Goal: Task Accomplishment & Management: Use online tool/utility

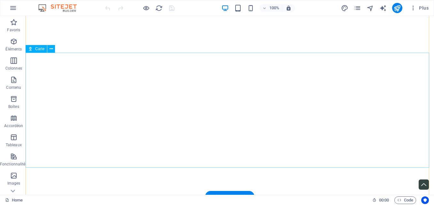
scroll to position [2084, 0]
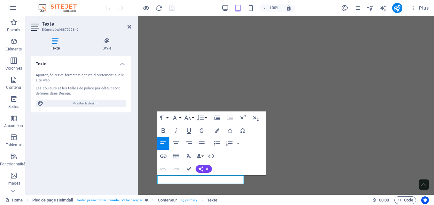
scroll to position [2352, 0]
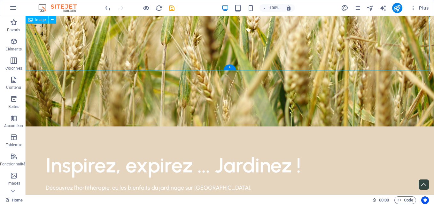
scroll to position [0, 0]
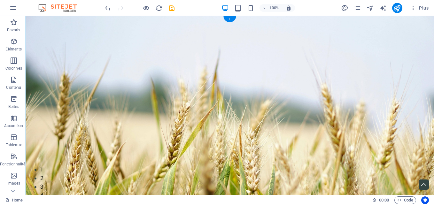
click at [231, 20] on div "+" at bounding box center [229, 19] width 12 height 6
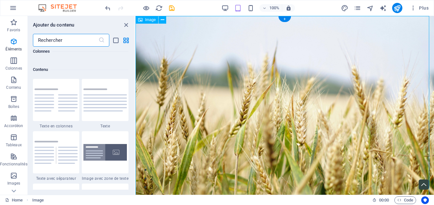
scroll to position [1117, 0]
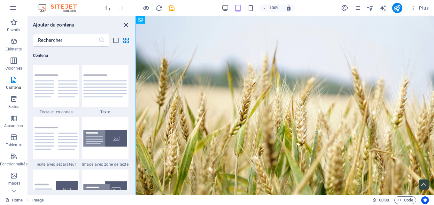
click at [125, 24] on icon "close panel" at bounding box center [125, 24] width 7 height 7
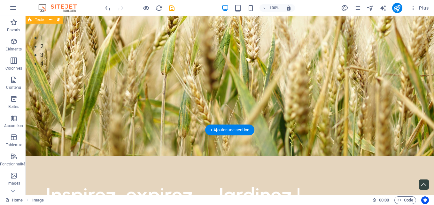
scroll to position [0, 0]
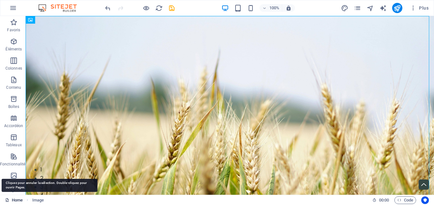
click at [16, 200] on link "Home" at bounding box center [14, 200] width 18 height 8
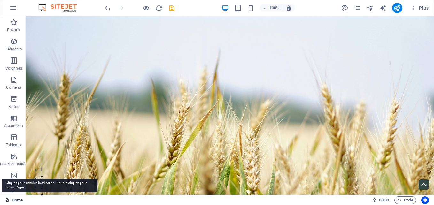
click at [16, 200] on link "Home" at bounding box center [14, 200] width 18 height 8
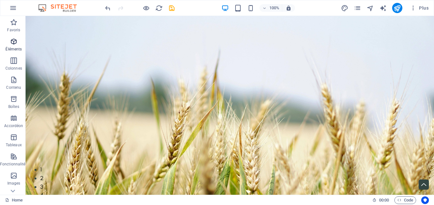
click at [10, 45] on icon "button" at bounding box center [14, 42] width 8 height 8
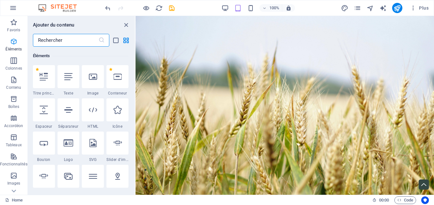
scroll to position [68, 0]
click at [126, 24] on icon "close panel" at bounding box center [125, 24] width 7 height 7
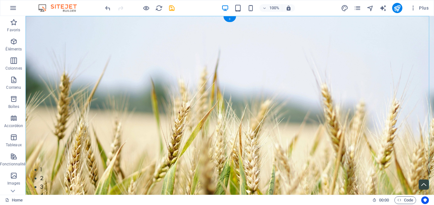
click at [229, 18] on div "+" at bounding box center [229, 19] width 12 height 6
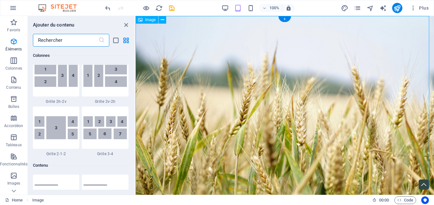
scroll to position [1117, 0]
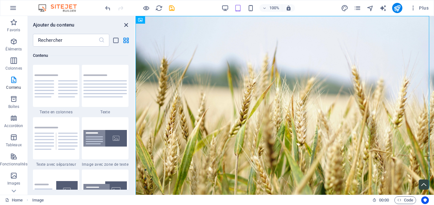
click at [126, 24] on icon "close panel" at bounding box center [125, 24] width 7 height 7
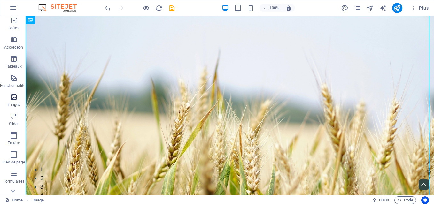
scroll to position [85, 0]
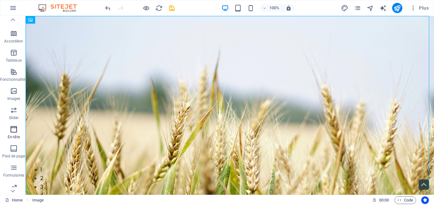
click at [19, 129] on span "En-tête" at bounding box center [13, 132] width 27 height 15
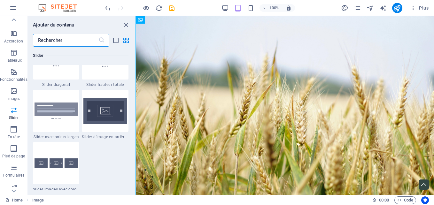
scroll to position [3699, 0]
click at [18, 140] on span "En-tête" at bounding box center [13, 132] width 27 height 15
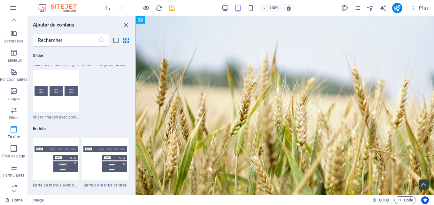
scroll to position [3844, 0]
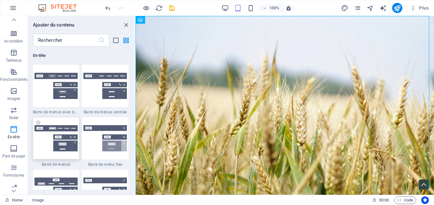
click at [60, 147] on img at bounding box center [55, 138] width 43 height 26
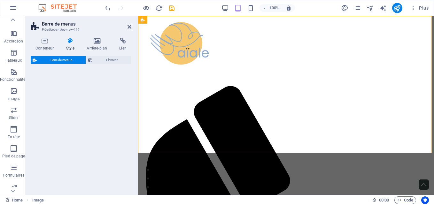
select select "rem"
select select "preset-menu-v2-default"
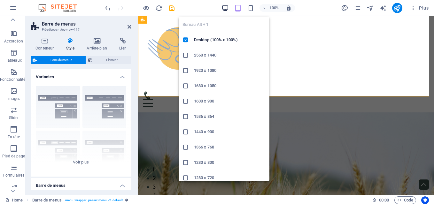
click at [225, 9] on icon "button" at bounding box center [224, 7] width 7 height 7
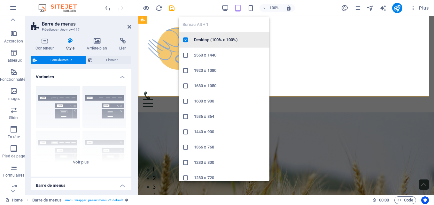
click at [200, 42] on h6 "Desktop (100% x 100%)" at bounding box center [230, 40] width 72 height 8
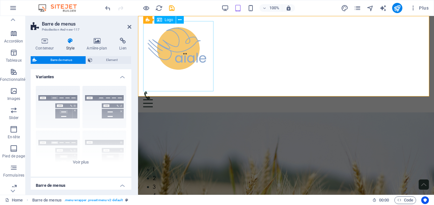
click at [200, 42] on div at bounding box center [285, 56] width 285 height 70
select select "px"
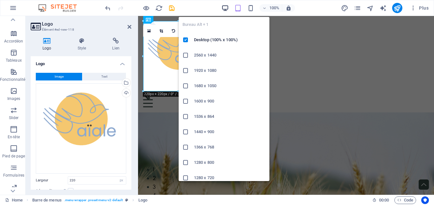
click at [226, 9] on icon "button" at bounding box center [224, 7] width 7 height 7
click at [230, 25] on ul "Bureau Alt + 1 Desktop (100% x 100%) 2560 x 1440 1920 x 1080 1680 x [PHONE_NUMB…" at bounding box center [223, 116] width 91 height 199
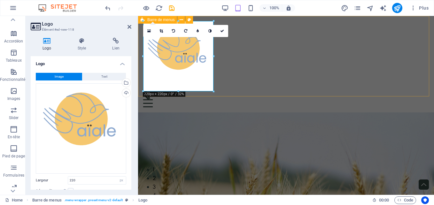
click at [292, 33] on div "Menu Home About Service Contact" at bounding box center [286, 64] width 296 height 96
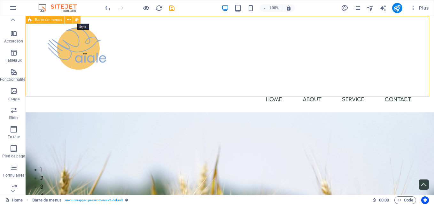
click at [76, 19] on icon at bounding box center [77, 20] width 4 height 7
select select "rem"
select select "preset-menu-v2-default"
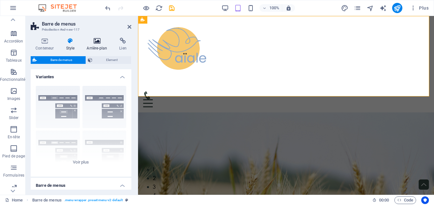
click at [92, 44] on icon at bounding box center [97, 41] width 30 height 6
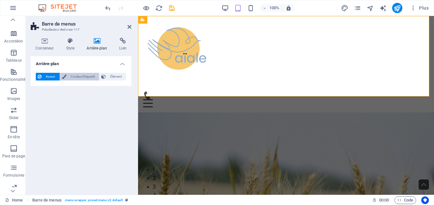
click at [78, 76] on span "Couleur/Dégradé" at bounding box center [82, 77] width 29 height 8
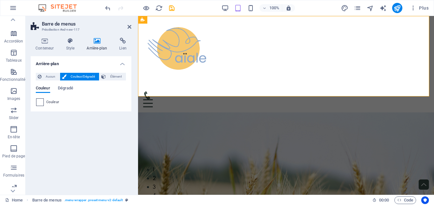
click at [41, 101] on span at bounding box center [39, 102] width 7 height 7
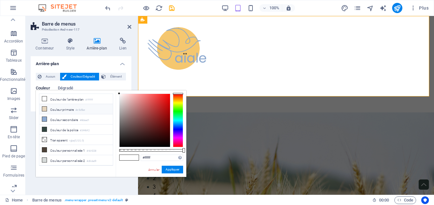
click at [49, 109] on li "Couleur primaire #e5d5be" at bounding box center [75, 109] width 73 height 10
type input "#e5d5be"
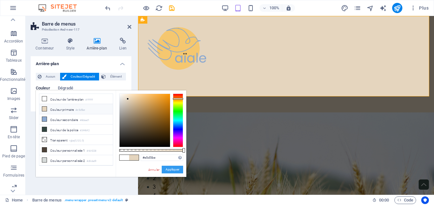
click at [170, 170] on button "Appliquer" at bounding box center [172, 170] width 21 height 8
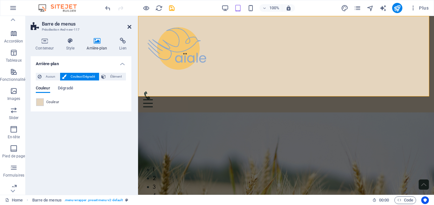
click at [128, 27] on icon at bounding box center [129, 26] width 4 height 5
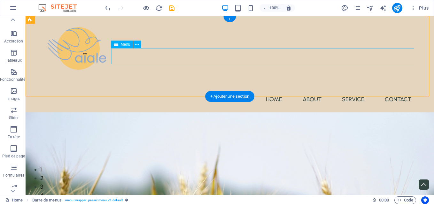
click at [277, 91] on nav "Home About Service Contact" at bounding box center [229, 99] width 373 height 16
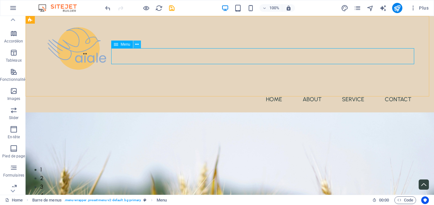
click at [139, 44] on button at bounding box center [137, 45] width 8 height 8
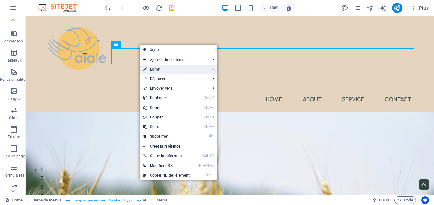
click at [162, 70] on link "⏎ Éditer" at bounding box center [167, 69] width 54 height 10
select select
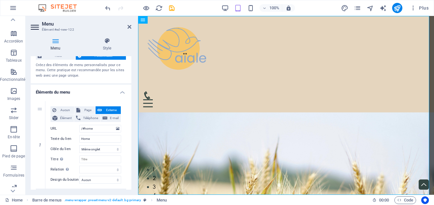
scroll to position [0, 0]
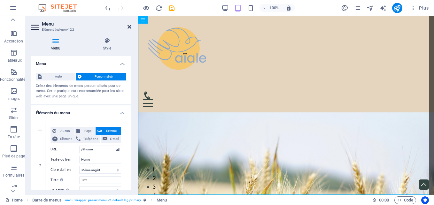
click at [129, 27] on icon at bounding box center [129, 26] width 4 height 5
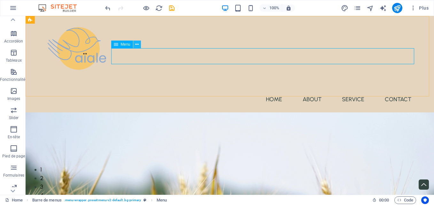
click at [137, 44] on icon at bounding box center [137, 44] width 4 height 7
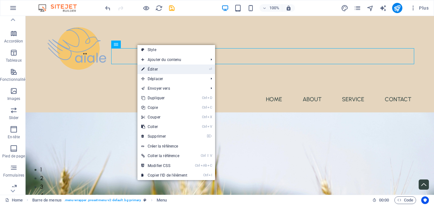
click at [154, 69] on link "⏎ Éditer" at bounding box center [164, 69] width 54 height 10
select select
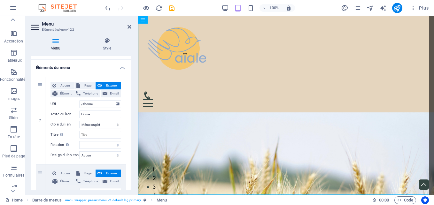
scroll to position [45, 0]
click at [40, 121] on icon at bounding box center [41, 120] width 4 height 4
type input "/#about-us"
type input "About"
select select
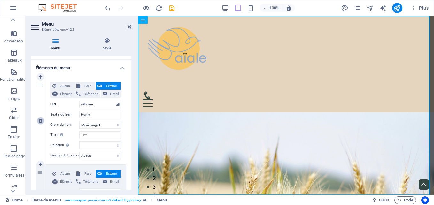
type input "/#service"
type input "Service"
select select
type input "/#contact"
type input "Contact"
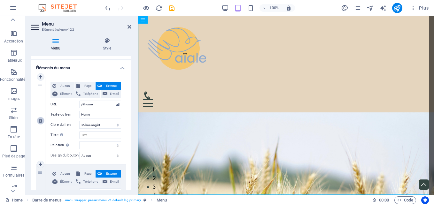
select select
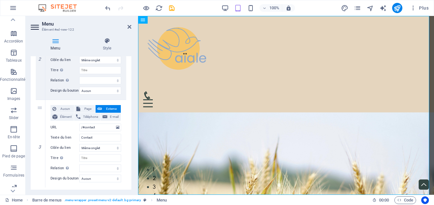
scroll to position [218, 0]
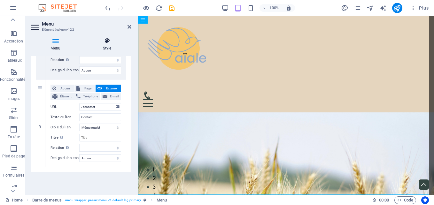
click at [103, 45] on h4 "Style" at bounding box center [107, 44] width 49 height 13
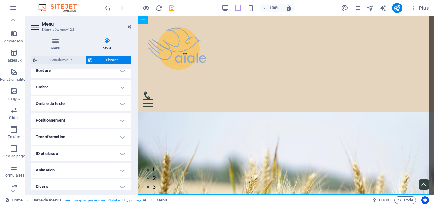
scroll to position [155, 0]
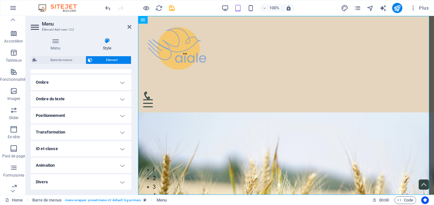
click at [90, 21] on h2 "Menu" at bounding box center [86, 24] width 89 height 6
click at [127, 26] on icon at bounding box center [129, 26] width 4 height 5
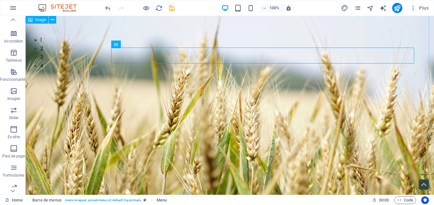
scroll to position [0, 0]
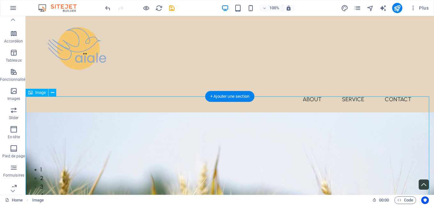
select select "%"
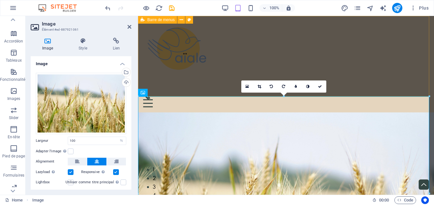
click at [289, 40] on div "Menu About Service Contact" at bounding box center [286, 64] width 296 height 96
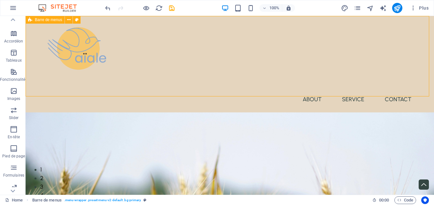
click at [45, 19] on span "Barre de menus" at bounding box center [48, 20] width 27 height 4
click at [70, 21] on icon at bounding box center [69, 20] width 4 height 7
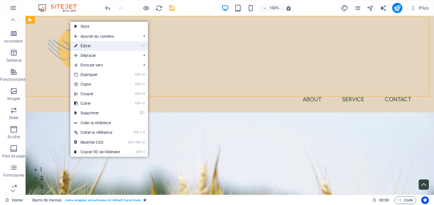
click at [85, 46] on link "⏎ Éditer" at bounding box center [97, 46] width 54 height 10
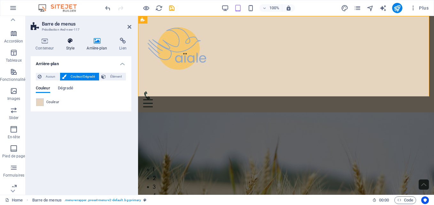
click at [70, 44] on icon at bounding box center [70, 41] width 18 height 6
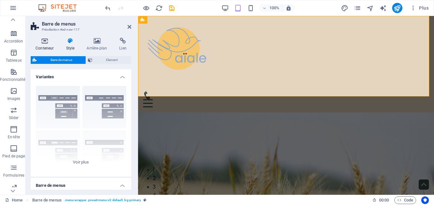
click at [42, 41] on icon at bounding box center [45, 41] width 28 height 6
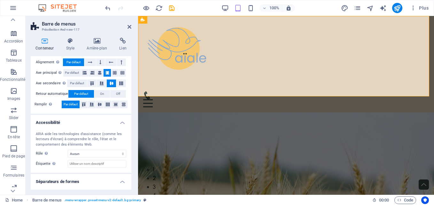
scroll to position [122, 0]
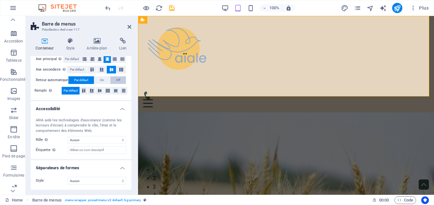
click at [117, 79] on span "Off" at bounding box center [118, 80] width 4 height 8
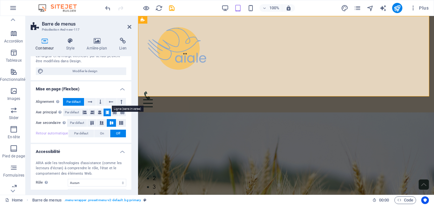
scroll to position [0, 0]
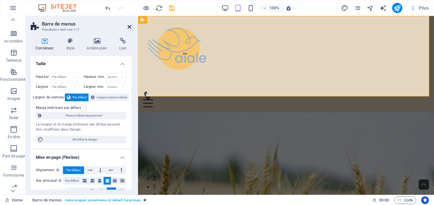
click at [128, 28] on icon at bounding box center [129, 26] width 4 height 5
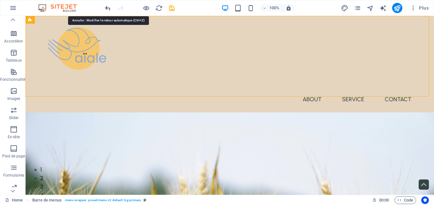
click at [106, 10] on icon "undo" at bounding box center [107, 7] width 7 height 7
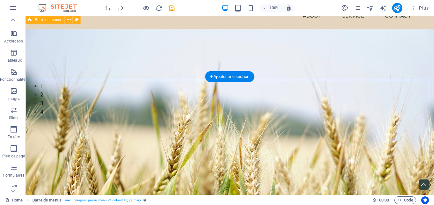
scroll to position [11, 0]
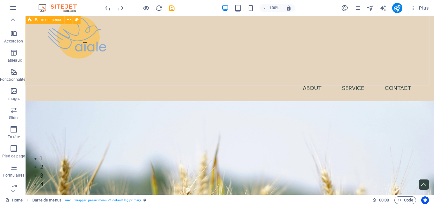
click at [46, 19] on span "Barre de menus" at bounding box center [48, 20] width 27 height 4
click at [70, 20] on icon at bounding box center [69, 20] width 4 height 7
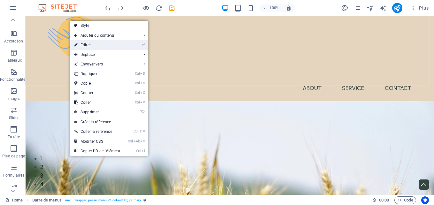
click at [118, 44] on link "⏎ Éditer" at bounding box center [97, 45] width 54 height 10
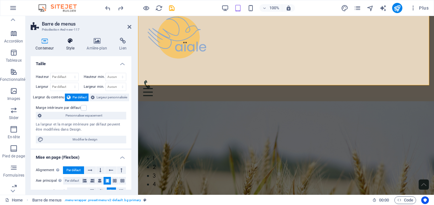
click at [71, 46] on h4 "Style" at bounding box center [71, 44] width 21 height 13
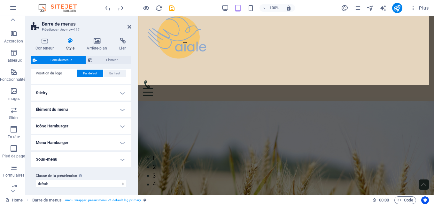
scroll to position [169, 0]
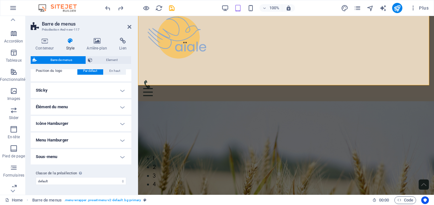
click at [121, 92] on h4 "Sticky" at bounding box center [81, 90] width 101 height 15
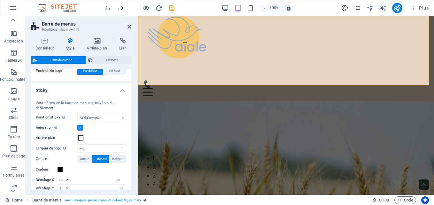
click at [79, 126] on label at bounding box center [80, 128] width 6 height 6
click at [0, 0] on input "Animation Définit une transition douce lorsqu'un menu sticky s'affiche" at bounding box center [0, 0] width 0 height 0
click at [121, 118] on select "Off Instantané Après le menu Après la bannière Lors du défilement vers le haut" at bounding box center [101, 118] width 49 height 8
select select "sticky_none"
click at [77, 114] on select "Off Instantané Après le menu Après la bannière Lors du défilement vers le haut" at bounding box center [101, 118] width 49 height 8
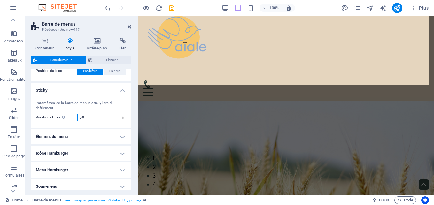
select select
click at [123, 137] on h4 "Élément du menu" at bounding box center [81, 136] width 101 height 15
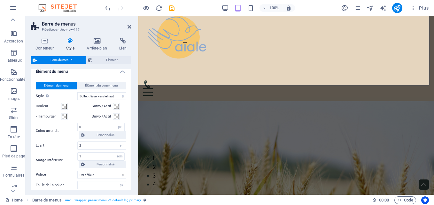
scroll to position [235, 0]
click at [63, 105] on span at bounding box center [64, 105] width 5 height 5
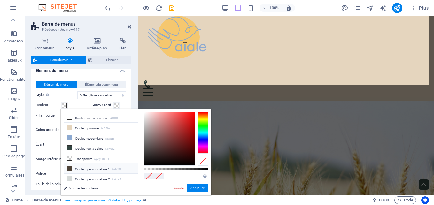
click at [72, 167] on li "Couleur personnalisée 1 #4d4238" at bounding box center [100, 168] width 73 height 10
type input "#4d4238"
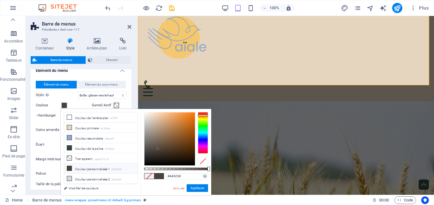
select select
click at [200, 188] on button "Appliquer" at bounding box center [196, 188] width 21 height 8
select select
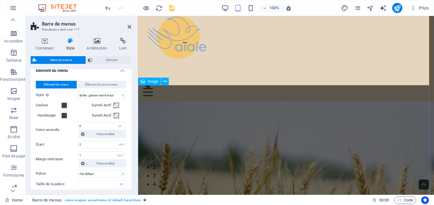
select select
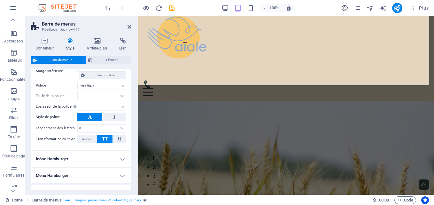
scroll to position [359, 0]
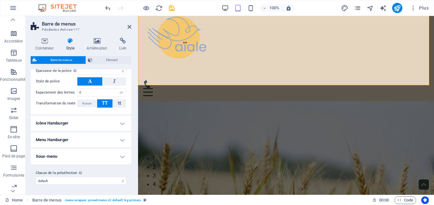
click at [122, 124] on h4 "Icône Hamburger" at bounding box center [81, 123] width 101 height 15
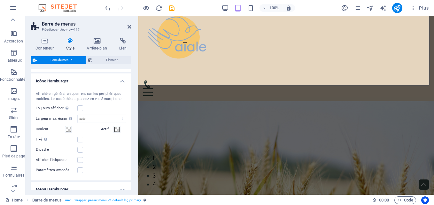
scroll to position [403, 0]
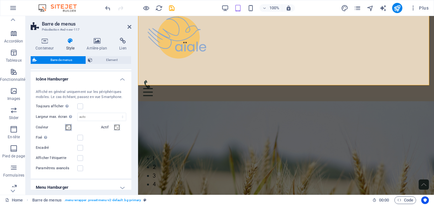
click at [66, 127] on span at bounding box center [68, 127] width 5 height 5
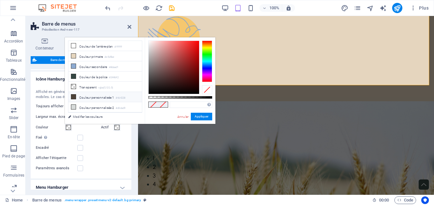
click at [79, 96] on li "Couleur personnalisée 1 #4d4238" at bounding box center [104, 97] width 73 height 10
type input "#4d4238"
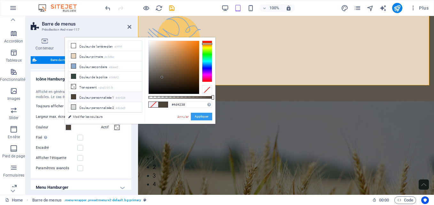
select select
click at [201, 117] on button "Appliquer" at bounding box center [201, 117] width 21 height 8
select select
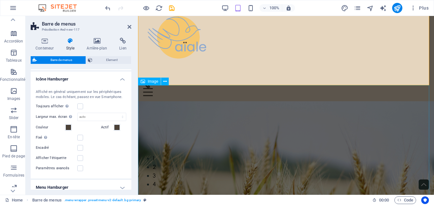
select select
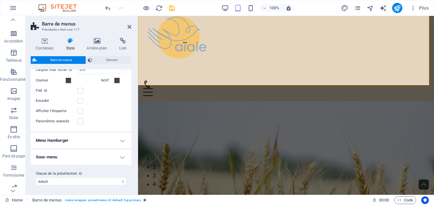
scroll to position [450, 0]
click at [121, 141] on h4 "Menu Hamburger" at bounding box center [81, 139] width 101 height 15
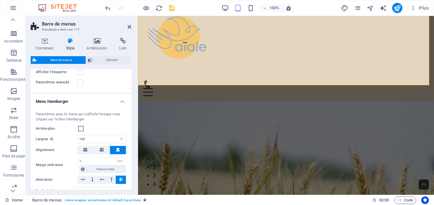
scroll to position [490, 0]
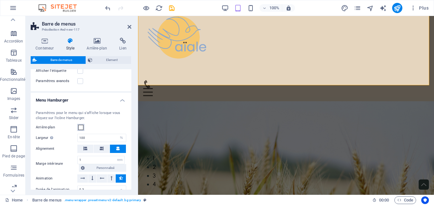
click at [80, 128] on span at bounding box center [80, 127] width 5 height 5
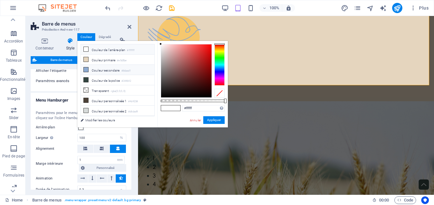
click at [97, 70] on li "Couleur secondaire #8daad1" at bounding box center [117, 70] width 73 height 10
type input "#8daad1"
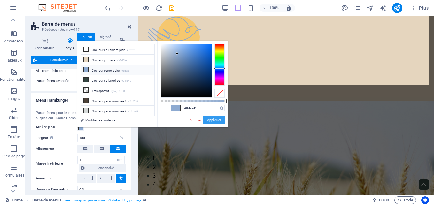
click at [222, 120] on button "Appliquer" at bounding box center [213, 120] width 21 height 8
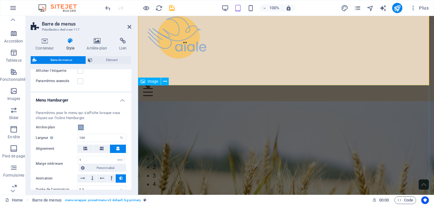
select select
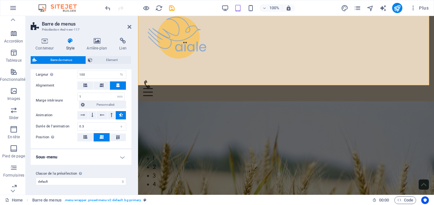
scroll to position [554, 0]
click at [119, 158] on h4 "Sous-menu" at bounding box center [81, 156] width 101 height 15
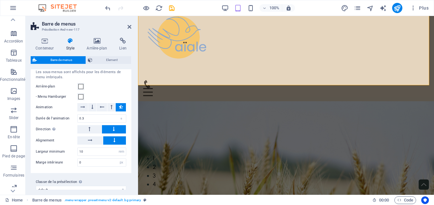
scroll to position [660, 0]
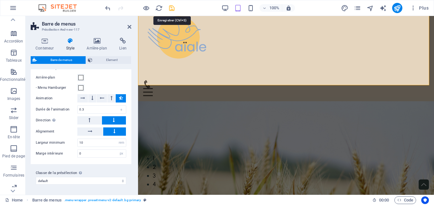
click at [171, 7] on icon "save" at bounding box center [171, 7] width 7 height 7
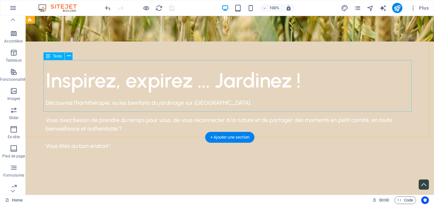
scroll to position [328, 0]
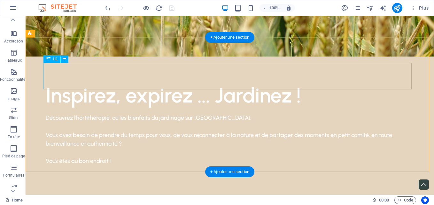
click at [301, 82] on div "Inspirez, expirez ... Jardinez !" at bounding box center [230, 95] width 368 height 26
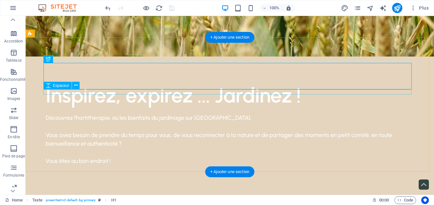
click at [231, 109] on div at bounding box center [230, 111] width 368 height 5
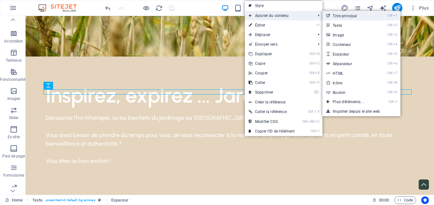
click at [333, 18] on link "Ctrl 1 Titre principal" at bounding box center [349, 16] width 54 height 10
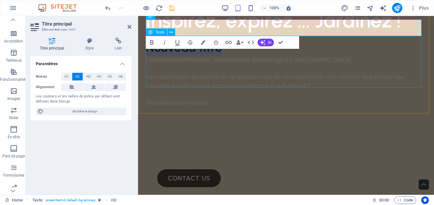
click at [329, 66] on div "Découvrez l'hortithérapie, ou les bienfaits du jardinage sur [GEOGRAPHIC_DATA].…" at bounding box center [286, 82] width 280 height 52
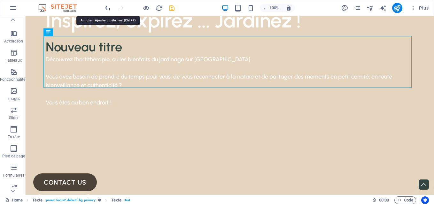
click at [105, 11] on icon "undo" at bounding box center [107, 7] width 7 height 7
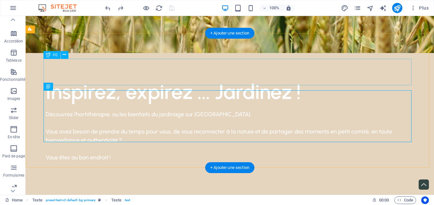
scroll to position [331, 0]
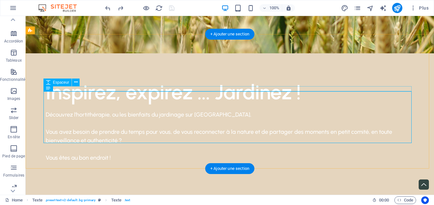
click at [121, 105] on div at bounding box center [230, 107] width 368 height 5
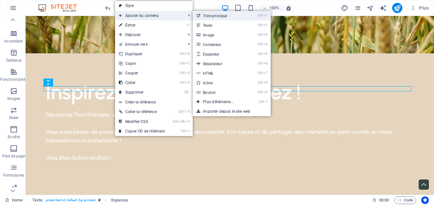
click at [214, 18] on link "Ctrl 1 Titre principal" at bounding box center [219, 16] width 54 height 10
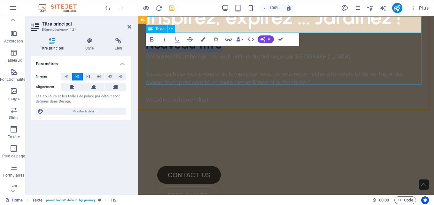
click at [265, 75] on div "Découvrez l'hortithérapie, ou les bienfaits du jardinage sur [GEOGRAPHIC_DATA].…" at bounding box center [286, 78] width 280 height 52
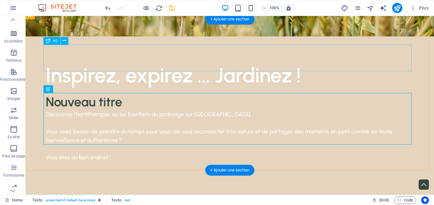
scroll to position [345, 0]
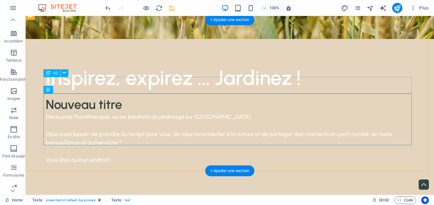
click at [113, 96] on div "Nouveau titre" at bounding box center [230, 104] width 368 height 17
click at [123, 113] on div "Découvrez l'hortithérapie, ou les bienfaits du jardinage sur [GEOGRAPHIC_DATA].…" at bounding box center [230, 139] width 368 height 52
click at [226, 113] on div "Découvrez l'hortithérapie, ou les bienfaits du jardinage sur [GEOGRAPHIC_DATA].…" at bounding box center [230, 139] width 368 height 52
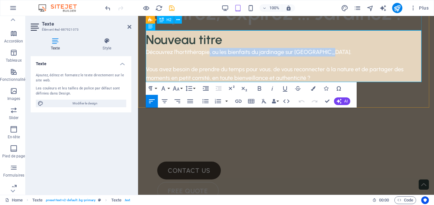
scroll to position [332, 0]
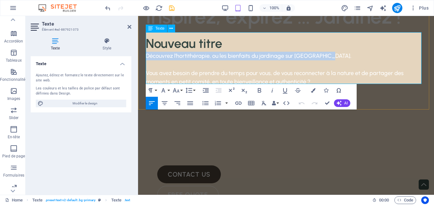
drag, startPoint x: 322, startPoint y: 25, endPoint x: 146, endPoint y: 38, distance: 176.7
click at [146, 52] on p "Découvrez l'hortithérapie, ou les bienfaits du jardinage sur [GEOGRAPHIC_DATA]." at bounding box center [286, 56] width 280 height 9
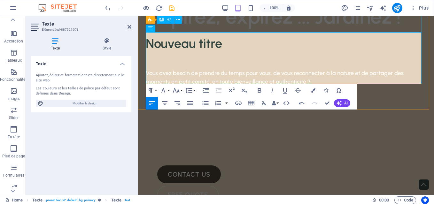
click at [205, 35] on div "Nouveau titre" at bounding box center [286, 43] width 280 height 17
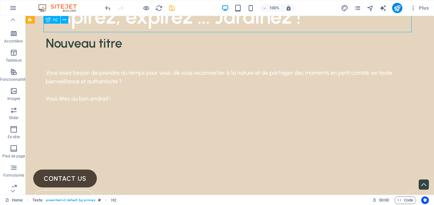
click at [205, 35] on div "Nouveau titre" at bounding box center [230, 43] width 368 height 17
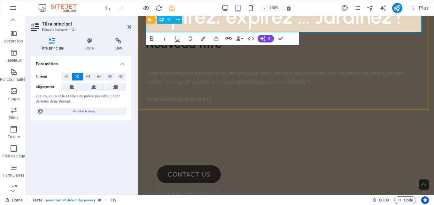
click at [205, 35] on h2 "Nouveau titre" at bounding box center [286, 43] width 280 height 17
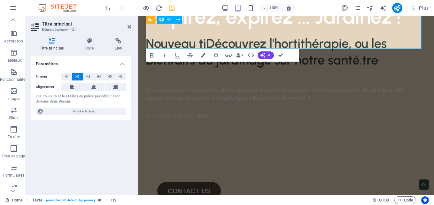
click at [207, 35] on h2 "Nouveau tiDécouvrez l'hortithérapie, ou les bienfaits du jardinage sur notre sa…" at bounding box center [286, 51] width 280 height 33
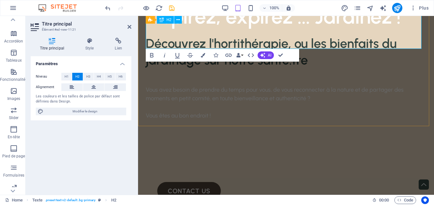
click at [168, 21] on span "H2" at bounding box center [168, 20] width 5 height 4
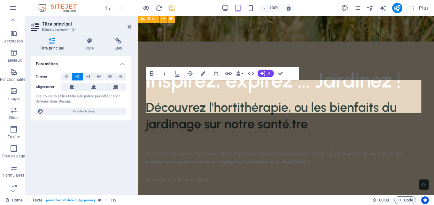
scroll to position [268, 0]
click at [255, 102] on h2 "Découvrez l'hortithérapie, ou les bienfaits du jardinage sur notre santé.tre" at bounding box center [286, 115] width 280 height 33
click at [316, 104] on h2 "Découvrez l'hortithérapie, ou les bienfaits du jardinage sur notre santé.tre" at bounding box center [286, 115] width 280 height 33
click at [201, 72] on icon "button" at bounding box center [202, 73] width 4 height 4
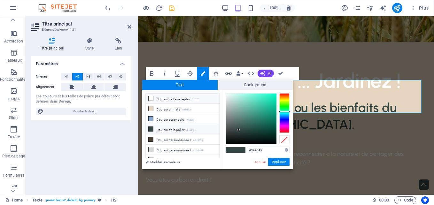
click at [162, 96] on li "Couleur de l'arrière-plan #ffffff" at bounding box center [182, 99] width 73 height 10
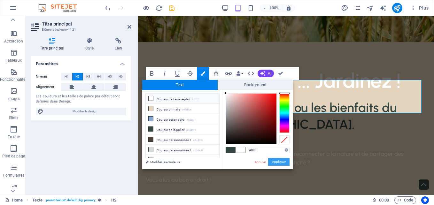
click at [280, 161] on button "Appliquer" at bounding box center [278, 162] width 21 height 8
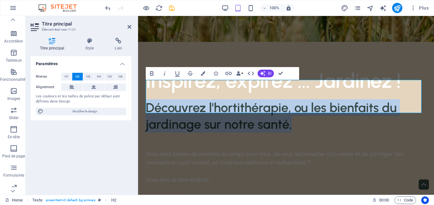
drag, startPoint x: 290, startPoint y: 105, endPoint x: 136, endPoint y: 88, distance: 155.0
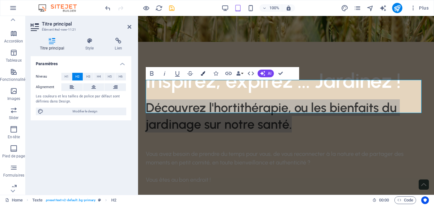
click at [203, 75] on icon "button" at bounding box center [202, 73] width 4 height 4
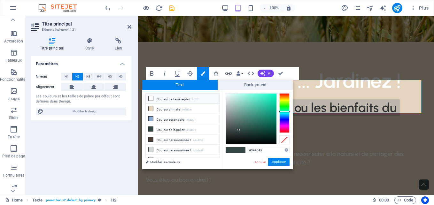
click at [157, 101] on li "Couleur de l'arrière-plan #ffffff" at bounding box center [182, 99] width 73 height 10
type input "#ffffff"
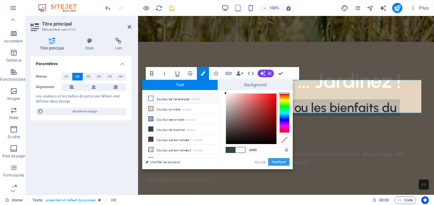
click at [275, 163] on button "Appliquer" at bounding box center [278, 162] width 21 height 8
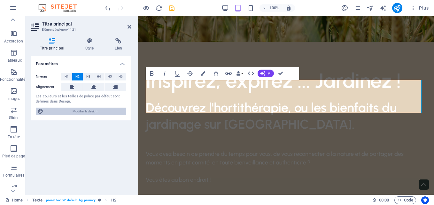
click at [76, 110] on span "Modifier le design" at bounding box center [84, 112] width 79 height 8
select select "px"
select select "500"
select select "px"
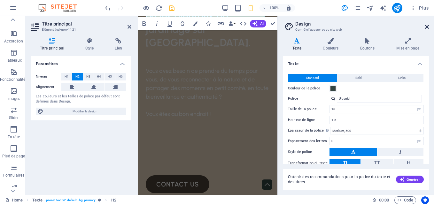
click at [426, 26] on icon at bounding box center [427, 26] width 4 height 5
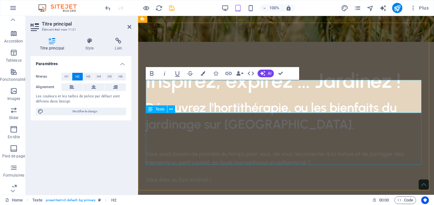
click at [244, 133] on div "Vous avez besoin de prendre du temps pour vous, de vous reconnecter à la nature…" at bounding box center [286, 158] width 280 height 52
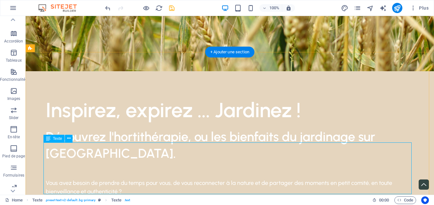
scroll to position [319, 0]
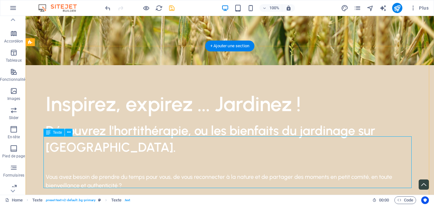
click at [254, 165] on div "Vous avez besoin de prendre du temps pour vous, de vous reconnecter à la nature…" at bounding box center [230, 181] width 368 height 52
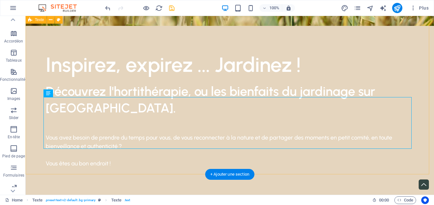
scroll to position [359, 0]
click at [114, 142] on div "Vous avez besoin de prendre du temps pour vous, de vous reconnecter à la nature…" at bounding box center [230, 142] width 368 height 52
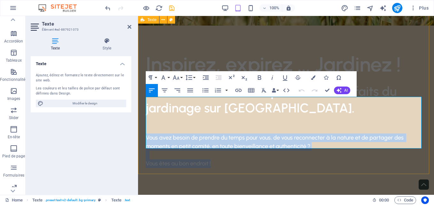
drag, startPoint x: 214, startPoint y: 146, endPoint x: 142, endPoint y: 117, distance: 76.8
click at [142, 117] on div "Inspirez, expirez ... Jardinez ! Découvrez l'hortithérapie, ou les bienfaits du…" at bounding box center [286, 110] width 296 height 168
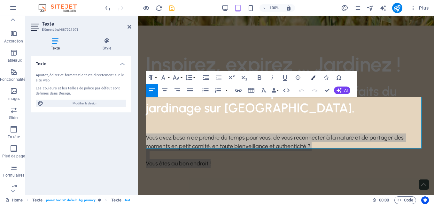
click at [314, 75] on button "Colors" at bounding box center [313, 77] width 12 height 13
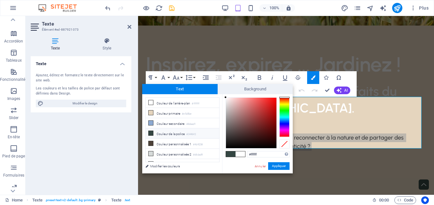
click at [157, 131] on li "Couleur de la police #344642" at bounding box center [182, 133] width 73 height 10
type input "#344642"
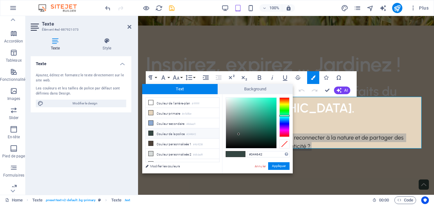
click at [152, 132] on icon at bounding box center [150, 133] width 4 height 4
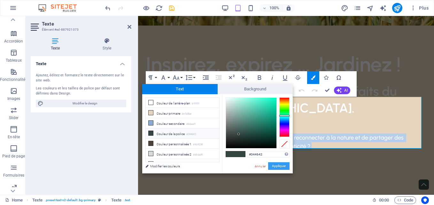
click at [284, 165] on button "Appliquer" at bounding box center [278, 166] width 21 height 8
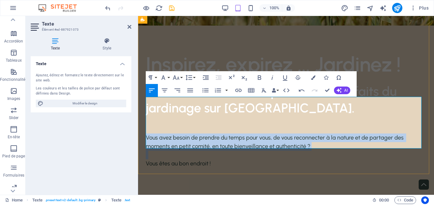
click at [339, 151] on p at bounding box center [286, 155] width 280 height 9
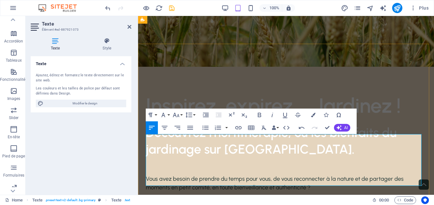
scroll to position [242, 0]
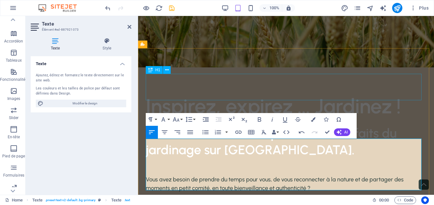
click at [420, 93] on div "Inspirez, expirez ... Jardinez !" at bounding box center [286, 106] width 280 height 26
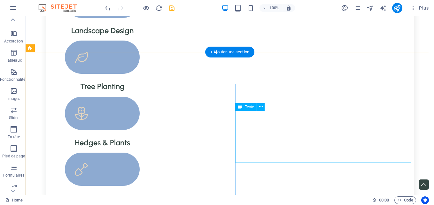
scroll to position [742, 0]
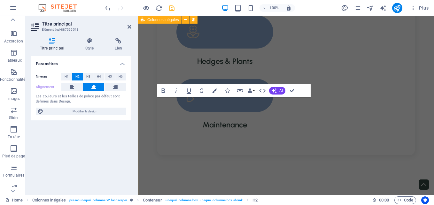
scroll to position [881, 0]
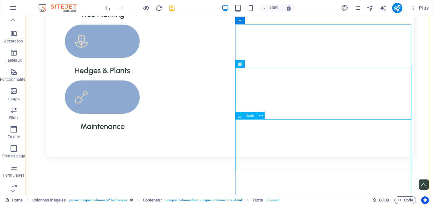
scroll to position [815, 0]
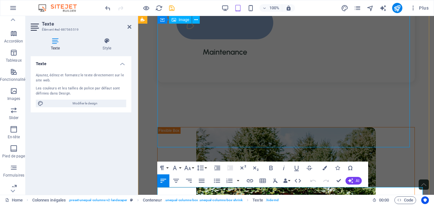
scroll to position [818, 0]
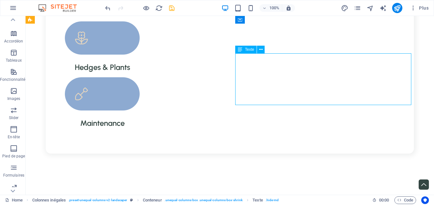
click at [259, 51] on icon at bounding box center [261, 49] width 4 height 7
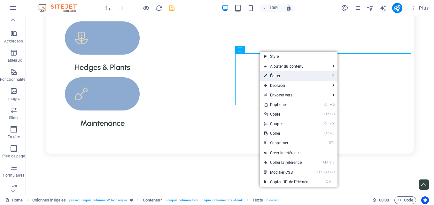
click at [274, 76] on link "⏎ Éditer" at bounding box center [287, 76] width 54 height 10
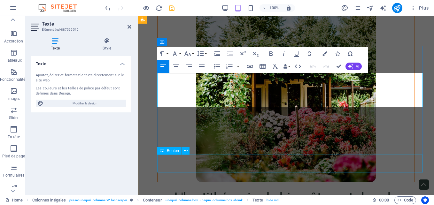
scroll to position [943, 0]
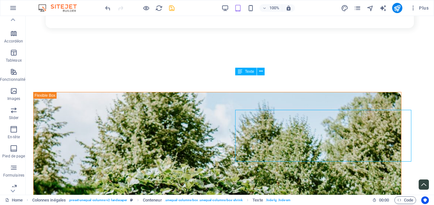
scroll to position [813, 0]
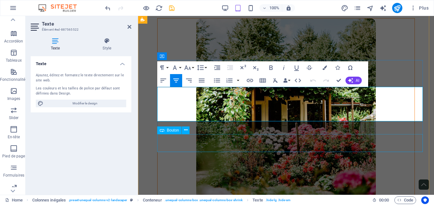
scroll to position [924, 0]
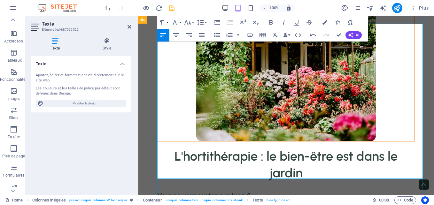
scroll to position [998, 0]
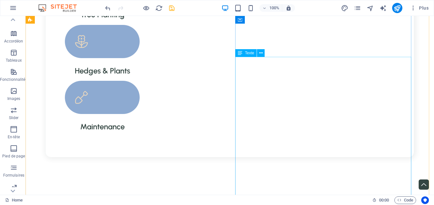
scroll to position [756, 0]
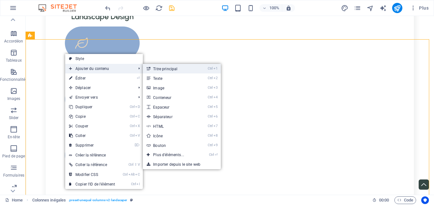
click at [173, 68] on link "Ctrl 1 Titre principal" at bounding box center [170, 69] width 54 height 10
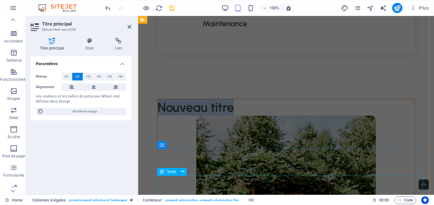
scroll to position [846, 0]
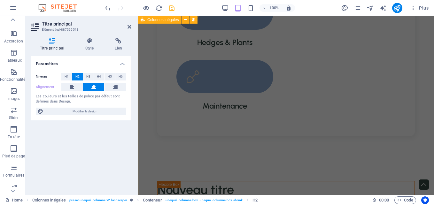
scroll to position [724, 0]
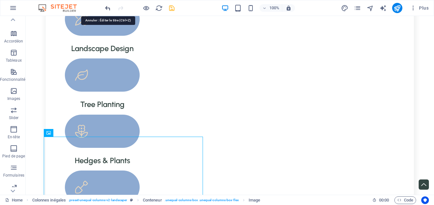
click at [106, 9] on icon "undo" at bounding box center [107, 7] width 7 height 7
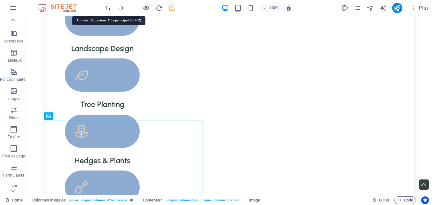
click at [106, 9] on icon "undo" at bounding box center [107, 7] width 7 height 7
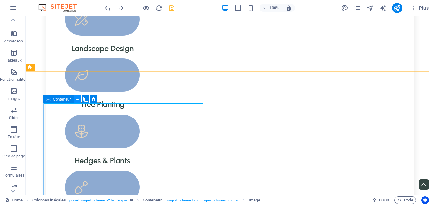
click at [78, 98] on icon at bounding box center [78, 99] width 4 height 7
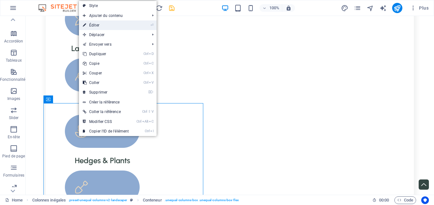
click at [109, 26] on link "⏎ Éditer" at bounding box center [106, 25] width 54 height 10
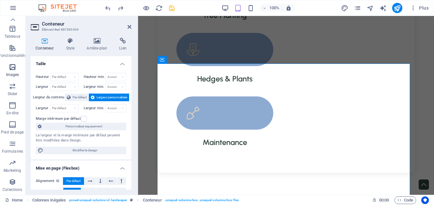
scroll to position [109, 1]
click at [12, 72] on span "Images" at bounding box center [12, 70] width 27 height 15
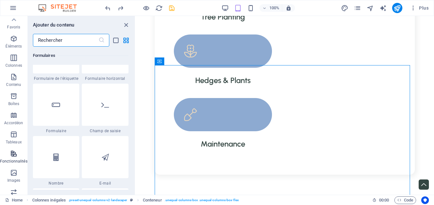
scroll to position [0, 0]
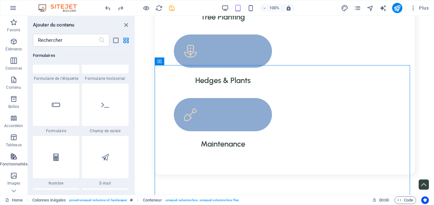
click at [19, 46] on span "Éléments" at bounding box center [13, 45] width 27 height 15
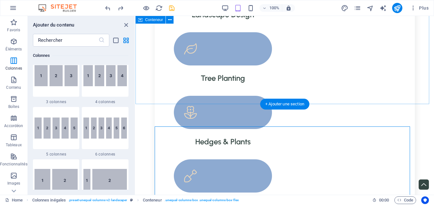
scroll to position [663, 0]
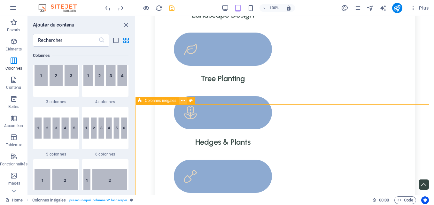
click at [183, 102] on icon at bounding box center [183, 100] width 4 height 7
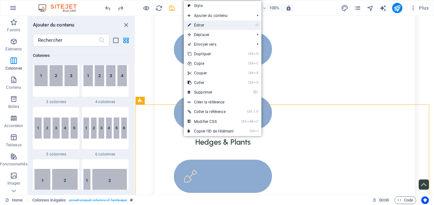
click at [208, 26] on link "⏎ Éditer" at bounding box center [211, 25] width 54 height 10
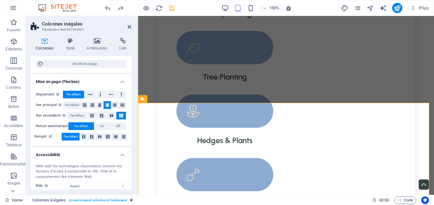
scroll to position [122, 0]
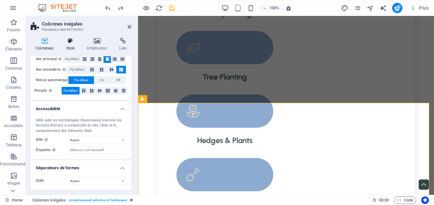
click at [72, 46] on h4 "Style" at bounding box center [71, 44] width 21 height 13
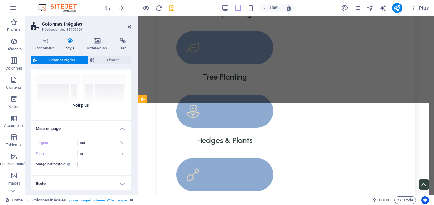
scroll to position [57, 0]
click at [84, 105] on div "[PHONE_NUMBER] [PHONE_NUMBER] 70-30 Par défaut" at bounding box center [81, 72] width 101 height 96
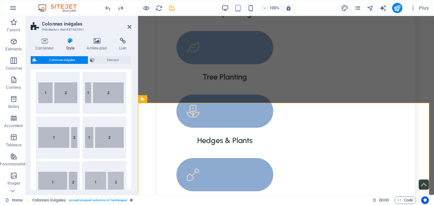
scroll to position [0, 0]
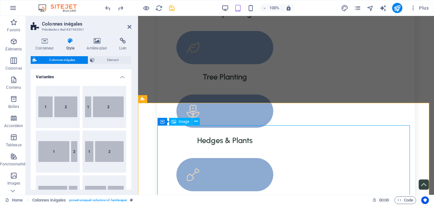
click at [176, 121] on div "Image" at bounding box center [180, 122] width 23 height 8
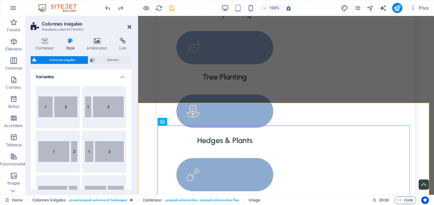
click at [127, 27] on icon at bounding box center [129, 26] width 4 height 5
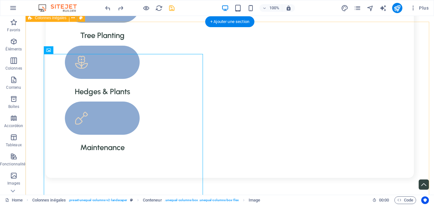
scroll to position [795, 0]
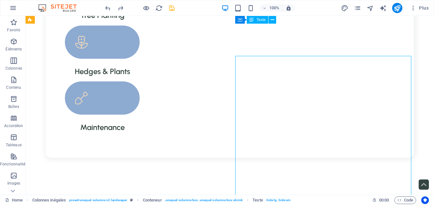
scroll to position [813, 0]
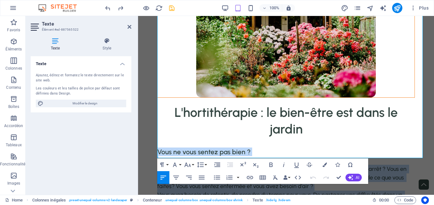
scroll to position [1036, 0]
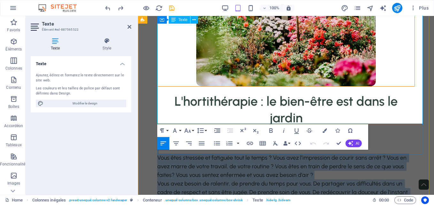
drag, startPoint x: 159, startPoint y: 102, endPoint x: 238, endPoint y: 117, distance: 80.3
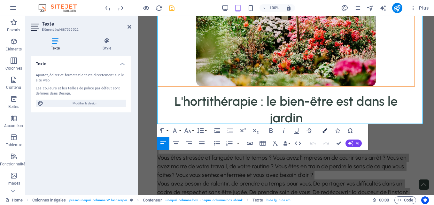
click at [323, 130] on icon "button" at bounding box center [324, 130] width 4 height 4
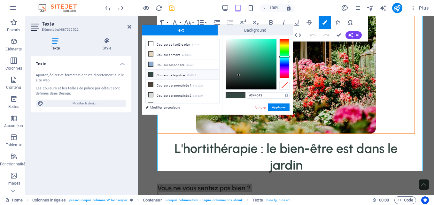
click at [161, 72] on li "Couleur de la police #344642" at bounding box center [182, 75] width 73 height 10
click at [280, 105] on button "Appliquer" at bounding box center [278, 107] width 21 height 8
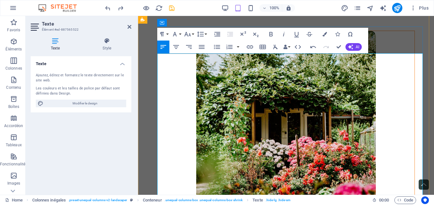
scroll to position [910, 0]
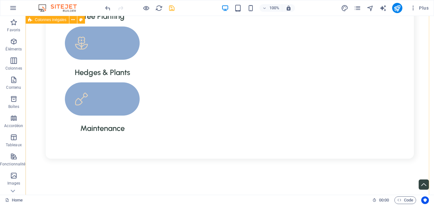
scroll to position [832, 0]
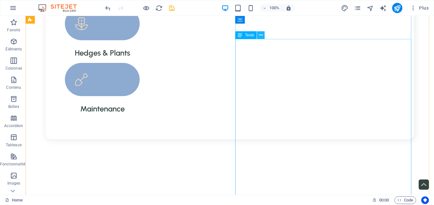
click at [262, 35] on icon at bounding box center [261, 35] width 4 height 7
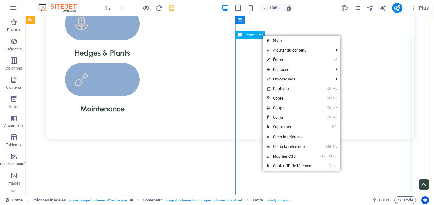
click at [244, 37] on div "Texte" at bounding box center [245, 35] width 21 height 8
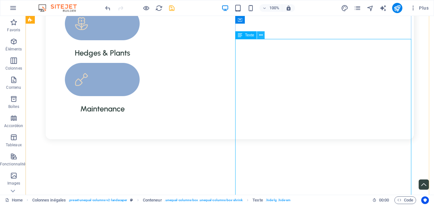
click at [262, 37] on icon at bounding box center [261, 35] width 4 height 7
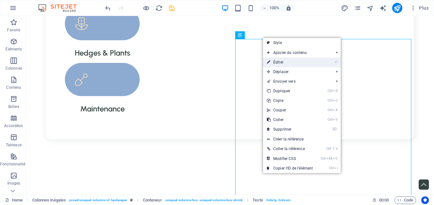
click at [287, 62] on link "⏎ Éditer" at bounding box center [290, 62] width 54 height 10
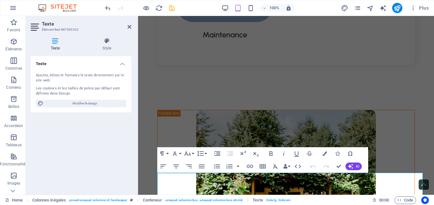
click at [34, 28] on icon at bounding box center [36, 27] width 10 height 10
click at [109, 43] on icon at bounding box center [107, 41] width 49 height 6
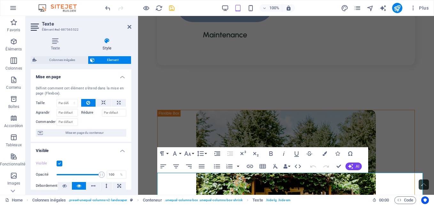
drag, startPoint x: 129, startPoint y: 89, endPoint x: 130, endPoint y: 95, distance: 5.8
click at [130, 95] on div "Mise en page Définit comment cet élément s'étend dans la mise en page (Flexbox)…" at bounding box center [81, 129] width 101 height 120
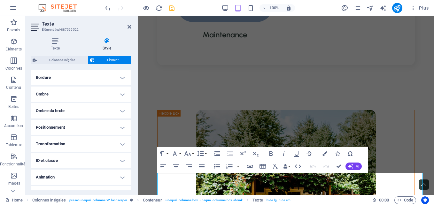
scroll to position [155, 0]
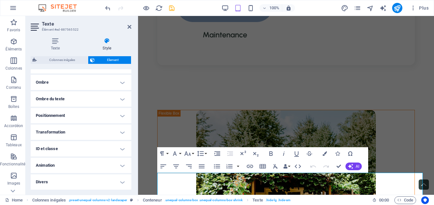
click at [120, 163] on h4 "Animation" at bounding box center [81, 165] width 101 height 15
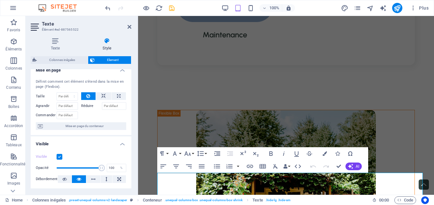
scroll to position [0, 0]
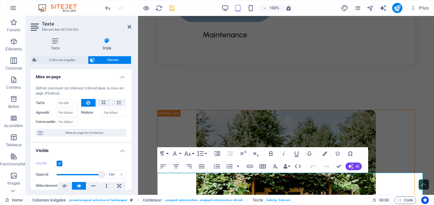
click at [123, 73] on h4 "Mise en page" at bounding box center [81, 74] width 101 height 11
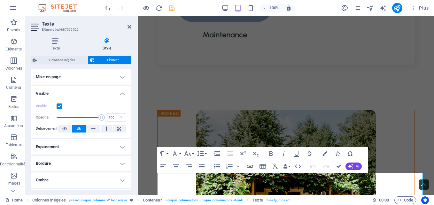
click at [132, 26] on aside "Texte Élément #ed-887565522 Texte Style Texte Ajoutez, éditez et formatez le te…" at bounding box center [82, 105] width 112 height 179
click at [129, 27] on icon at bounding box center [129, 26] width 4 height 5
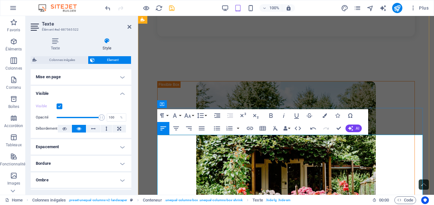
scroll to position [870, 0]
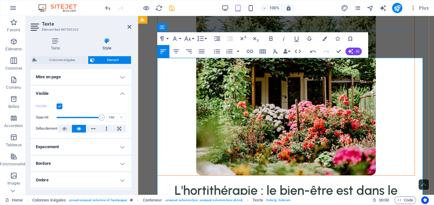
scroll to position [955, 0]
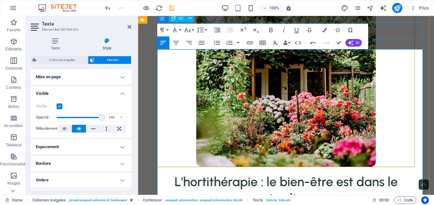
click at [409, 173] on div "L'hortithérapie : le bien-être est dans le jardin" at bounding box center [285, 189] width 257 height 33
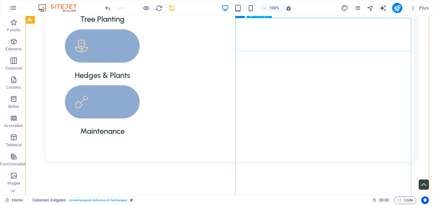
scroll to position [809, 0]
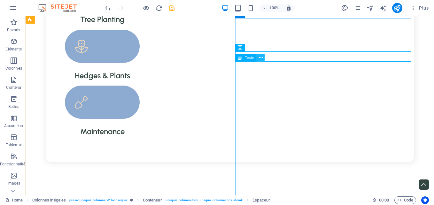
click at [260, 57] on icon at bounding box center [261, 58] width 4 height 7
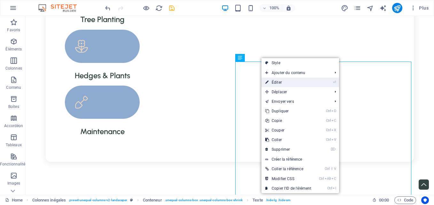
click at [271, 80] on link "⏎ Éditer" at bounding box center [288, 83] width 54 height 10
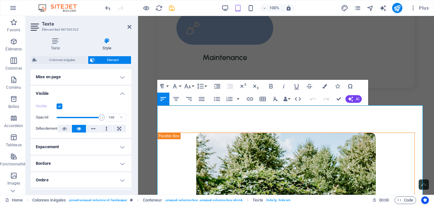
scroll to position [899, 0]
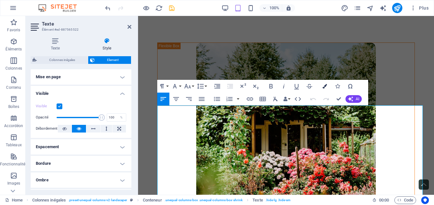
click at [322, 88] on button "Colors" at bounding box center [324, 86] width 12 height 13
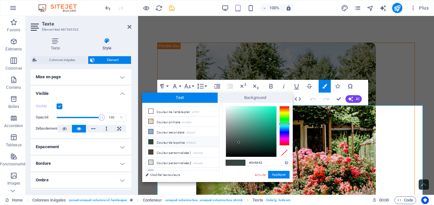
click at [182, 139] on li "Couleur de la police #344642" at bounding box center [182, 142] width 73 height 10
click at [282, 176] on button "Appliquer" at bounding box center [278, 175] width 21 height 8
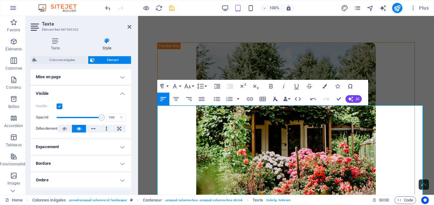
click at [273, 99] on icon "button" at bounding box center [275, 99] width 8 height 8
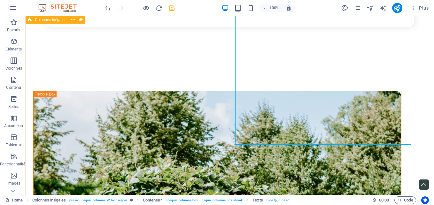
scroll to position [946, 0]
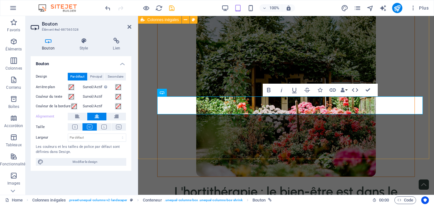
scroll to position [1068, 0]
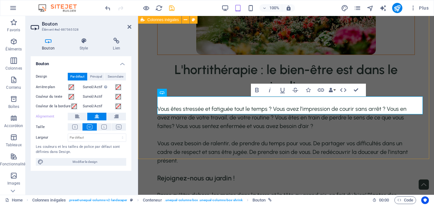
click at [357, 136] on div "L'hortithérapie : le bien-être est dans le jardin Vous êtes stressée et fatigué…" at bounding box center [286, 98] width 296 height 492
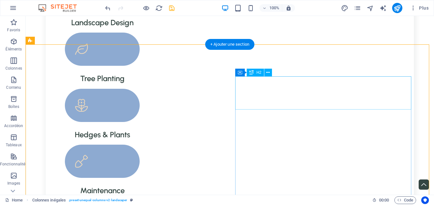
scroll to position [748, 0]
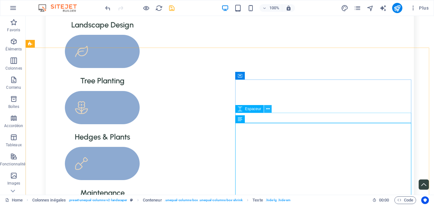
click at [268, 110] on icon at bounding box center [268, 109] width 4 height 7
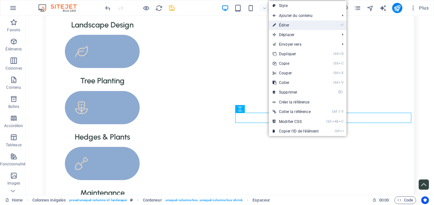
click at [315, 26] on link "⏎ Éditer" at bounding box center [295, 25] width 54 height 10
select select "px"
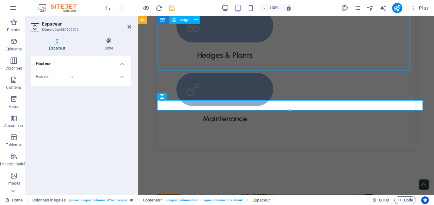
scroll to position [894, 0]
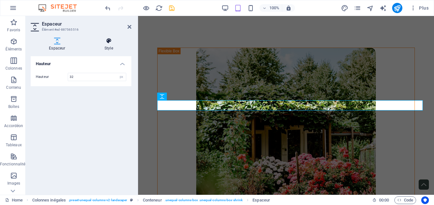
click at [110, 47] on h4 "Style" at bounding box center [108, 44] width 45 height 13
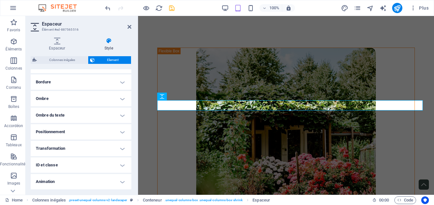
scroll to position [155, 0]
click at [127, 27] on icon at bounding box center [129, 26] width 4 height 5
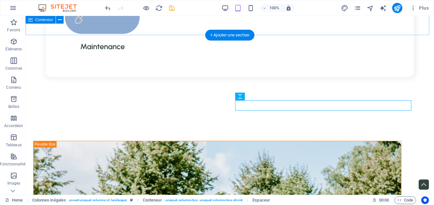
scroll to position [760, 0]
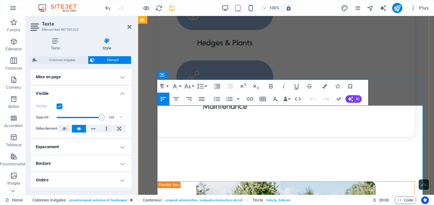
scroll to position [899, 0]
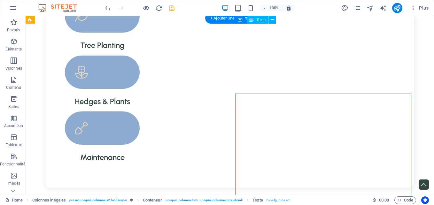
scroll to position [777, 0]
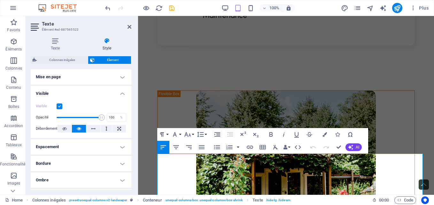
scroll to position [851, 0]
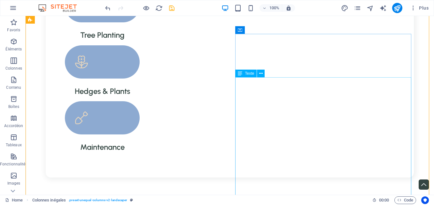
scroll to position [794, 0]
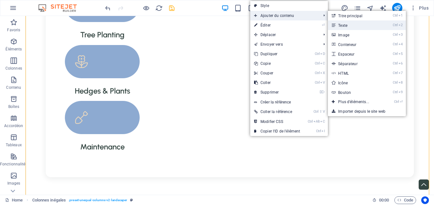
click at [346, 28] on link "Ctrl 2 Texte" at bounding box center [355, 25] width 54 height 10
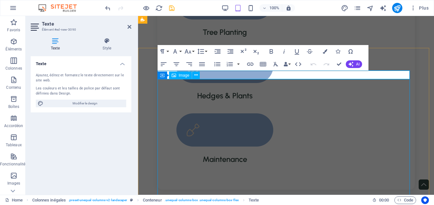
scroll to position [706, 0]
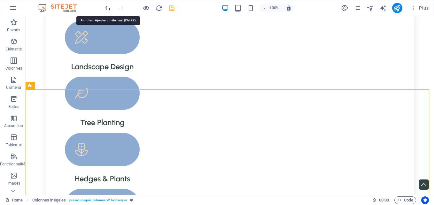
click at [109, 9] on icon "undo" at bounding box center [107, 7] width 7 height 7
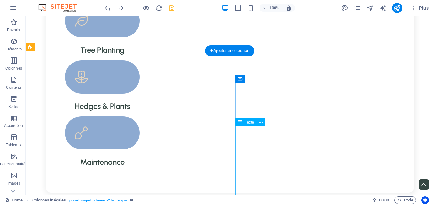
scroll to position [782, 0]
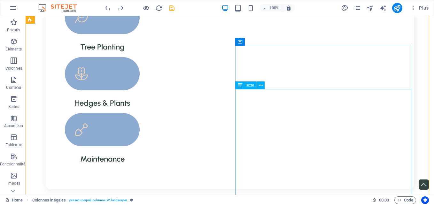
click at [245, 87] on span "Texte" at bounding box center [249, 85] width 9 height 4
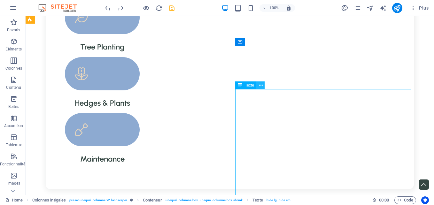
click at [262, 87] on icon at bounding box center [261, 85] width 4 height 7
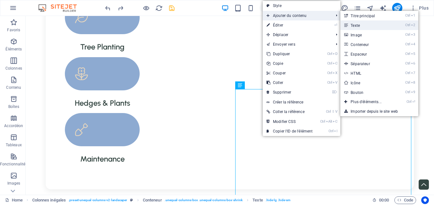
click at [355, 24] on link "Ctrl 2 Texte" at bounding box center [367, 25] width 54 height 10
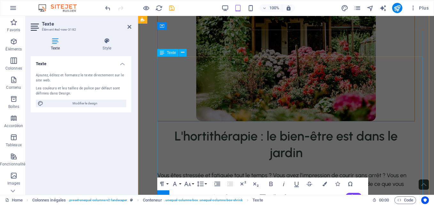
scroll to position [1004, 0]
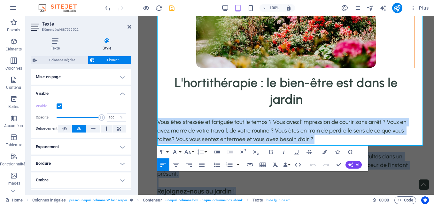
scroll to position [1056, 0]
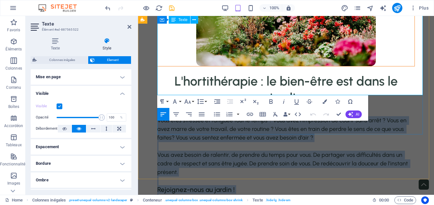
drag, startPoint x: 158, startPoint y: 110, endPoint x: 223, endPoint y: 90, distance: 67.9
click at [223, 116] on div "Vous êtes stressée et fatiguée tout le temps ? Vous avez l’impression de courir…" at bounding box center [285, 198] width 257 height 164
copy div "Lore ipsu dolorsit am consecte adip el seddo ? Eius temp i’utlaboreet do magnaa…"
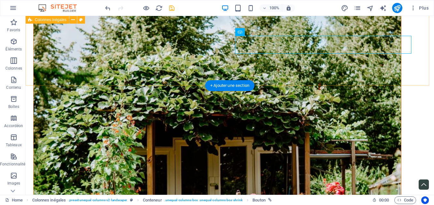
scroll to position [1003, 0]
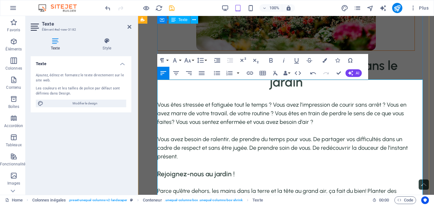
scroll to position [1071, 0]
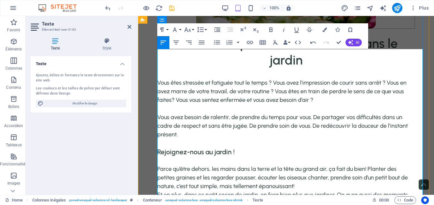
scroll to position [1102, 0]
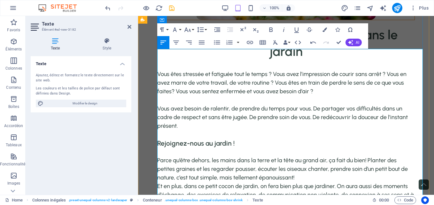
drag, startPoint x: 201, startPoint y: 85, endPoint x: 222, endPoint y: 130, distance: 49.4
drag, startPoint x: 229, startPoint y: 166, endPoint x: 254, endPoint y: 164, distance: 24.9
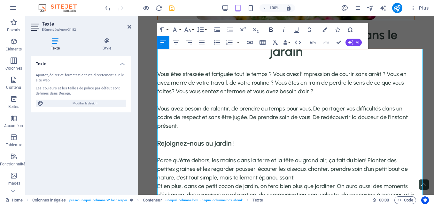
click at [270, 29] on icon "button" at bounding box center [271, 30] width 8 height 8
drag, startPoint x: 266, startPoint y: 165, endPoint x: 336, endPoint y: 163, distance: 70.3
click at [269, 31] on icon "button" at bounding box center [271, 29] width 4 height 4
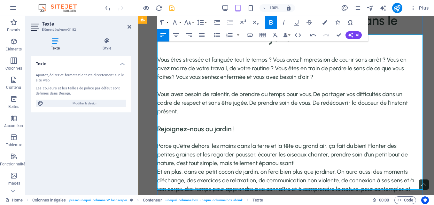
scroll to position [1119, 0]
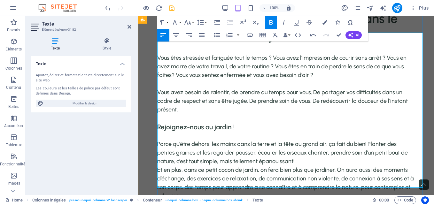
drag, startPoint x: 211, startPoint y: 113, endPoint x: 324, endPoint y: 114, distance: 112.7
click at [270, 23] on icon "button" at bounding box center [271, 22] width 4 height 4
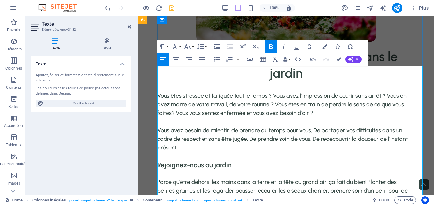
scroll to position [1064, 0]
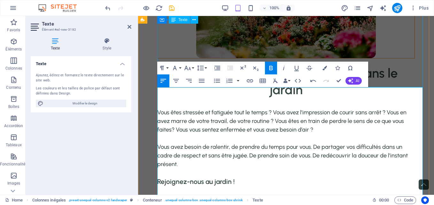
click at [404, 108] on div "Vous êtes stressée et fatiguée tout le temps ? Vous avez l’impression de courir…" at bounding box center [285, 190] width 257 height 164
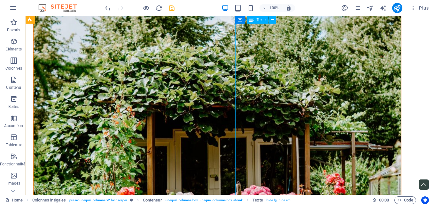
scroll to position [865, 0]
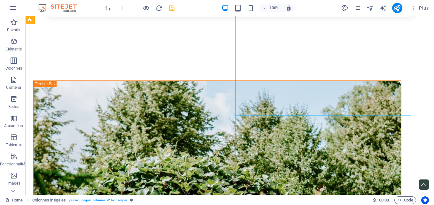
scroll to position [955, 0]
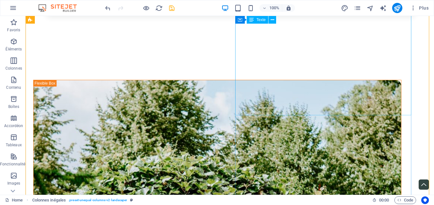
click at [272, 21] on icon at bounding box center [272, 20] width 4 height 7
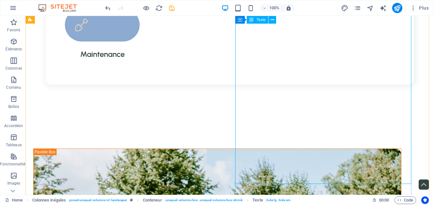
scroll to position [809, 0]
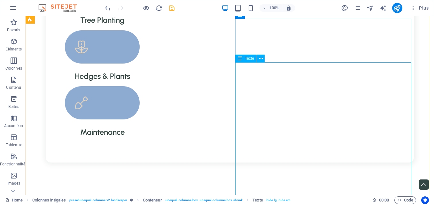
click at [244, 56] on div "Texte" at bounding box center [245, 59] width 21 height 8
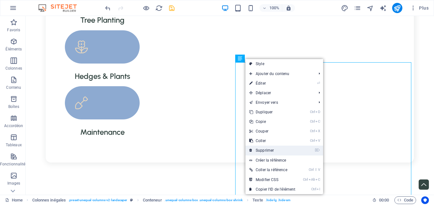
click at [265, 148] on link "⌦ Supprimer" at bounding box center [272, 151] width 54 height 10
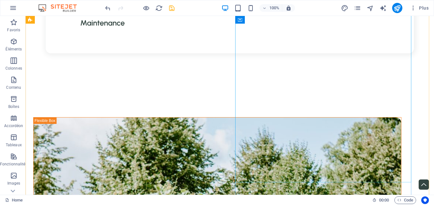
scroll to position [922, 0]
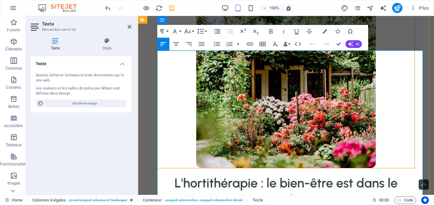
scroll to position [957, 0]
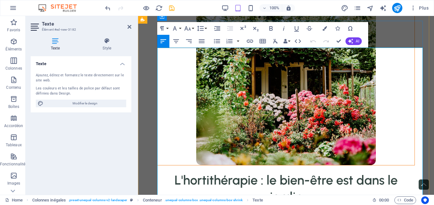
drag, startPoint x: 260, startPoint y: 156, endPoint x: 333, endPoint y: 155, distance: 72.2
click at [273, 26] on icon "button" at bounding box center [271, 29] width 8 height 8
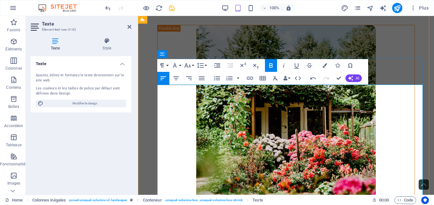
scroll to position [915, 0]
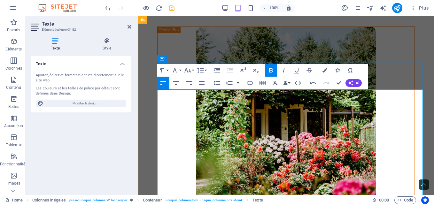
drag, startPoint x: 209, startPoint y: 128, endPoint x: 227, endPoint y: 128, distance: 17.6
click at [271, 69] on icon "button" at bounding box center [271, 70] width 8 height 8
drag, startPoint x: 268, startPoint y: 128, endPoint x: 311, endPoint y: 128, distance: 42.8
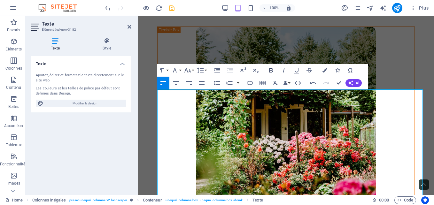
click at [269, 69] on icon "button" at bounding box center [271, 70] width 4 height 4
drag, startPoint x: 370, startPoint y: 136, endPoint x: 408, endPoint y: 135, distance: 38.0
click at [270, 69] on icon "button" at bounding box center [271, 70] width 8 height 8
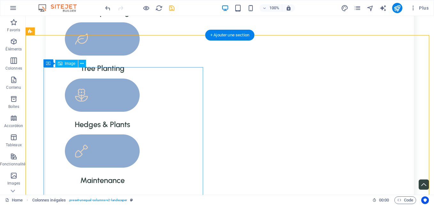
scroll to position [760, 0]
click at [68, 63] on span "Image" at bounding box center [70, 64] width 11 height 4
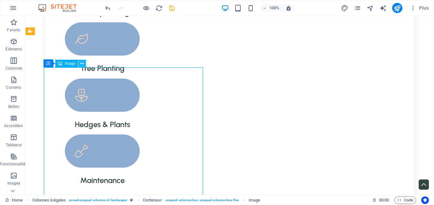
click at [84, 64] on button at bounding box center [82, 64] width 8 height 8
select select "%"
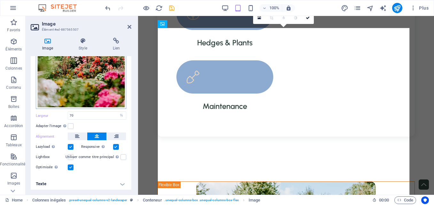
scroll to position [0, 0]
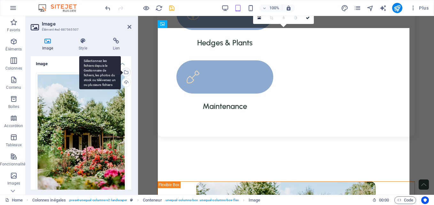
click at [121, 70] on div "Sélectionnez les fichiers depuis le Gestionnaire de fichiers, les photos du sto…" at bounding box center [100, 73] width 42 height 34
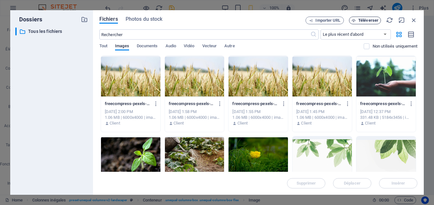
click at [367, 19] on span "Téléverser" at bounding box center [368, 21] width 20 height 4
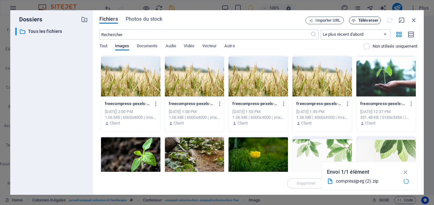
click at [369, 21] on span "Téléverser" at bounding box center [368, 21] width 20 height 4
click at [366, 20] on span "Téléverser" at bounding box center [368, 21] width 20 height 4
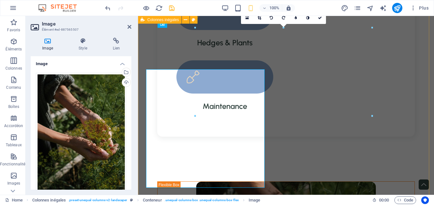
type input "70"
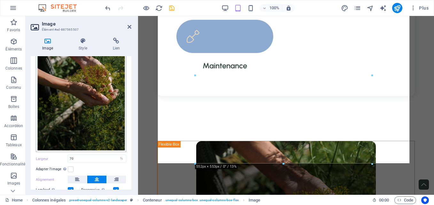
scroll to position [98, 0]
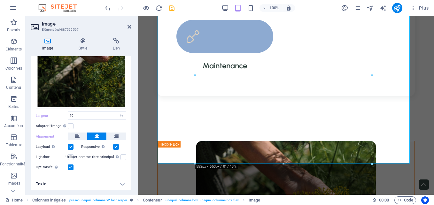
click at [119, 180] on h4 "Texte" at bounding box center [81, 183] width 101 height 15
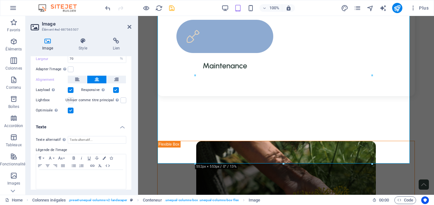
scroll to position [158, 0]
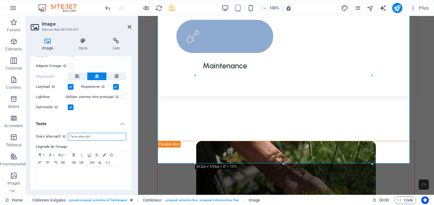
click at [87, 133] on input "Texte alternatif Le texte alternatif est utilisé par les appareils qui ne peuve…" at bounding box center [97, 137] width 58 height 8
type input "hortithérapie, nature, écothérapie, jardinage, jardin, prendre soin de soi, nat…"
click at [129, 26] on icon at bounding box center [129, 26] width 4 height 5
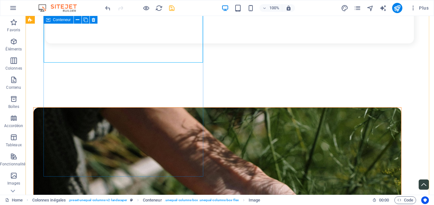
scroll to position [928, 0]
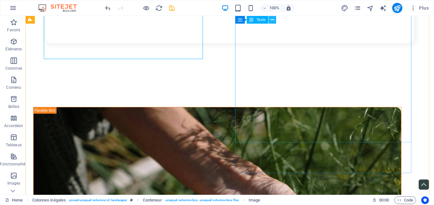
click at [272, 17] on icon at bounding box center [272, 20] width 4 height 7
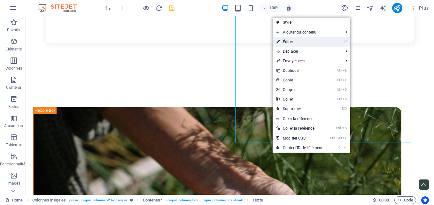
click at [284, 41] on link "⏎ Éditer" at bounding box center [299, 42] width 54 height 10
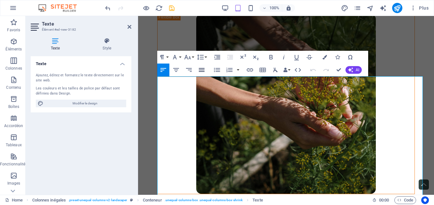
click at [204, 71] on icon "button" at bounding box center [202, 70] width 8 height 8
click at [129, 25] on icon at bounding box center [129, 26] width 4 height 5
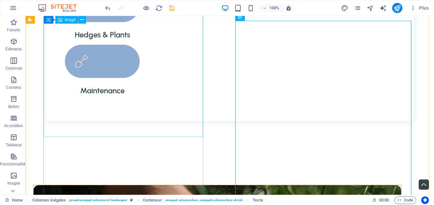
scroll to position [849, 0]
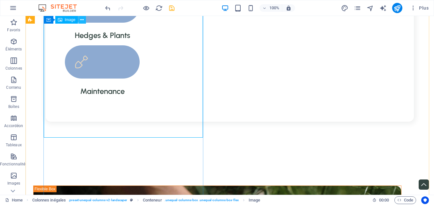
click at [84, 20] on icon at bounding box center [82, 20] width 4 height 7
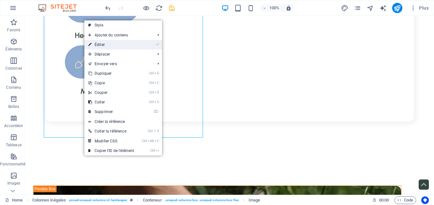
click at [98, 44] on link "⏎ Éditer" at bounding box center [111, 45] width 54 height 10
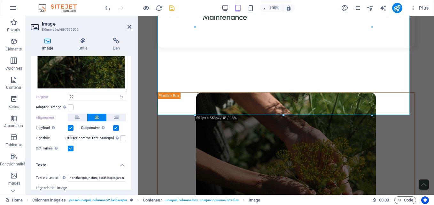
scroll to position [117, 0]
click at [70, 107] on label at bounding box center [71, 107] width 6 height 6
click at [0, 0] on input "Adapter l'image Adapter automatiquement l'image à une largeur et une hauteur fi…" at bounding box center [0, 0] width 0 height 0
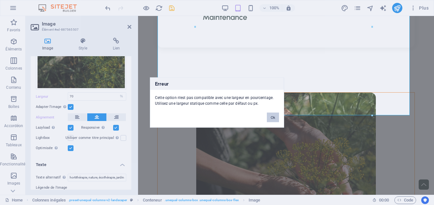
click at [273, 116] on button "Ok" at bounding box center [273, 118] width 12 height 10
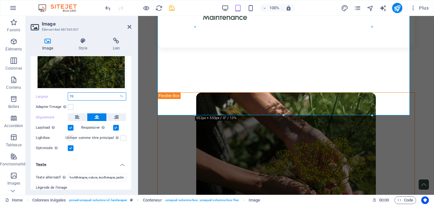
click at [94, 97] on input "70" at bounding box center [97, 97] width 58 height 8
click at [120, 95] on select "Par défaut auto px rem % em vh vw" at bounding box center [121, 97] width 9 height 8
select select "auto"
click at [117, 93] on select "Par défaut auto px rem % em vh vw" at bounding box center [121, 97] width 9 height 8
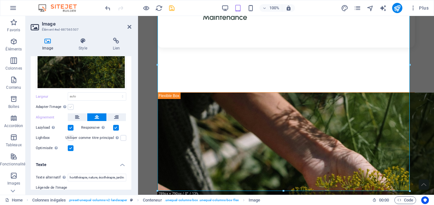
click at [69, 104] on label at bounding box center [71, 107] width 6 height 6
click at [0, 0] on input "Adapter l'image Adapter automatiquement l'image à une largeur et une hauteur fi…" at bounding box center [0, 0] width 0 height 0
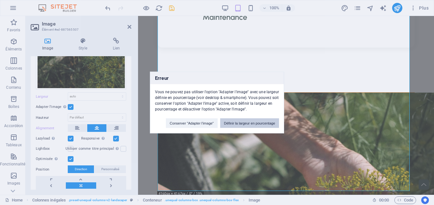
click at [242, 122] on button "Définir la largeur en pourcentage" at bounding box center [249, 123] width 59 height 10
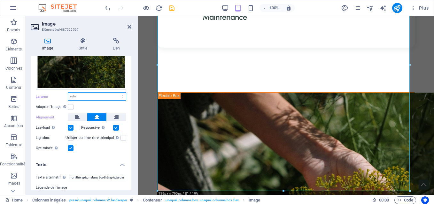
click at [121, 93] on select "Par défaut auto px rem % em vh vw" at bounding box center [97, 97] width 58 height 8
select select "px"
click at [116, 93] on select "Par défaut auto px rem % em vh vw" at bounding box center [97, 97] width 58 height 8
type input "789"
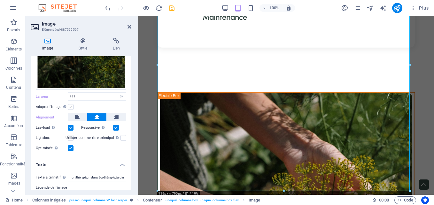
click at [70, 106] on label at bounding box center [71, 107] width 6 height 6
click at [0, 0] on input "Adapter l'image Adapter automatiquement l'image à une largeur et une hauteur fi…" at bounding box center [0, 0] width 0 height 0
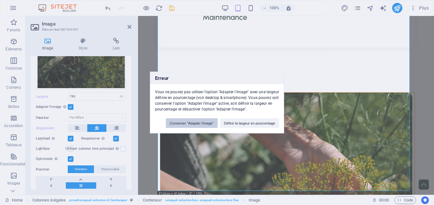
click at [192, 126] on button "Conserver "Adapter l'image"" at bounding box center [192, 123] width 52 height 10
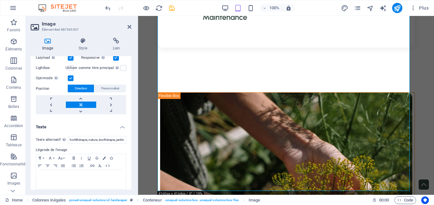
scroll to position [201, 0]
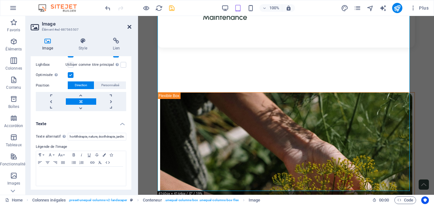
click at [128, 29] on link at bounding box center [129, 26] width 4 height 5
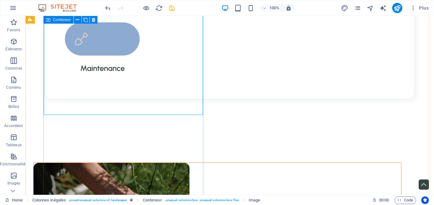
scroll to position [873, 0]
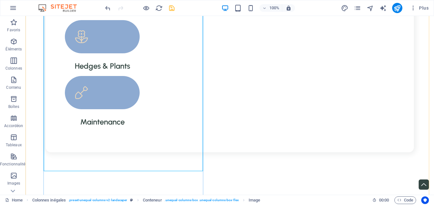
scroll to position [820, 0]
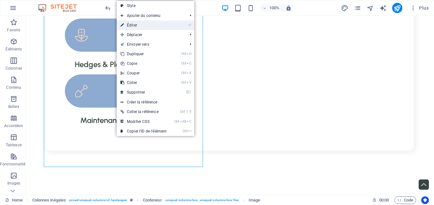
click at [139, 22] on link "⏎ Éditer" at bounding box center [144, 25] width 54 height 10
select select "px"
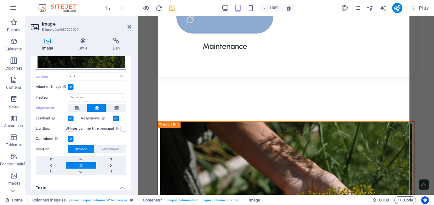
scroll to position [137, 0]
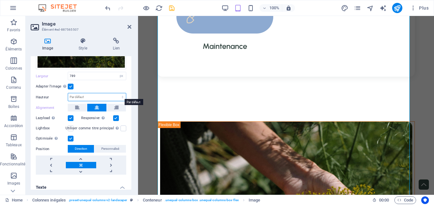
click at [119, 94] on select "Par défaut auto px" at bounding box center [97, 97] width 58 height 8
select select "px"
click at [116, 93] on select "Par défaut auto px" at bounding box center [97, 97] width 58 height 8
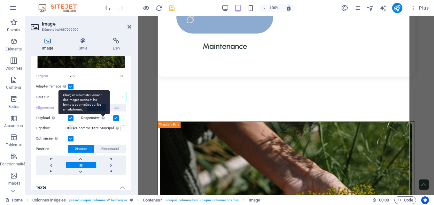
type input "790"
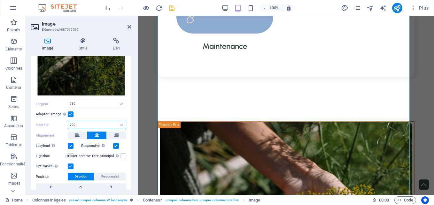
scroll to position [109, 0]
click at [131, 26] on aside "Image Élément #ed-887565507 Image Style Lien Image Glissez les fichiers ici, cl…" at bounding box center [82, 105] width 112 height 179
click at [128, 27] on icon at bounding box center [129, 26] width 4 height 5
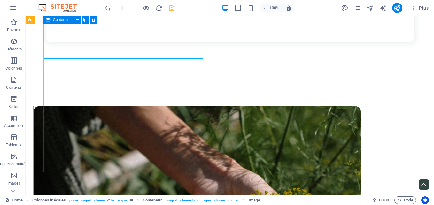
scroll to position [929, 0]
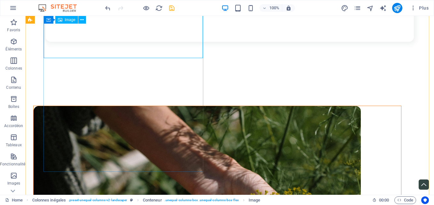
select select "px"
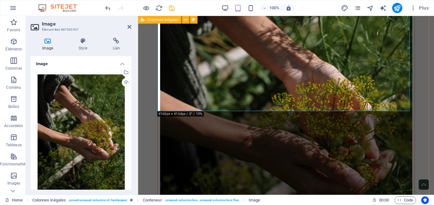
drag, startPoint x: 408, startPoint y: 109, endPoint x: 415, endPoint y: 120, distance: 12.8
click at [289, 110] on figure at bounding box center [285, 139] width 257 height 252
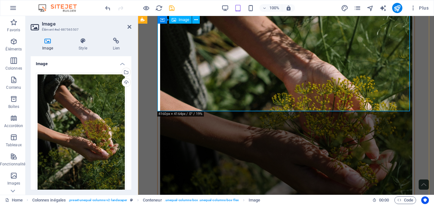
click at [289, 110] on figure at bounding box center [285, 139] width 257 height 252
click at [119, 64] on h4 "Image" at bounding box center [81, 61] width 101 height 11
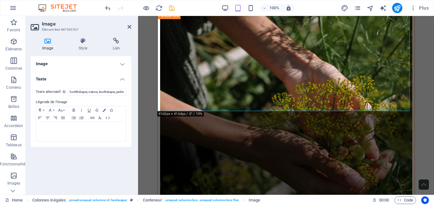
click at [119, 64] on h4 "Image" at bounding box center [81, 63] width 101 height 15
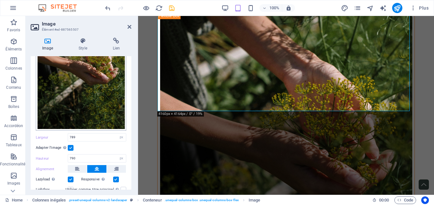
scroll to position [76, 0]
click at [122, 135] on select "Par défaut auto px rem % em vh vw" at bounding box center [121, 137] width 9 height 8
select select "%"
click at [117, 133] on select "Par défaut auto px rem % em vh vw" at bounding box center [121, 137] width 9 height 8
type input "100"
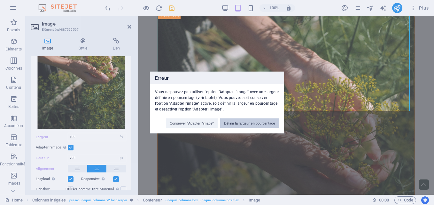
click at [239, 121] on button "Définir la largeur en pourcentage" at bounding box center [249, 123] width 59 height 10
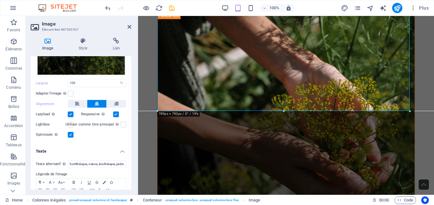
scroll to position [158, 0]
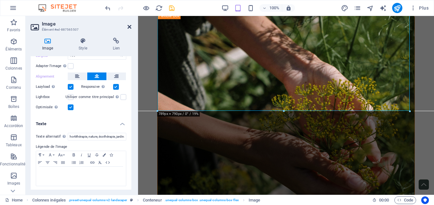
click at [129, 27] on icon at bounding box center [129, 26] width 4 height 5
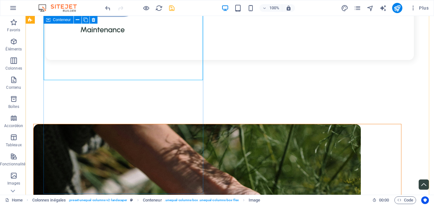
scroll to position [912, 0]
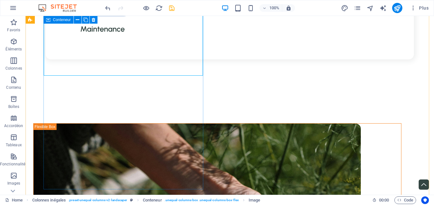
click at [61, 21] on span "Conteneur" at bounding box center [62, 20] width 18 height 4
click at [53, 19] on span "Conteneur" at bounding box center [62, 20] width 18 height 4
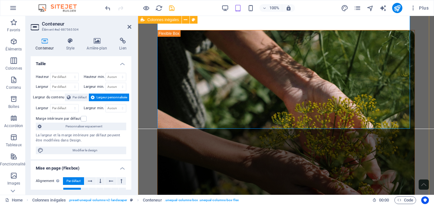
drag, startPoint x: 160, startPoint y: 128, endPoint x: 155, endPoint y: 142, distance: 15.1
click at [199, 79] on figure at bounding box center [285, 158] width 257 height 257
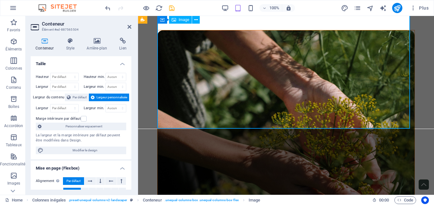
click at [199, 79] on figure at bounding box center [285, 158] width 257 height 257
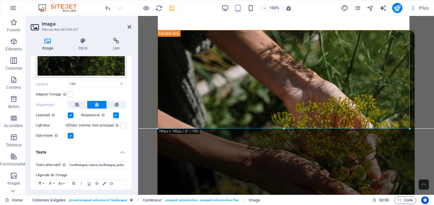
scroll to position [129, 0]
click at [72, 94] on label at bounding box center [71, 95] width 6 height 6
click at [0, 0] on input "Adapter l'image Adapter automatiquement l'image à une largeur et une hauteur fi…" at bounding box center [0, 0] width 0 height 0
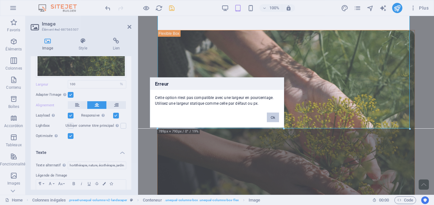
click at [270, 117] on button "Ok" at bounding box center [273, 118] width 12 height 10
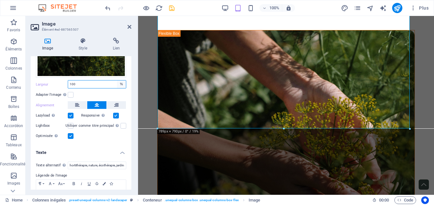
click at [120, 80] on select "Par défaut auto px rem % em vh vw" at bounding box center [121, 84] width 9 height 8
select select "rem"
click at [117, 80] on select "Par défaut auto px rem % em vh vw" at bounding box center [121, 84] width 9 height 8
type input "49.3125"
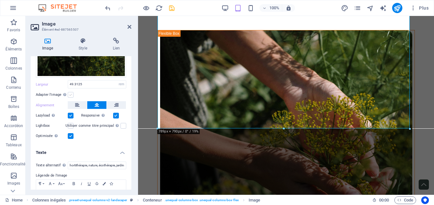
click at [70, 94] on label at bounding box center [71, 95] width 6 height 6
click at [0, 0] on input "Adapter l'image Adapter automatiquement l'image à une largeur et une hauteur fi…" at bounding box center [0, 0] width 0 height 0
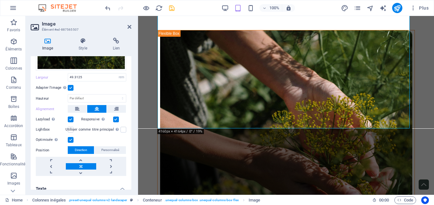
scroll to position [135, 0]
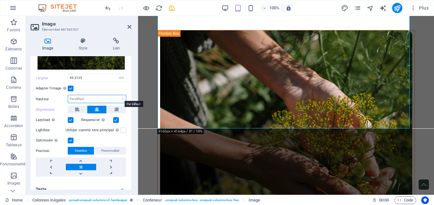
click at [118, 99] on select "Par défaut auto px" at bounding box center [97, 99] width 58 height 8
click at [68, 95] on select "Par défaut auto px" at bounding box center [97, 99] width 58 height 8
select select "DISABLED_OPTION_VALUE"
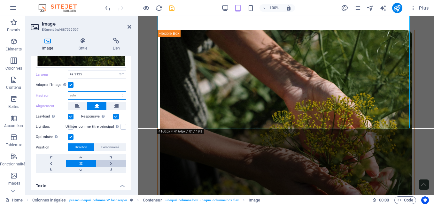
scroll to position [138, 0]
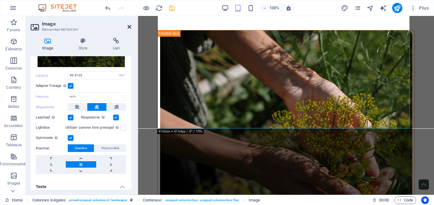
click at [130, 26] on icon at bounding box center [129, 26] width 4 height 5
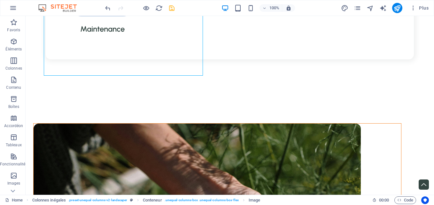
drag, startPoint x: 201, startPoint y: 74, endPoint x: 203, endPoint y: 112, distance: 38.0
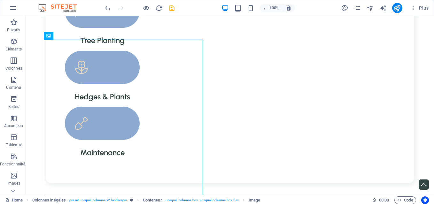
scroll to position [788, 0]
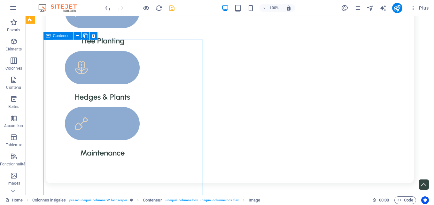
click at [50, 37] on icon at bounding box center [48, 36] width 4 height 8
click at [51, 36] on div "Conteneur" at bounding box center [58, 36] width 30 height 8
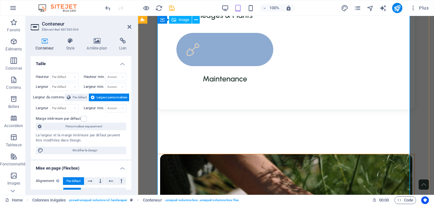
select select "rem"
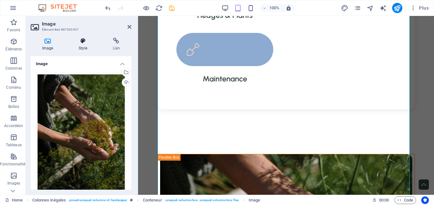
click at [82, 42] on icon at bounding box center [82, 41] width 31 height 6
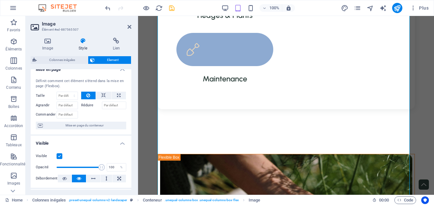
scroll to position [7, 0]
click at [120, 94] on button at bounding box center [118, 96] width 14 height 8
type input "100"
select select "%"
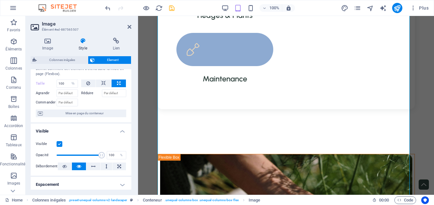
scroll to position [0, 0]
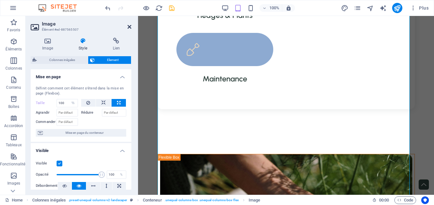
click at [130, 26] on icon at bounding box center [129, 26] width 4 height 5
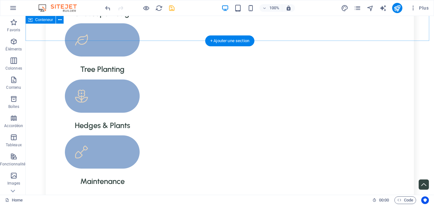
scroll to position [760, 0]
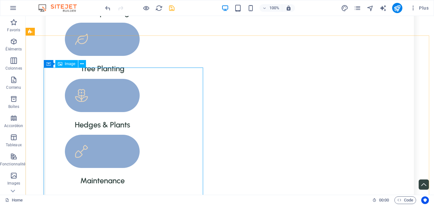
click at [68, 63] on span "Image" at bounding box center [70, 64] width 11 height 4
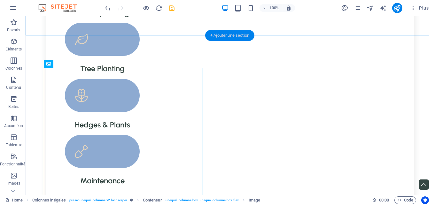
click at [225, 35] on div "+ Ajouter une section" at bounding box center [229, 35] width 49 height 11
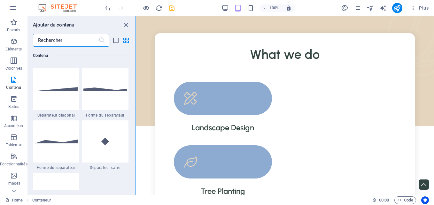
scroll to position [1585, 0]
click at [94, 157] on div at bounding box center [105, 141] width 47 height 42
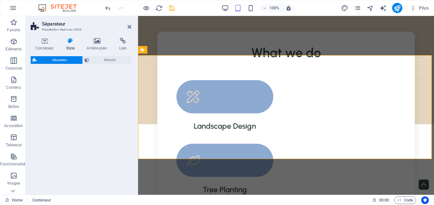
click at [94, 157] on div "Séparateur Element" at bounding box center [81, 122] width 101 height 133
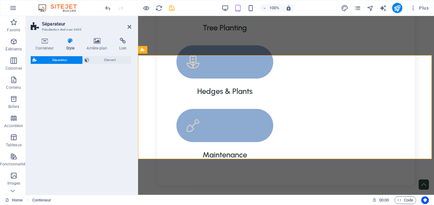
select select "square"
select select "rem"
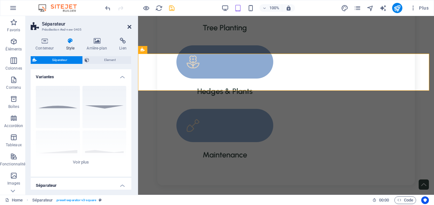
click at [128, 25] on icon at bounding box center [129, 26] width 4 height 5
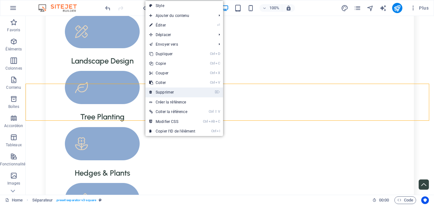
click at [166, 89] on link "⌦ Supprimer" at bounding box center [172, 92] width 54 height 10
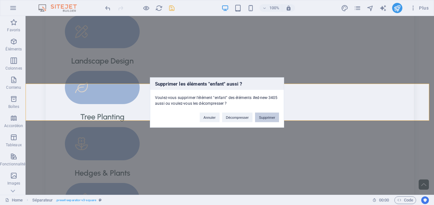
click at [266, 118] on button "Supprimer" at bounding box center [267, 118] width 24 height 10
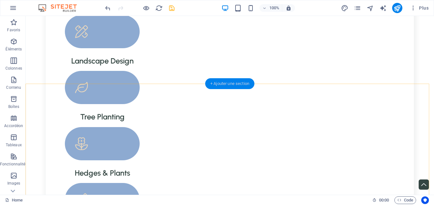
click at [232, 81] on div "+ Ajouter une section" at bounding box center [229, 83] width 49 height 11
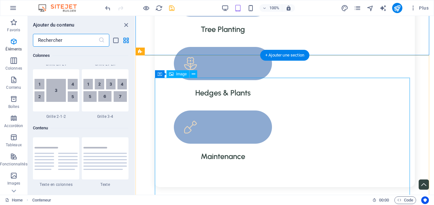
scroll to position [1117, 0]
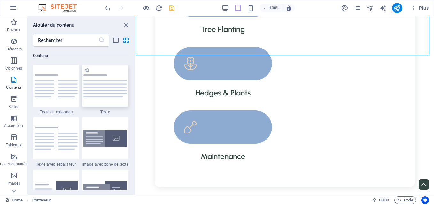
click at [93, 98] on div at bounding box center [105, 86] width 47 height 42
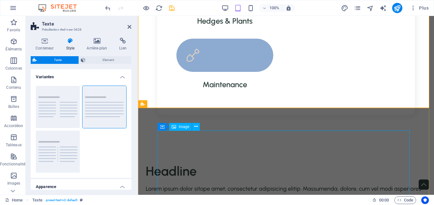
scroll to position [810, 0]
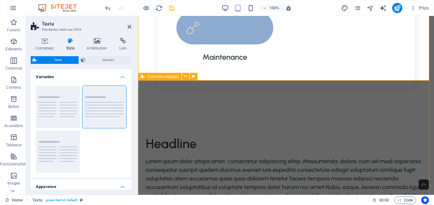
select select "%"
select select "px"
select select "preset-unequal-columns-v2-landscaper"
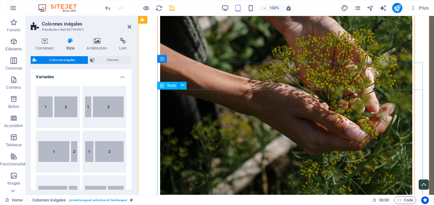
scroll to position [1098, 0]
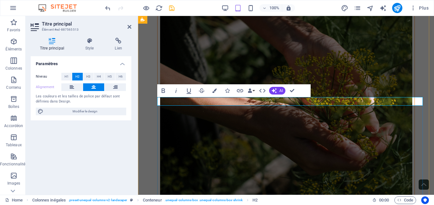
scroll to position [855, 0]
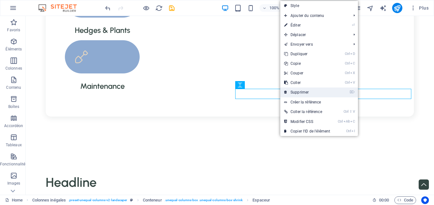
click at [293, 89] on link "⌦ Supprimer" at bounding box center [307, 92] width 54 height 10
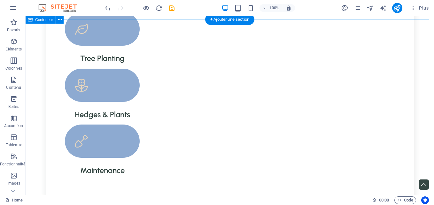
scroll to position [770, 0]
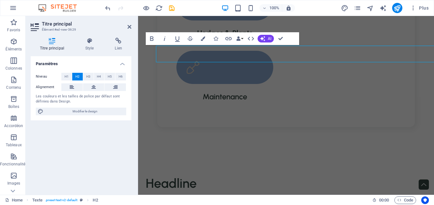
scroll to position [775, 0]
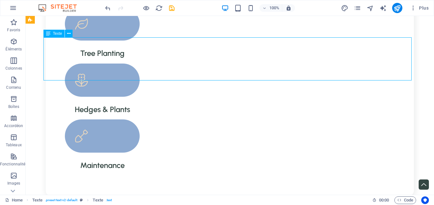
scroll to position [805, 0]
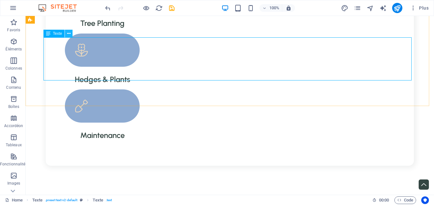
click at [70, 35] on icon at bounding box center [69, 33] width 4 height 7
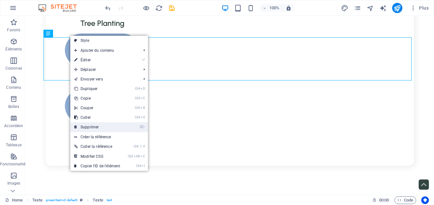
click at [114, 128] on link "⌦ Supprimer" at bounding box center [97, 127] width 54 height 10
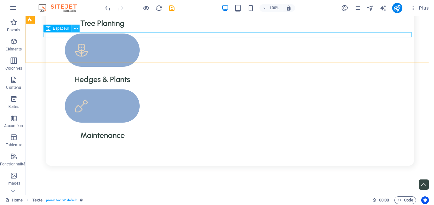
click at [76, 30] on icon at bounding box center [76, 28] width 4 height 7
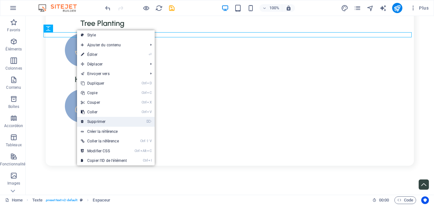
click at [104, 118] on link "⌦ Supprimer" at bounding box center [104, 122] width 54 height 10
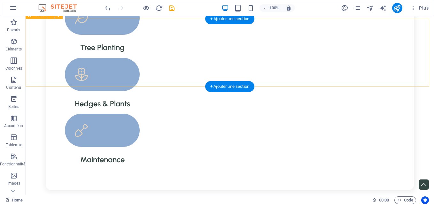
scroll to position [781, 0]
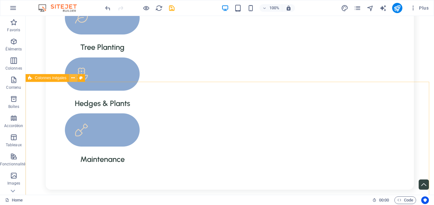
click at [72, 80] on icon at bounding box center [73, 78] width 4 height 7
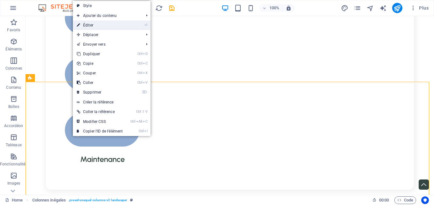
click at [113, 26] on link "⏎ Éditer" at bounding box center [100, 25] width 54 height 10
select select "%"
select select "px"
select select "preset-unequal-columns-v2-landscaper"
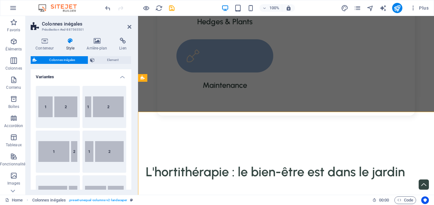
scroll to position [751, 0]
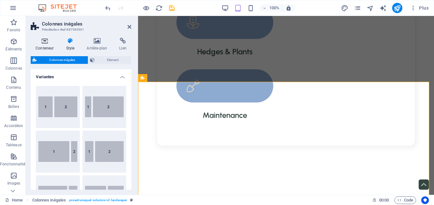
click at [43, 41] on icon at bounding box center [45, 41] width 28 height 6
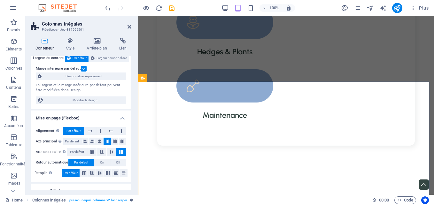
scroll to position [41, 0]
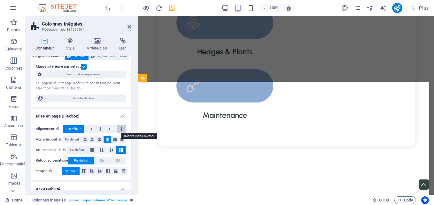
click at [121, 130] on icon at bounding box center [121, 129] width 2 height 8
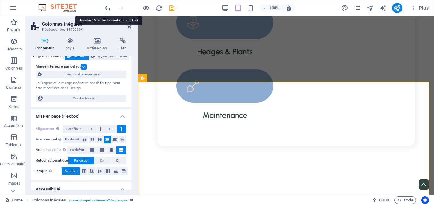
click at [106, 4] on icon "undo" at bounding box center [107, 7] width 7 height 7
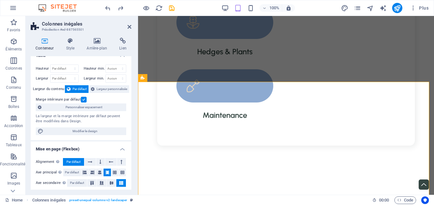
scroll to position [0, 0]
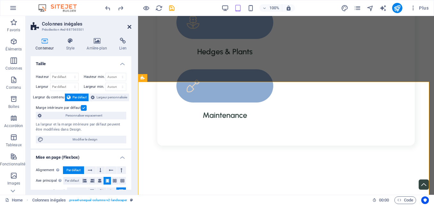
click at [130, 26] on icon at bounding box center [129, 26] width 4 height 5
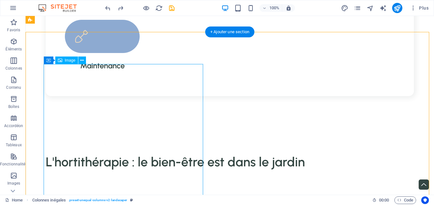
scroll to position [830, 0]
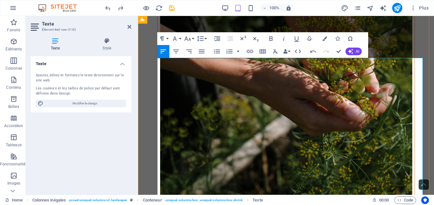
scroll to position [1072, 0]
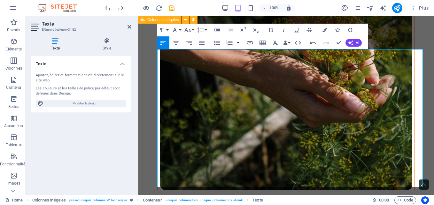
click at [419, 33] on div "Vous êtes stressé et fatigué tout le temps ? Vous avez l’impression de courir s…" at bounding box center [286, 166] width 296 height 503
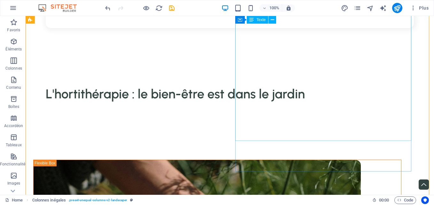
scroll to position [945, 0]
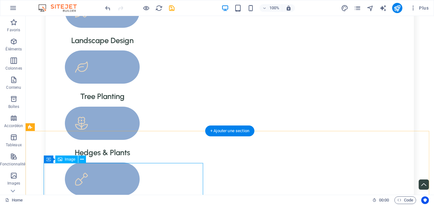
scroll to position [706, 0]
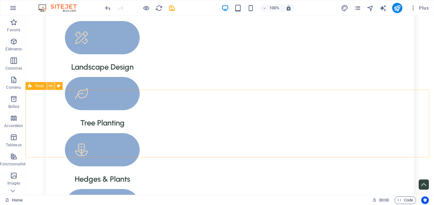
click at [48, 87] on button at bounding box center [51, 86] width 8 height 8
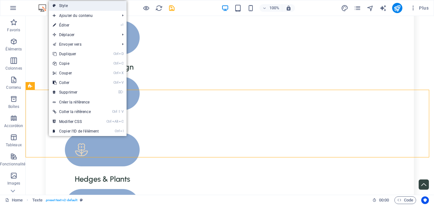
click at [79, 6] on link "Style" at bounding box center [88, 6] width 78 height 10
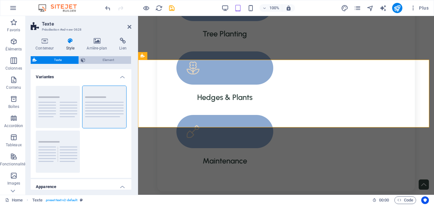
click at [108, 60] on span "Element" at bounding box center [108, 60] width 42 height 8
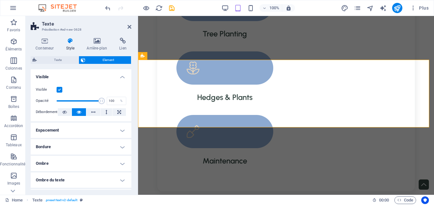
click at [124, 134] on h4 "Espacement" at bounding box center [81, 130] width 101 height 15
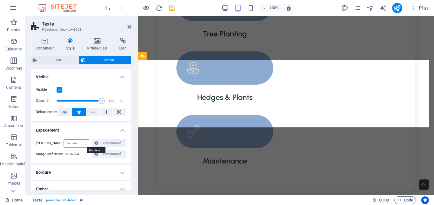
click at [84, 144] on select "Par défaut auto px % rem vw vh Personnalisé" at bounding box center [76, 144] width 25 height 8
click at [102, 145] on span "Personnalisé" at bounding box center [112, 143] width 24 height 8
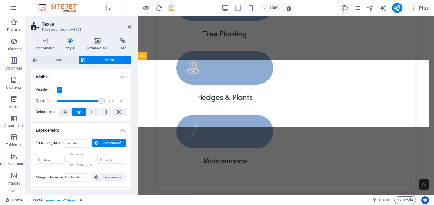
click at [70, 162] on select "auto px % rem vw vh" at bounding box center [80, 165] width 27 height 8
click at [89, 164] on select "auto px % rem vw vh" at bounding box center [80, 165] width 27 height 8
select select "px"
click at [85, 161] on select "auto px % rem vw vh" at bounding box center [80, 165] width 27 height 8
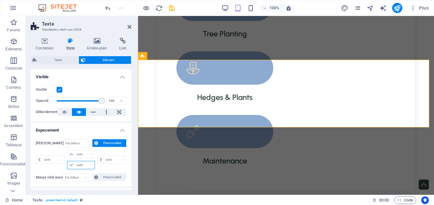
select select "px"
click at [71, 163] on icon at bounding box center [71, 165] width 4 height 4
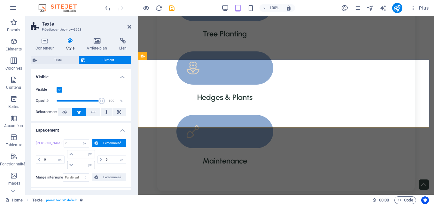
click at [71, 164] on icon at bounding box center [71, 165] width 4 height 4
click at [90, 165] on select "auto px % rem vw vh" at bounding box center [90, 165] width 9 height 8
select select "%"
click at [86, 161] on select "auto px % rem vw vh" at bounding box center [90, 165] width 9 height 8
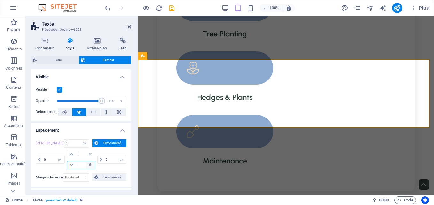
select select "DISABLED_OPTION_VALUE"
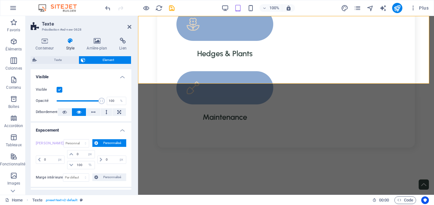
scroll to position [749, 0]
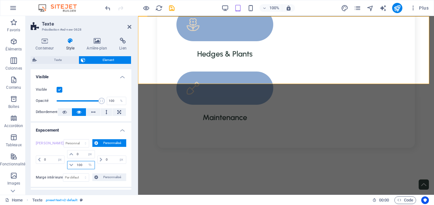
click at [80, 165] on input "number" at bounding box center [84, 165] width 19 height 8
click at [82, 165] on input "number" at bounding box center [84, 165] width 19 height 8
type input "1"
click at [82, 165] on input "10" at bounding box center [84, 165] width 19 height 8
type input "1"
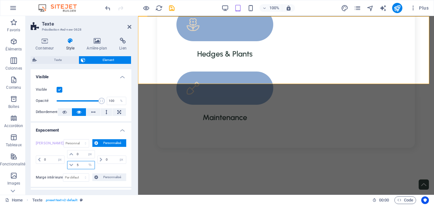
type input "5"
click at [82, 165] on input "5" at bounding box center [84, 165] width 19 height 8
type input "1"
click at [213, 170] on div "L'hortithérapie : le bien-être est dans le jardin" at bounding box center [286, 204] width 296 height 68
click at [78, 154] on input "number" at bounding box center [84, 154] width 19 height 8
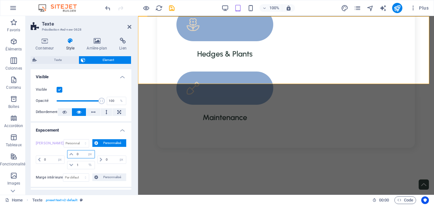
type input "0"
type input "1"
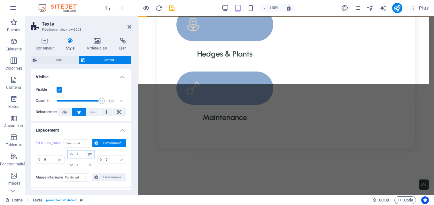
click at [89, 154] on select "auto px % rem vw vh" at bounding box center [90, 154] width 9 height 8
select select "%"
click at [86, 150] on select "auto px % rem vw vh" at bounding box center [90, 154] width 9 height 8
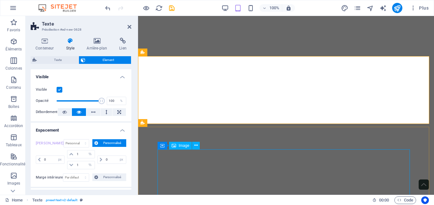
scroll to position [1000, 0]
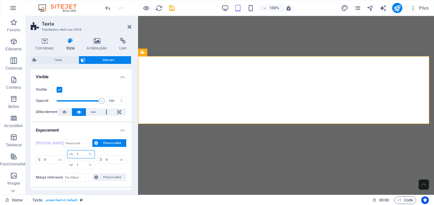
click at [81, 153] on input "1" at bounding box center [84, 154] width 19 height 8
type input "1"
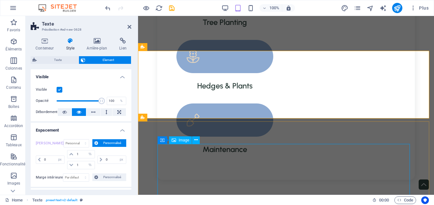
scroll to position [718, 0]
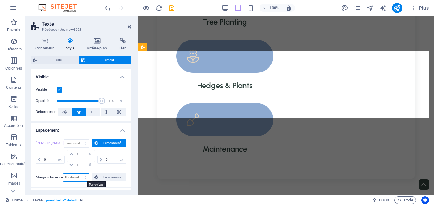
click at [85, 177] on select "Par défaut px rem % vh vw Personnalisé" at bounding box center [75, 178] width 25 height 8
click at [104, 175] on span "Personnalisé" at bounding box center [112, 177] width 24 height 8
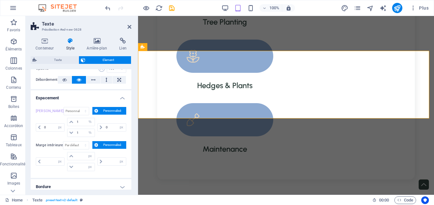
scroll to position [33, 0]
click at [89, 156] on select "px rem % vh vw" at bounding box center [90, 156] width 9 height 8
select select "%"
click at [86, 152] on select "px rem % vh vw" at bounding box center [90, 156] width 9 height 8
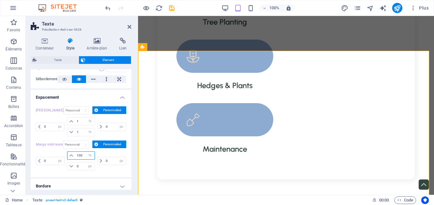
click at [84, 156] on input "number" at bounding box center [84, 156] width 19 height 8
type input "1"
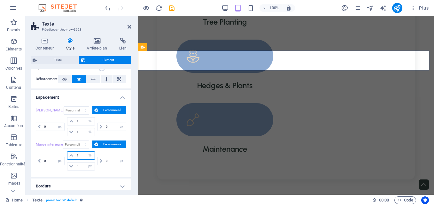
click at [84, 156] on input "1" at bounding box center [84, 156] width 19 height 8
type input "2"
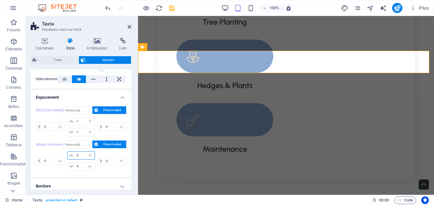
click at [84, 156] on input "2" at bounding box center [84, 156] width 19 height 8
type input "3"
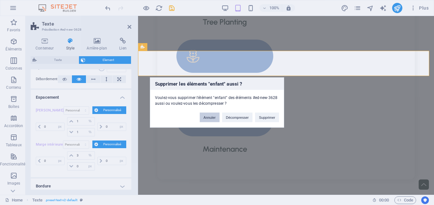
click at [210, 117] on button "Annuler" at bounding box center [210, 118] width 20 height 10
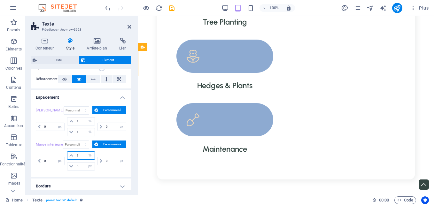
click at [80, 156] on input "3" at bounding box center [84, 156] width 19 height 8
click at [90, 156] on select "px rem % vh vw" at bounding box center [90, 156] width 9 height 8
select select "px"
click at [86, 152] on select "px rem % vh vw" at bounding box center [90, 156] width 9 height 8
select select "px"
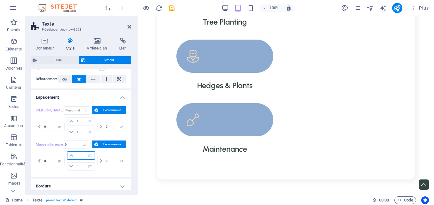
scroll to position [874, 0]
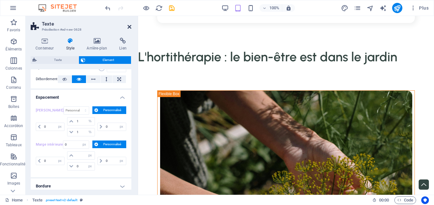
click at [129, 26] on icon at bounding box center [129, 26] width 4 height 5
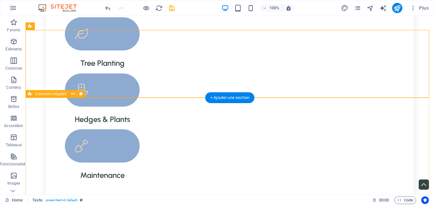
scroll to position [766, 0]
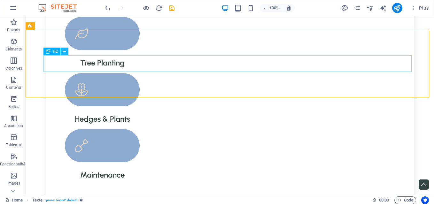
click at [62, 54] on button at bounding box center [65, 52] width 8 height 8
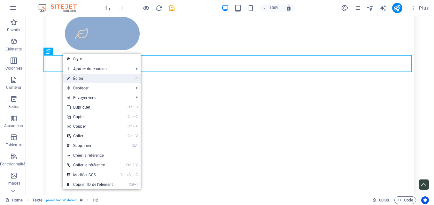
click at [82, 75] on link "⏎ Éditer" at bounding box center [90, 79] width 54 height 10
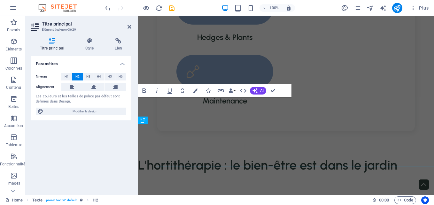
scroll to position [671, 0]
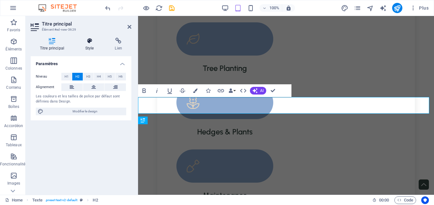
click at [89, 44] on h4 "Style" at bounding box center [91, 44] width 30 height 13
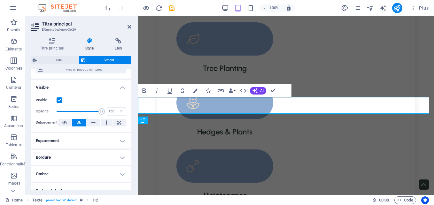
scroll to position [64, 0]
click at [119, 139] on h4 "Espacement" at bounding box center [81, 140] width 101 height 15
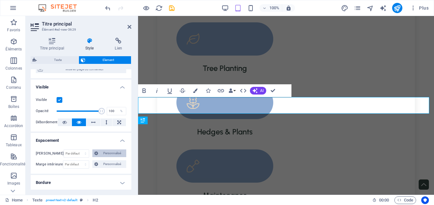
click at [104, 153] on span "Personnalisé" at bounding box center [112, 153] width 24 height 8
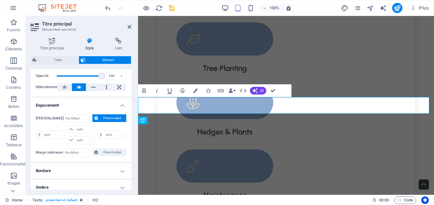
scroll to position [100, 0]
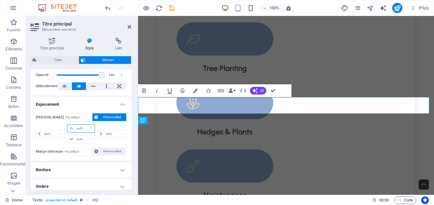
click at [90, 129] on select "auto px % rem vw vh" at bounding box center [80, 129] width 27 height 8
select select "px"
click at [85, 125] on select "auto px % rem vw vh" at bounding box center [80, 129] width 27 height 8
type input "0"
select select "px"
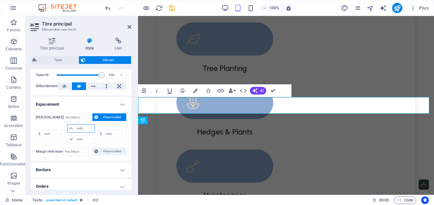
type input "0"
select select "px"
type input "0"
select select "px"
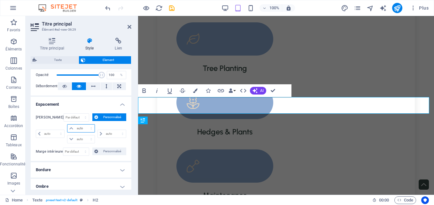
type input "0"
select select "px"
click at [84, 152] on select "Par défaut px rem % vh vw Personnalisé" at bounding box center [75, 152] width 25 height 8
select select "px"
click at [78, 148] on select "Par défaut px rem % vh vw Personnalisé" at bounding box center [75, 152] width 25 height 8
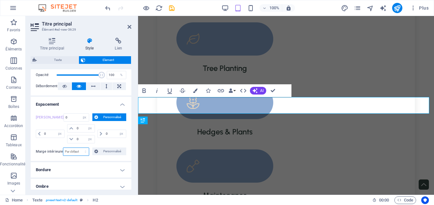
type input "0"
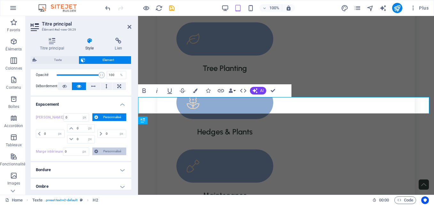
click at [107, 152] on span "Personnalisé" at bounding box center [112, 151] width 24 height 8
click at [82, 162] on input "0" at bounding box center [84, 163] width 19 height 8
type input "1"
select select "DISABLED_OPTION_VALUE"
type input "1"
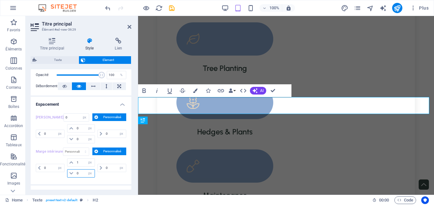
click at [82, 170] on input "0" at bounding box center [84, 174] width 19 height 8
type input "1"
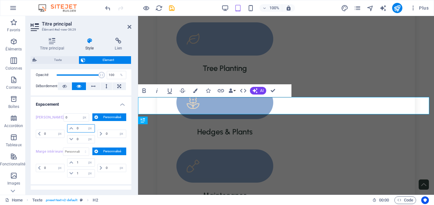
click at [79, 129] on input "0" at bounding box center [84, 129] width 19 height 8
type input "1"
select select "DISABLED_OPTION_VALUE"
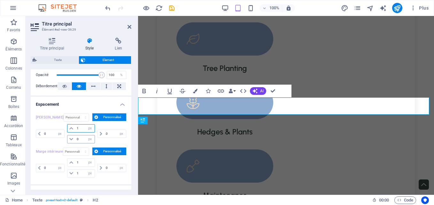
type input "1"
click at [79, 136] on input "0" at bounding box center [84, 139] width 19 height 8
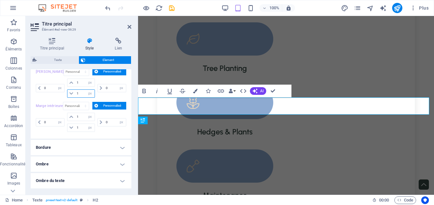
scroll to position [146, 0]
type input "1"
click at [113, 129] on div "0 px rem % vh vw" at bounding box center [111, 121] width 30 height 19
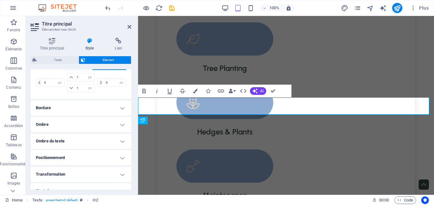
scroll to position [227, 0]
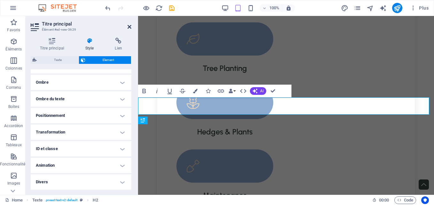
click at [127, 27] on icon at bounding box center [129, 26] width 4 height 5
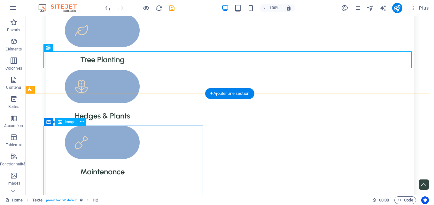
scroll to position [769, 0]
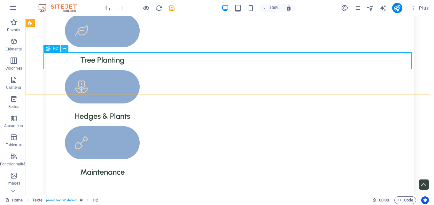
click at [66, 49] on icon at bounding box center [65, 48] width 4 height 7
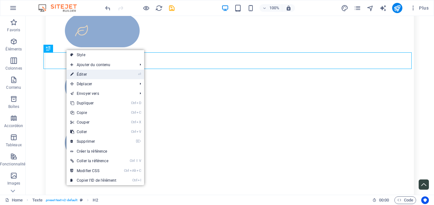
click at [95, 72] on link "⏎ Éditer" at bounding box center [93, 75] width 54 height 10
select select "px"
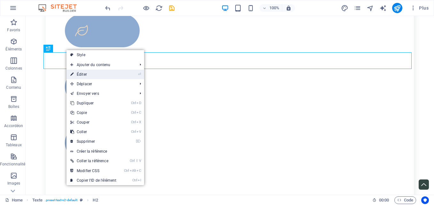
select select "px"
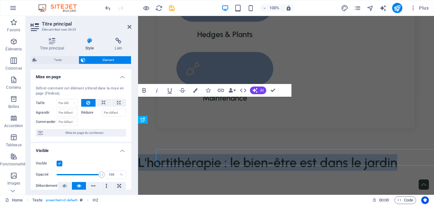
scroll to position [672, 0]
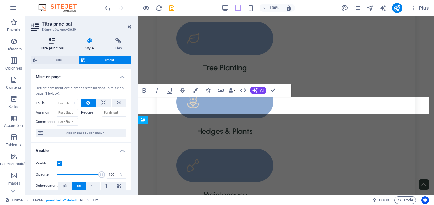
click at [50, 44] on icon at bounding box center [52, 41] width 43 height 6
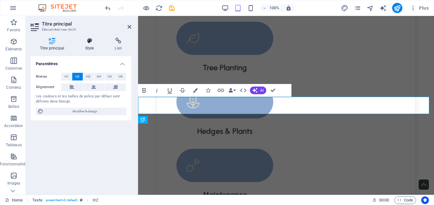
click at [88, 44] on h4 "Style" at bounding box center [91, 44] width 30 height 13
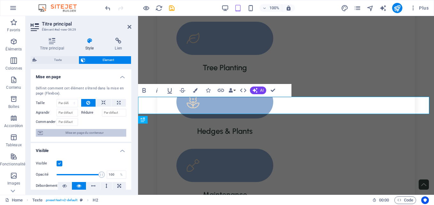
click at [90, 134] on span "Mise en page du conteneur" at bounding box center [84, 133] width 79 height 8
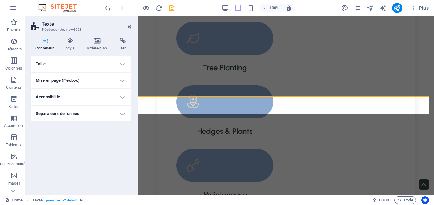
click at [123, 67] on h4 "Taille" at bounding box center [81, 63] width 101 height 15
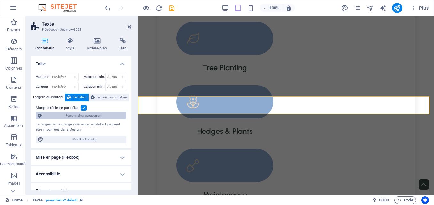
click at [86, 116] on span "Personnaliser espacement" at bounding box center [83, 116] width 81 height 8
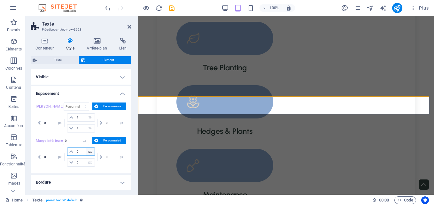
click at [90, 150] on select "px rem % vh vw" at bounding box center [90, 152] width 9 height 8
select select "%"
click at [86, 148] on select "px rem % vh vw" at bounding box center [90, 152] width 9 height 8
select select "DISABLED_OPTION_VALUE"
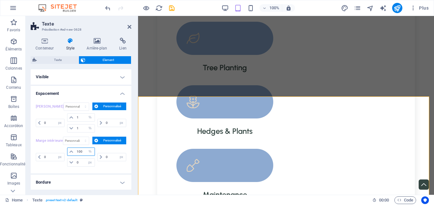
click at [83, 152] on input "0" at bounding box center [84, 152] width 19 height 8
type input "1"
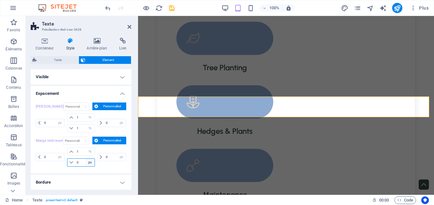
click at [91, 162] on select "px rem % vh vw" at bounding box center [90, 163] width 9 height 8
select select "%"
click at [86, 159] on select "px rem % vh vw" at bounding box center [90, 163] width 9 height 8
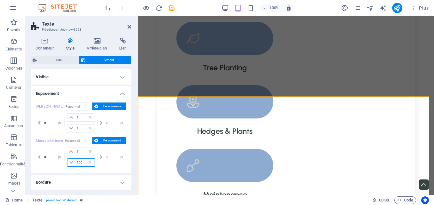
click at [83, 161] on input "0" at bounding box center [84, 163] width 19 height 8
type input "1"
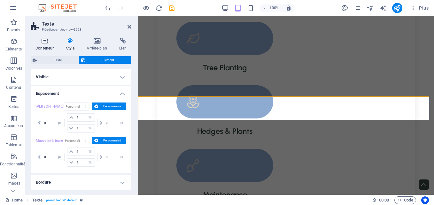
click at [43, 40] on icon at bounding box center [45, 41] width 28 height 6
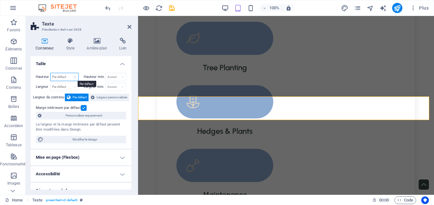
click at [74, 78] on select "Par défaut px rem % vh vw" at bounding box center [64, 77] width 28 height 8
select select "%"
click at [68, 73] on select "Par défaut px rem % vh vw" at bounding box center [64, 77] width 28 height 8
click at [60, 78] on input "number" at bounding box center [64, 77] width 28 height 8
type input "1"
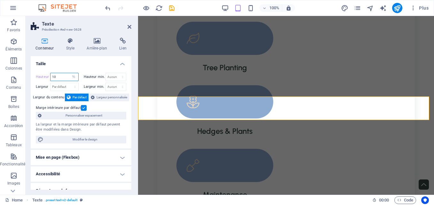
type input "10"
click at [121, 79] on select "Aucun px rem % vh vw" at bounding box center [116, 77] width 20 height 8
select select "%"
click at [116, 73] on select "Aucun px rem % vh vw" at bounding box center [116, 77] width 20 height 8
click at [113, 76] on input "number" at bounding box center [116, 77] width 20 height 8
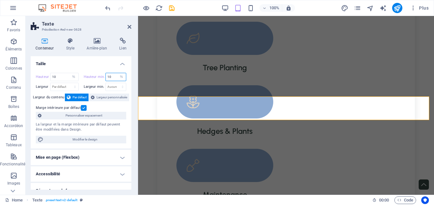
type input "10"
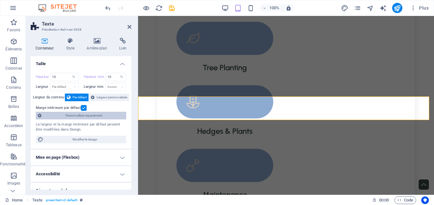
click at [102, 114] on span "Personnaliser espacement" at bounding box center [83, 116] width 81 height 8
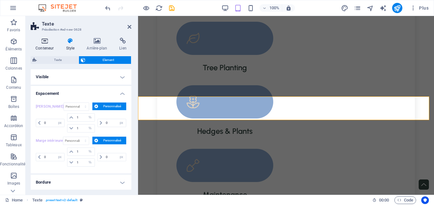
click at [42, 48] on h4 "Conteneur" at bounding box center [46, 44] width 30 height 13
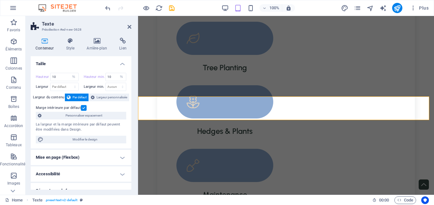
scroll to position [9, 0]
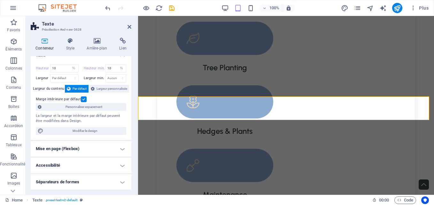
click at [120, 151] on h4 "Mise en page (Flexbox)" at bounding box center [81, 148] width 101 height 15
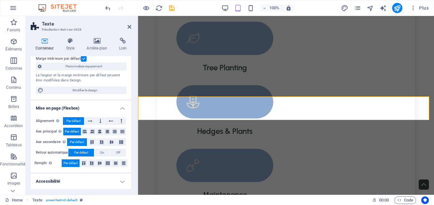
scroll to position [49, 0]
click at [99, 119] on icon at bounding box center [100, 121] width 2 height 8
click at [84, 131] on icon at bounding box center [85, 131] width 8 height 4
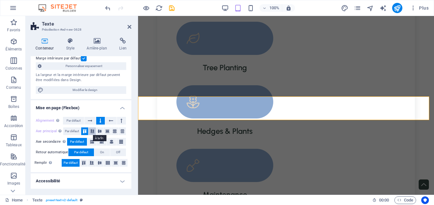
click at [90, 131] on icon at bounding box center [92, 131] width 8 height 4
click at [98, 132] on icon at bounding box center [100, 131] width 8 height 4
click at [106, 132] on icon at bounding box center [107, 131] width 8 height 4
click at [115, 133] on button at bounding box center [114, 131] width 7 height 8
click at [124, 132] on icon at bounding box center [122, 131] width 8 height 4
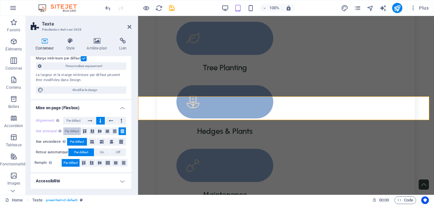
click at [74, 134] on span "Par défaut" at bounding box center [72, 131] width 14 height 8
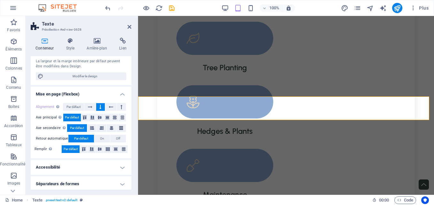
scroll to position [65, 0]
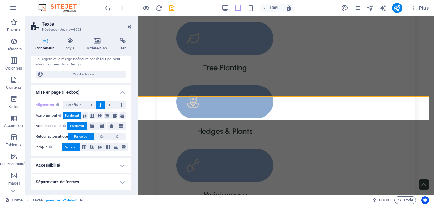
click at [126, 25] on h2 "Texte" at bounding box center [86, 24] width 89 height 6
click at [129, 26] on icon at bounding box center [129, 26] width 4 height 5
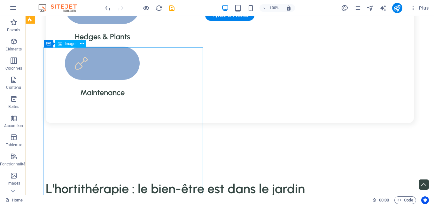
scroll to position [848, 0]
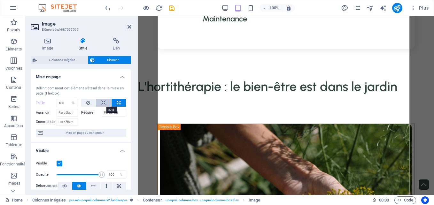
click at [103, 99] on icon at bounding box center [103, 103] width 4 height 8
click at [118, 99] on icon at bounding box center [119, 103] width 4 height 8
select select "%"
click at [72, 109] on input "Agrandir" at bounding box center [67, 113] width 21 height 8
click at [72, 113] on input "Agrandir" at bounding box center [67, 113] width 21 height 8
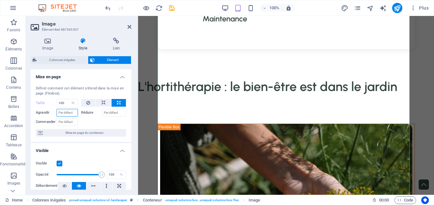
click at [72, 113] on input "Agrandir" at bounding box center [67, 113] width 21 height 8
click at [65, 123] on input "Commander" at bounding box center [67, 122] width 21 height 8
click at [114, 109] on input "Réduire" at bounding box center [114, 113] width 25 height 8
click at [67, 111] on input "Agrandir" at bounding box center [67, 113] width 21 height 8
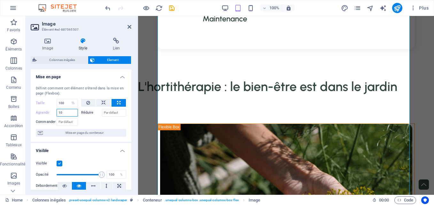
type input "10"
click at [95, 133] on span "Mise en page du conteneur" at bounding box center [84, 133] width 79 height 8
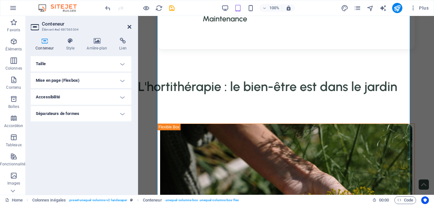
click at [131, 25] on icon at bounding box center [129, 26] width 4 height 5
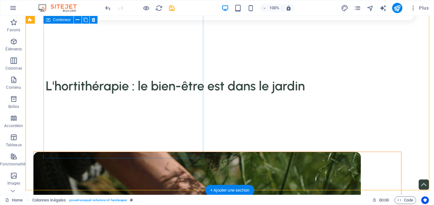
scroll to position [949, 0]
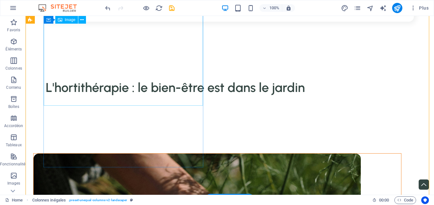
select select "%"
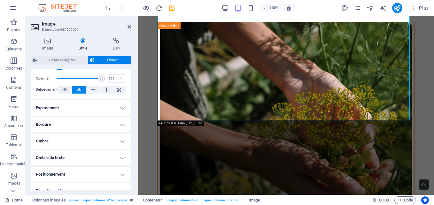
scroll to position [99, 0]
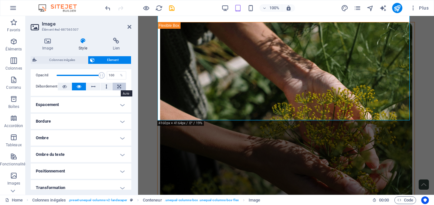
click at [117, 85] on icon at bounding box center [119, 87] width 4 height 8
click at [121, 123] on h4 "Bordure" at bounding box center [81, 121] width 101 height 15
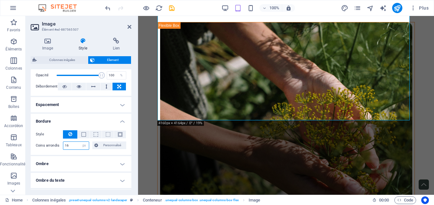
click at [73, 143] on input "16" at bounding box center [76, 146] width 26 height 8
type input "1"
click at [115, 142] on span "Personnalisé" at bounding box center [112, 145] width 25 height 8
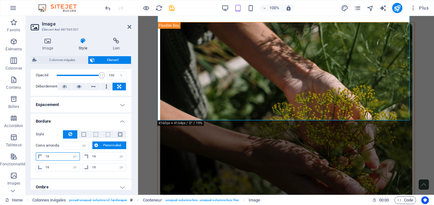
click at [49, 155] on input "16" at bounding box center [62, 157] width 36 height 8
type input "1"
click at [84, 137] on span at bounding box center [83, 135] width 1 height 8
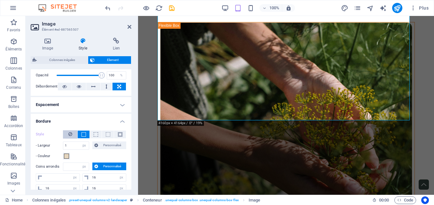
click at [67, 132] on button at bounding box center [70, 134] width 14 height 8
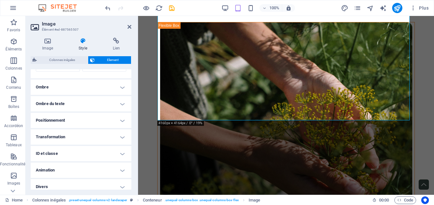
scroll to position [204, 0]
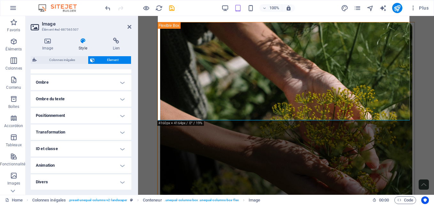
click at [121, 114] on h4 "Positionnement" at bounding box center [81, 115] width 101 height 15
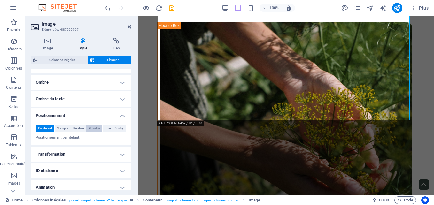
click at [93, 128] on span "Absolue" at bounding box center [94, 129] width 12 height 8
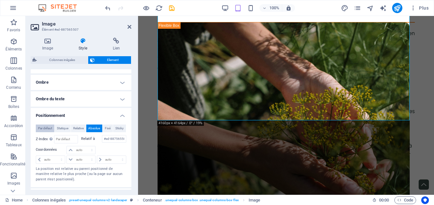
click at [42, 126] on span "Par défaut" at bounding box center [45, 129] width 14 height 8
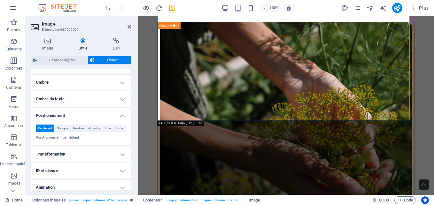
scroll to position [226, 0]
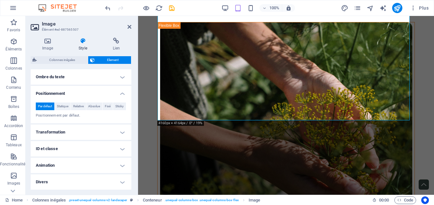
click at [125, 133] on h4 "Transformation" at bounding box center [81, 132] width 101 height 15
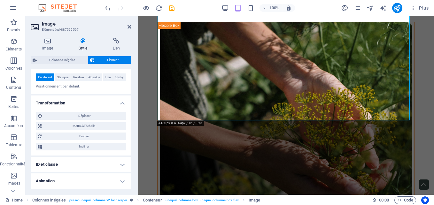
scroll to position [256, 0]
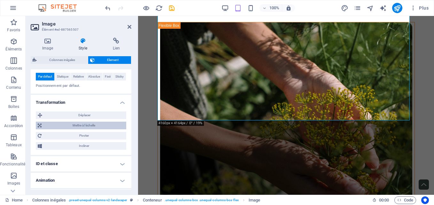
click at [82, 124] on span "Mettre à l'échelle" at bounding box center [83, 126] width 81 height 8
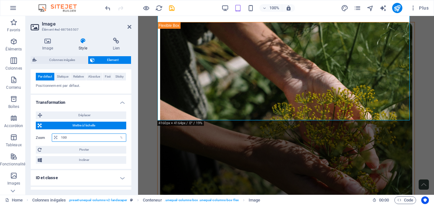
click at [83, 139] on input "100" at bounding box center [92, 138] width 66 height 8
click at [56, 139] on icon at bounding box center [55, 138] width 3 height 4
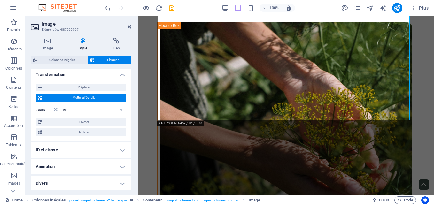
scroll to position [285, 0]
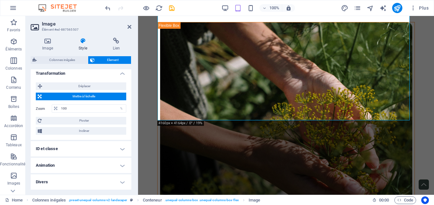
click at [98, 181] on h4 "Divers" at bounding box center [81, 181] width 101 height 15
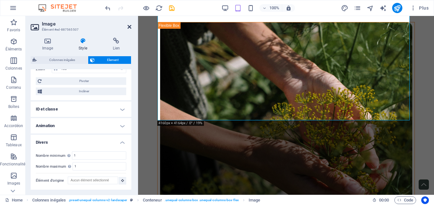
click at [130, 28] on icon at bounding box center [129, 26] width 4 height 5
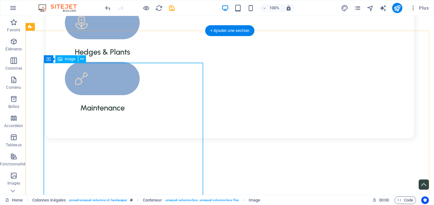
scroll to position [833, 0]
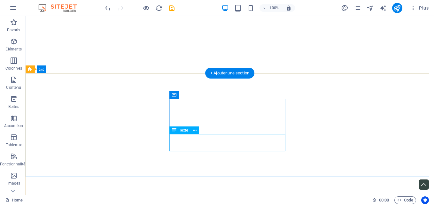
scroll to position [2201, 0]
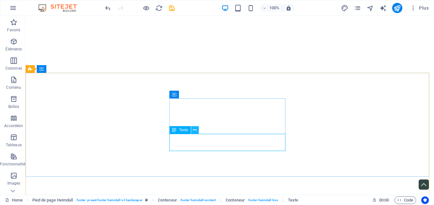
click at [196, 130] on icon at bounding box center [195, 130] width 4 height 7
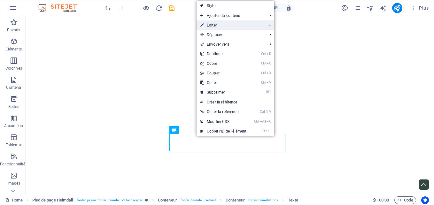
click at [216, 22] on link "⏎ Éditer" at bounding box center [223, 25] width 54 height 10
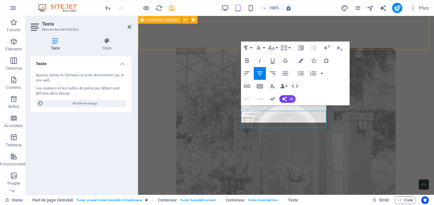
scroll to position [2516, 0]
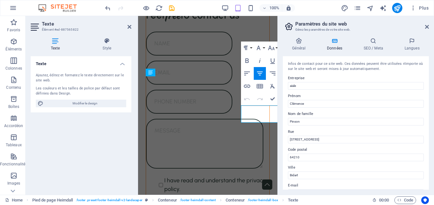
scroll to position [2531, 0]
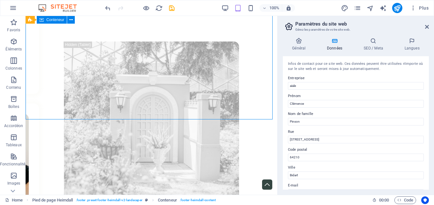
scroll to position [2512, 0]
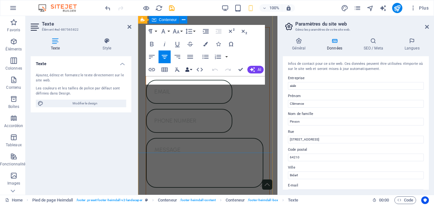
scroll to position [2532, 0]
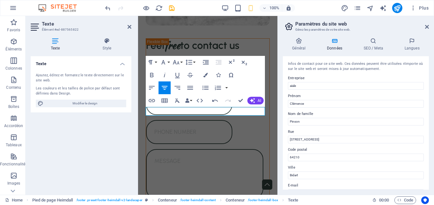
scroll to position [2500, 0]
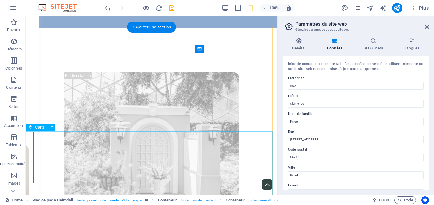
scroll to position [2481, 0]
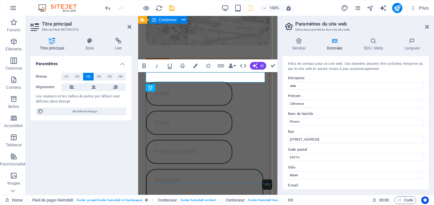
scroll to position [2501, 0]
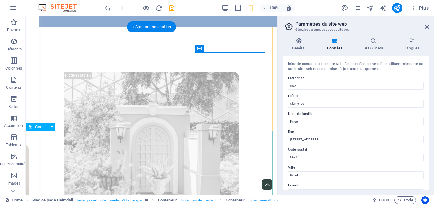
scroll to position [2481, 0]
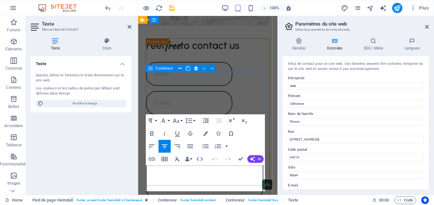
scroll to position [2501, 0]
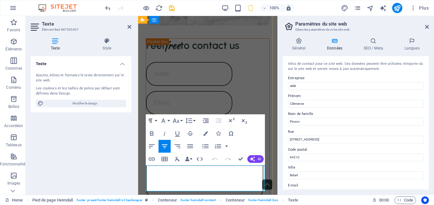
click at [149, 155] on icon "button" at bounding box center [152, 159] width 8 height 8
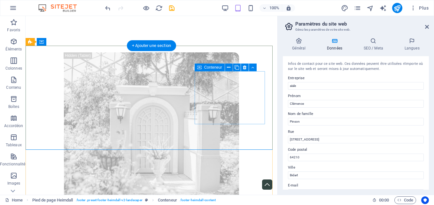
scroll to position [2482, 0]
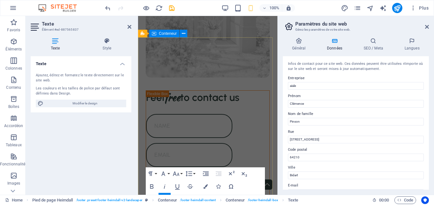
scroll to position [2448, 0]
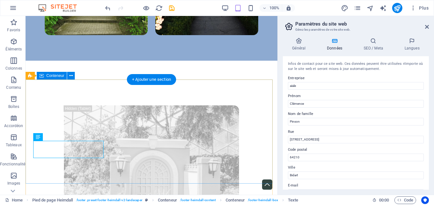
scroll to position [2429, 0]
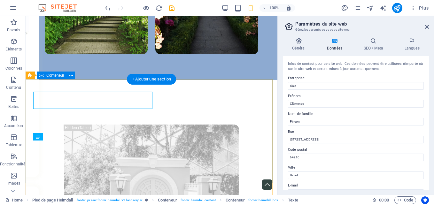
scroll to position [2429, 0]
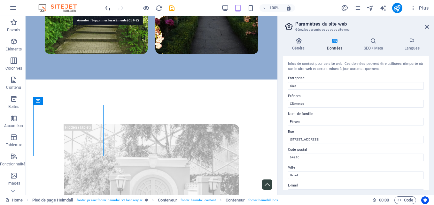
click at [106, 9] on icon "undo" at bounding box center [107, 7] width 7 height 7
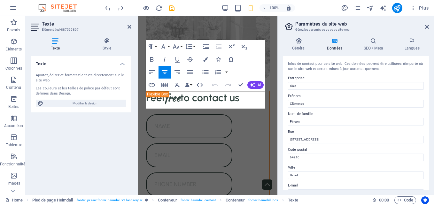
scroll to position [2449, 0]
click at [229, 82] on icon "button" at bounding box center [228, 85] width 8 height 8
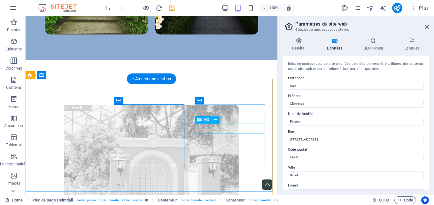
scroll to position [2429, 0]
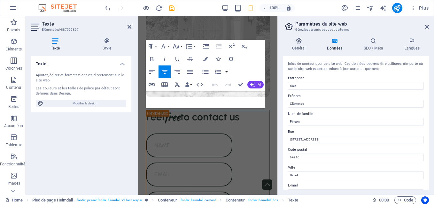
scroll to position [2449, 0]
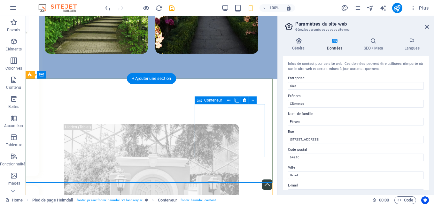
scroll to position [2430, 0]
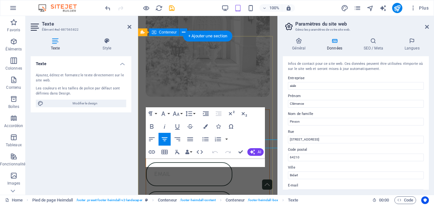
scroll to position [2449, 0]
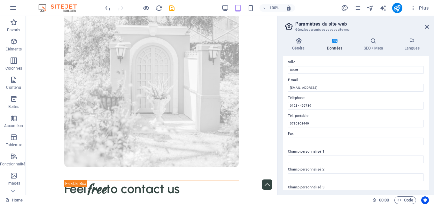
scroll to position [173, 0]
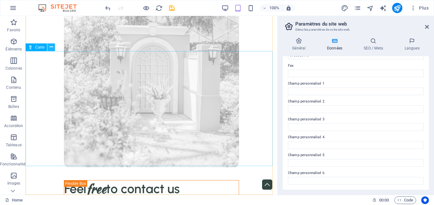
click at [50, 48] on icon at bounding box center [51, 47] width 4 height 7
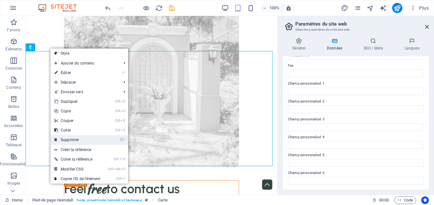
click at [83, 139] on link "⌦ Supprimer" at bounding box center [77, 140] width 54 height 10
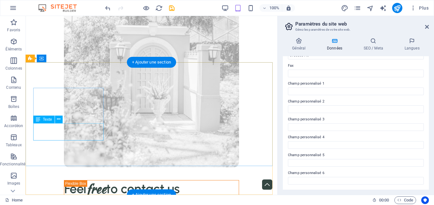
scroll to position [2446, 0]
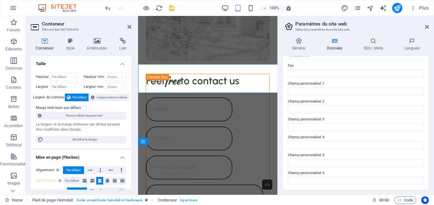
scroll to position [2567, 0]
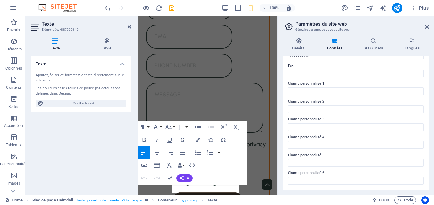
scroll to position [2559, 0]
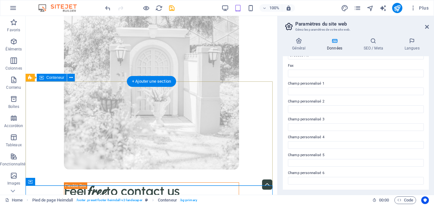
scroll to position [2446, 0]
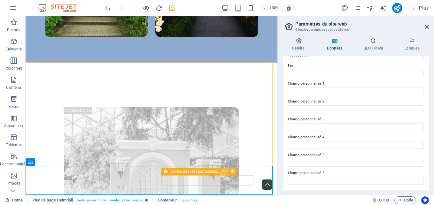
click at [223, 172] on icon at bounding box center [225, 171] width 4 height 7
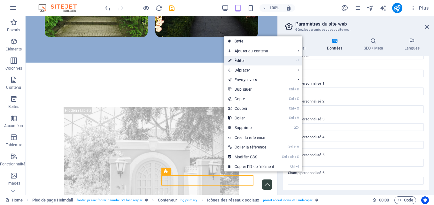
click at [263, 64] on link "⏎ Éditer" at bounding box center [251, 61] width 54 height 10
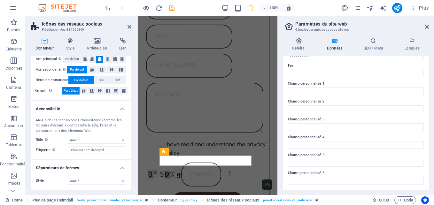
scroll to position [0, 0]
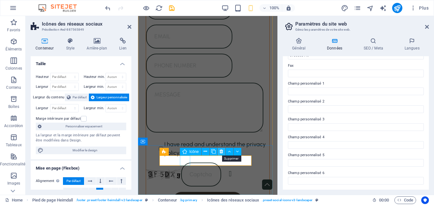
click at [222, 152] on icon at bounding box center [221, 151] width 4 height 7
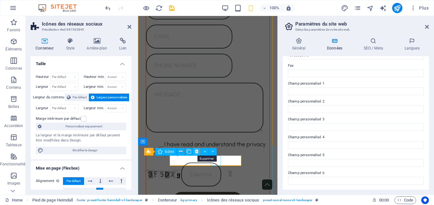
click at [196, 152] on icon at bounding box center [197, 151] width 4 height 7
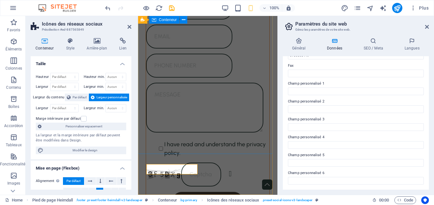
scroll to position [2559, 0]
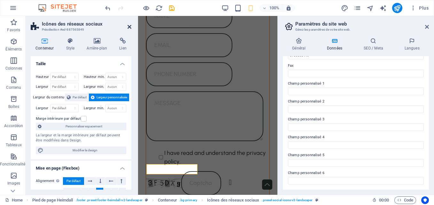
click at [129, 25] on icon at bounding box center [129, 26] width 4 height 5
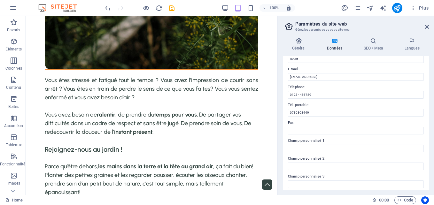
scroll to position [173, 0]
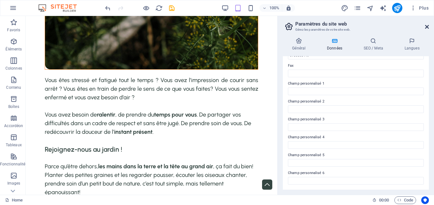
click at [426, 26] on icon at bounding box center [427, 26] width 4 height 5
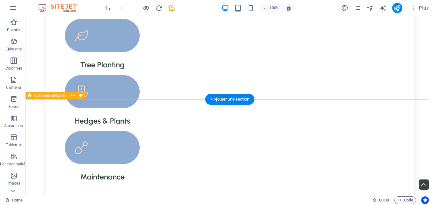
scroll to position [764, 0]
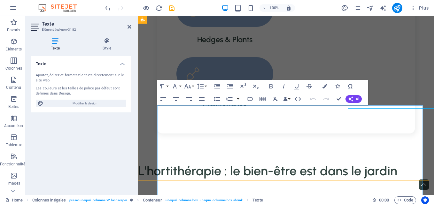
scroll to position [977, 0]
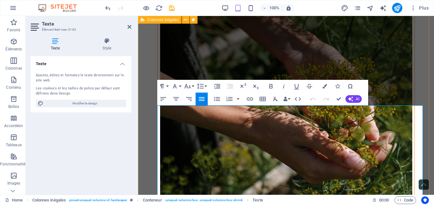
drag, startPoint x: 411, startPoint y: 118, endPoint x: 152, endPoint y: 104, distance: 260.0
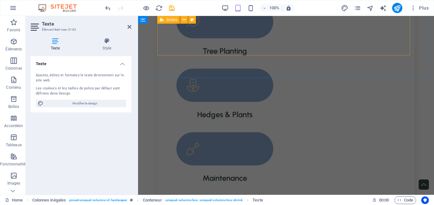
scroll to position [687, 0]
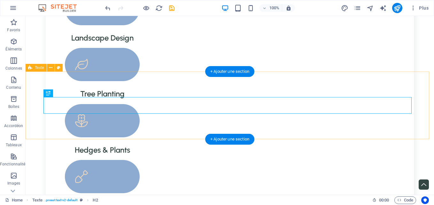
scroll to position [724, 0]
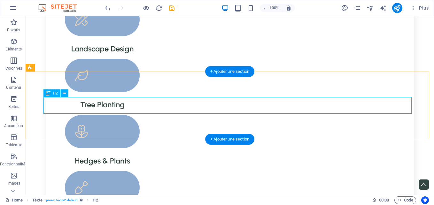
select select "px"
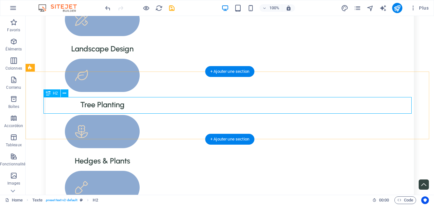
select select "px"
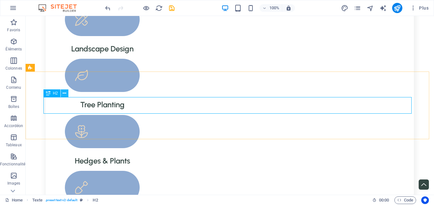
click at [66, 93] on icon at bounding box center [65, 93] width 4 height 7
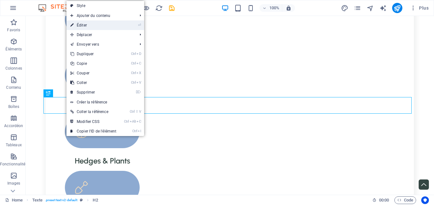
click at [84, 26] on link "⏎ Éditer" at bounding box center [93, 25] width 54 height 10
select select "px"
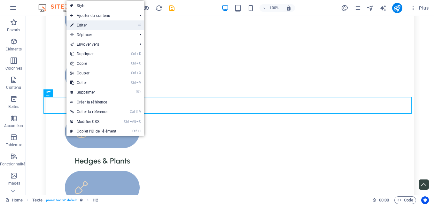
select select "px"
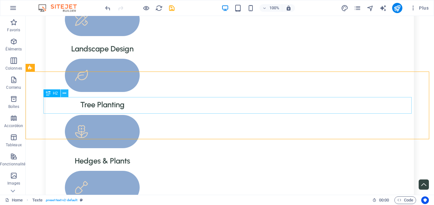
click at [67, 95] on button at bounding box center [65, 93] width 8 height 8
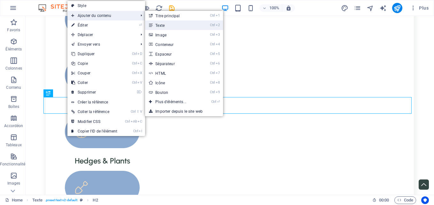
click at [164, 27] on link "Ctrl 2 Texte" at bounding box center [172, 25] width 54 height 10
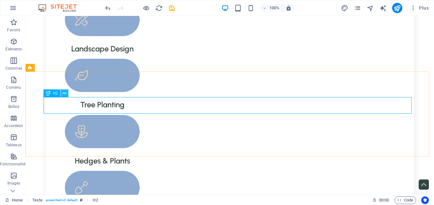
click at [65, 95] on icon at bounding box center [65, 93] width 4 height 7
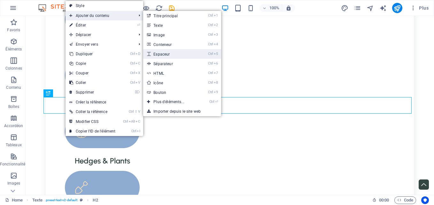
click at [180, 50] on link "Ctrl 5 Espaceur" at bounding box center [170, 54] width 54 height 10
select select "px"
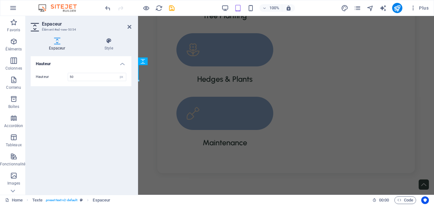
click at [131, 27] on aside "Espaceur Élément #ed-new-5054 Espaceur Style Hauteur Hauteur 50 px rem vh vw Te…" at bounding box center [82, 105] width 112 height 179
click at [129, 27] on icon at bounding box center [129, 26] width 4 height 5
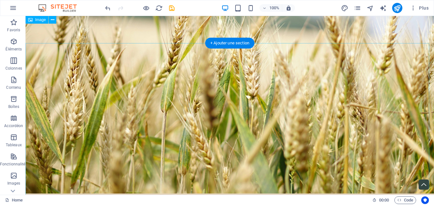
scroll to position [0, 0]
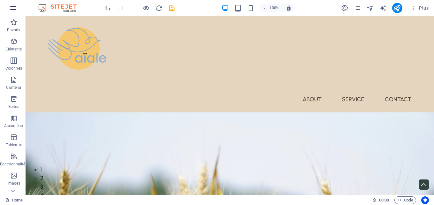
click at [14, 6] on icon "button" at bounding box center [13, 8] width 8 height 8
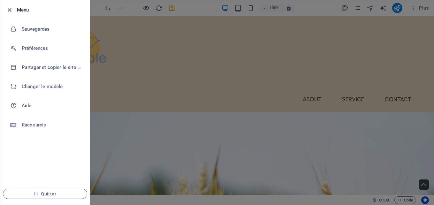
click at [9, 9] on icon "button" at bounding box center [9, 9] width 7 height 7
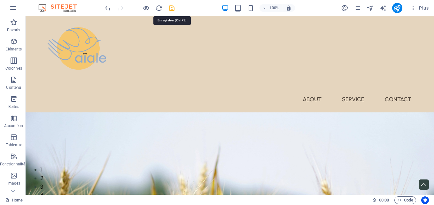
click at [171, 8] on icon "save" at bounding box center [171, 7] width 7 height 7
click at [358, 7] on icon "pages" at bounding box center [356, 7] width 7 height 7
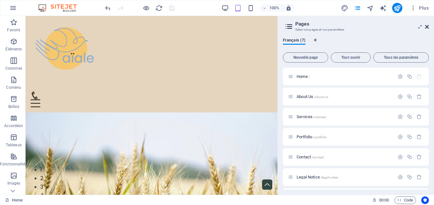
click at [427, 26] on icon at bounding box center [427, 26] width 4 height 5
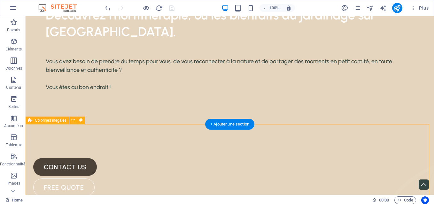
scroll to position [459, 0]
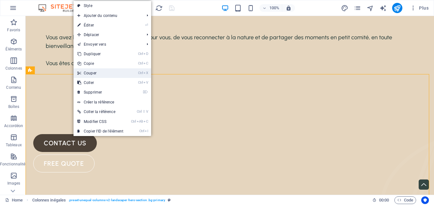
click at [93, 71] on link "Ctrl X Couper" at bounding box center [100, 73] width 54 height 10
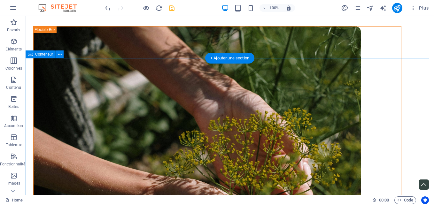
scroll to position [945, 0]
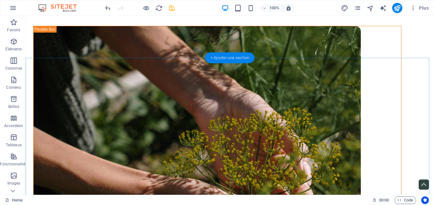
click at [236, 54] on div "+ Ajouter une section" at bounding box center [229, 57] width 49 height 11
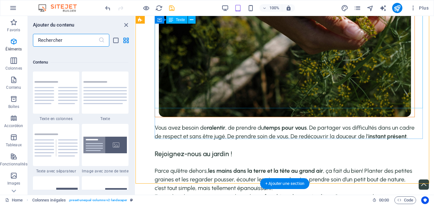
scroll to position [1117, 0]
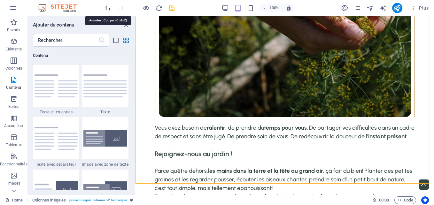
click at [107, 8] on icon "undo" at bounding box center [107, 7] width 7 height 7
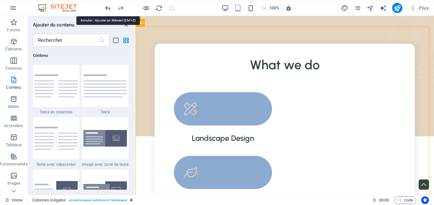
scroll to position [442, 0]
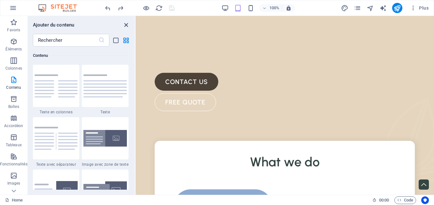
click at [125, 26] on icon "close panel" at bounding box center [125, 24] width 7 height 7
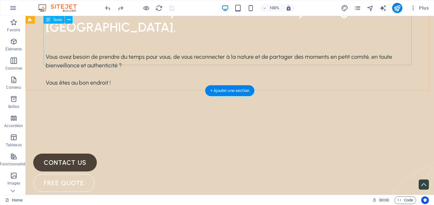
scroll to position [439, 0]
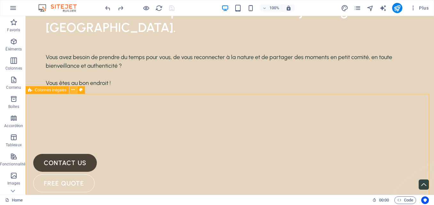
click at [71, 91] on button at bounding box center [73, 90] width 8 height 8
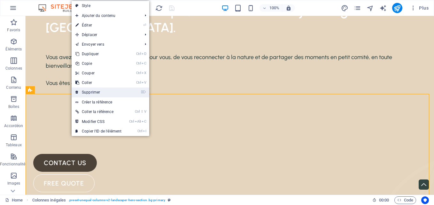
click at [94, 91] on link "⌦ Supprimer" at bounding box center [99, 92] width 54 height 10
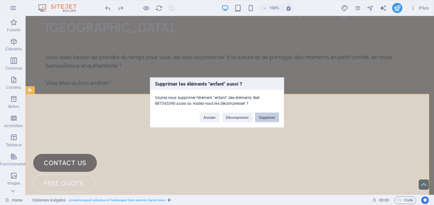
click at [270, 116] on button "Supprimer" at bounding box center [267, 118] width 24 height 10
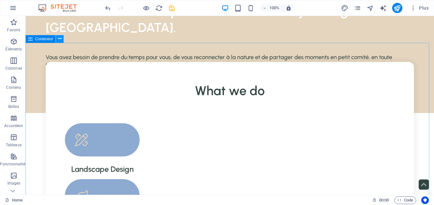
click at [61, 39] on icon at bounding box center [60, 38] width 4 height 7
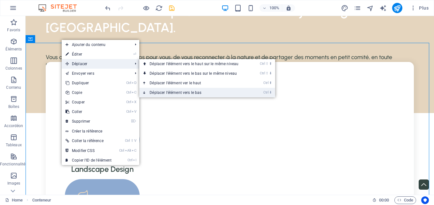
click at [180, 92] on link "Ctrl ⬇ Déplacer l'élément vers le bas" at bounding box center [195, 93] width 112 height 10
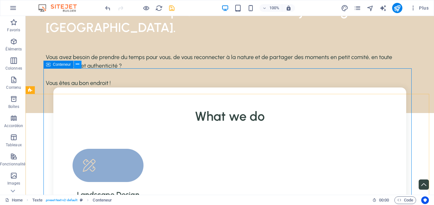
click at [79, 65] on button at bounding box center [78, 65] width 8 height 8
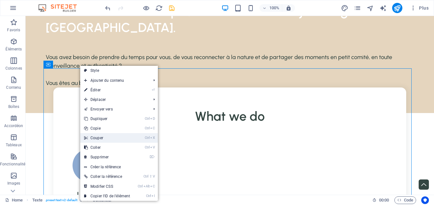
click at [102, 139] on link "Ctrl X Couper" at bounding box center [107, 138] width 54 height 10
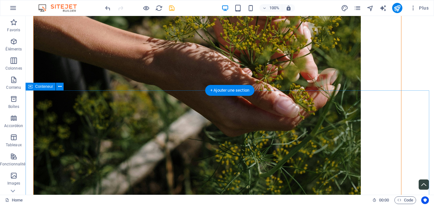
scroll to position [794, 0]
click at [230, 88] on div "+ Ajouter une section" at bounding box center [229, 90] width 49 height 11
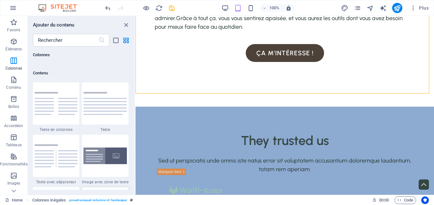
scroll to position [1098, 0]
click at [109, 113] on img at bounding box center [104, 104] width 43 height 23
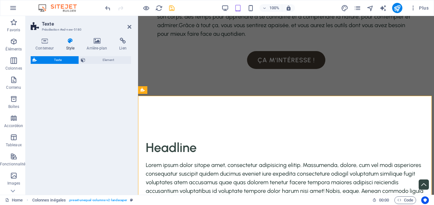
scroll to position [902, 0]
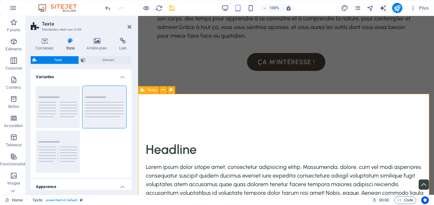
click at [171, 116] on div "Headline Lorem ipsum dolor sitope amet, consectetur adipisicing elitip. Massume…" at bounding box center [286, 178] width 296 height 125
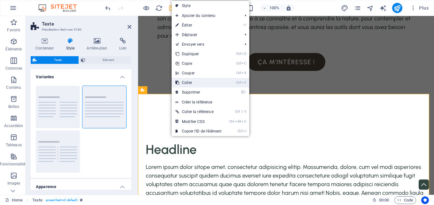
click at [189, 84] on link "Ctrl V Coller" at bounding box center [198, 83] width 54 height 10
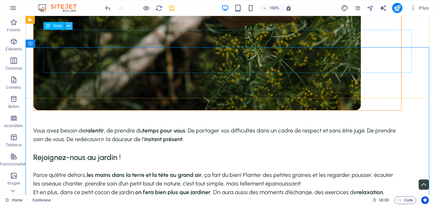
click at [69, 26] on icon at bounding box center [69, 26] width 4 height 7
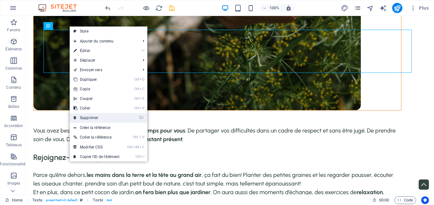
click at [93, 119] on link "⌦ Supprimer" at bounding box center [97, 118] width 54 height 10
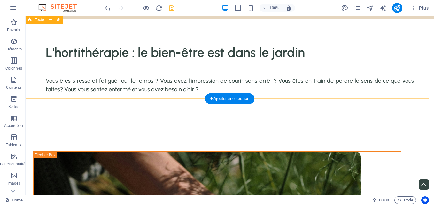
scroll to position [533, 0]
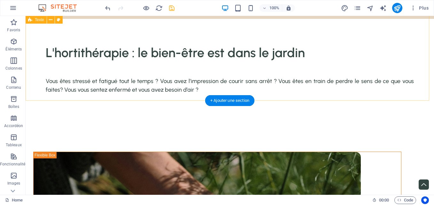
click at [160, 85] on div "L'hortithérapie : le bien-être est dans le jardin Vous êtes stressé et fatigué …" at bounding box center [230, 69] width 408 height 101
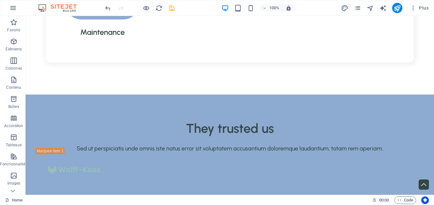
scroll to position [1452, 0]
click at [170, 9] on icon "save" at bounding box center [171, 7] width 7 height 7
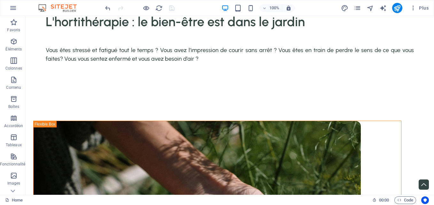
scroll to position [569, 0]
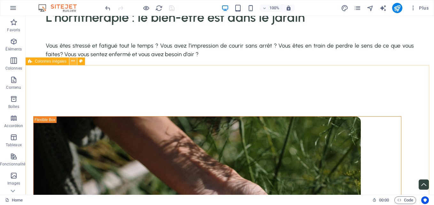
click at [73, 62] on icon at bounding box center [73, 61] width 4 height 7
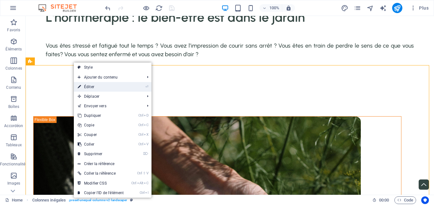
click at [98, 86] on link "⏎ Éditer" at bounding box center [101, 87] width 54 height 10
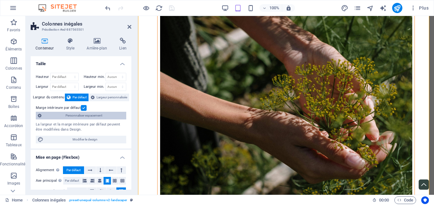
click at [87, 116] on span "Personnaliser espacement" at bounding box center [83, 116] width 81 height 8
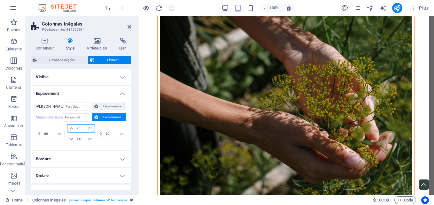
click at [82, 128] on input "70" at bounding box center [84, 129] width 19 height 8
type input "7"
type input "1"
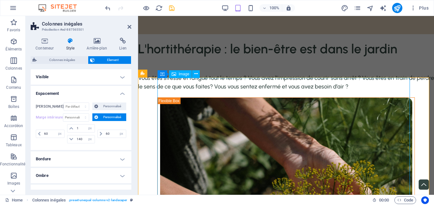
scroll to position [443, 0]
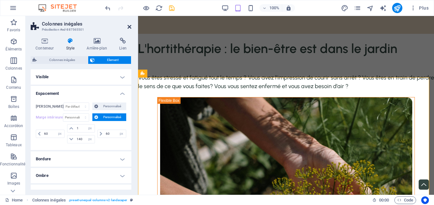
click at [128, 28] on icon at bounding box center [129, 26] width 4 height 5
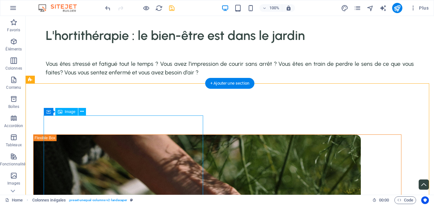
scroll to position [551, 0]
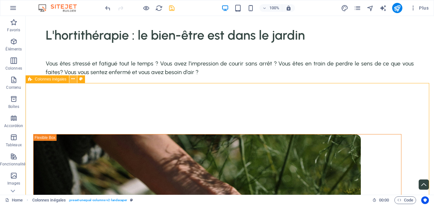
click at [72, 81] on icon at bounding box center [73, 79] width 4 height 7
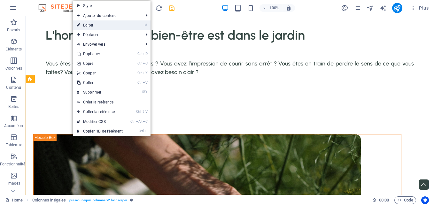
click at [98, 25] on link "⏎ Éditer" at bounding box center [100, 25] width 54 height 10
select select "px"
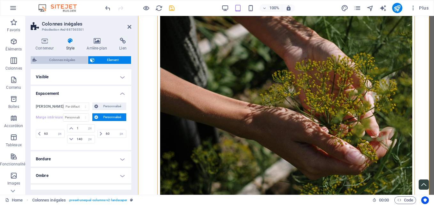
click at [63, 60] on span "Colonnes inégales" at bounding box center [62, 60] width 47 height 8
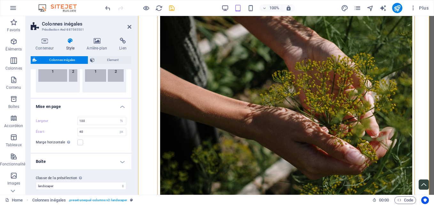
scroll to position [130, 0]
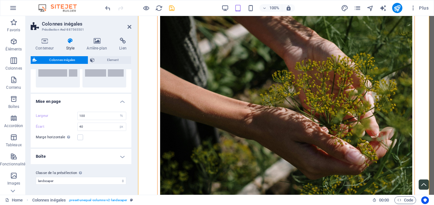
click at [120, 155] on h4 "Boîte" at bounding box center [81, 156] width 101 height 15
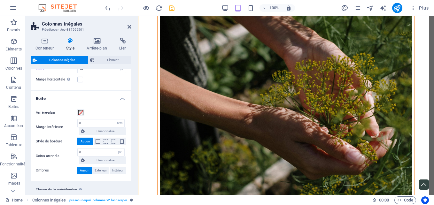
scroll to position [205, 0]
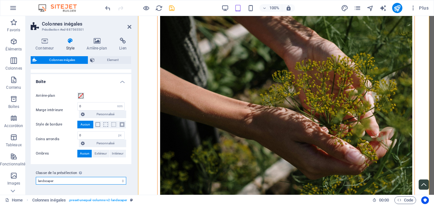
click at [123, 184] on select "landscaper-hero-section landscaper landscaper-contact-section Ajouter la classe…" at bounding box center [81, 181] width 90 height 8
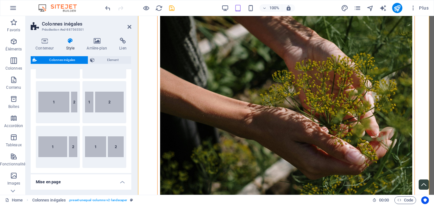
scroll to position [0, 0]
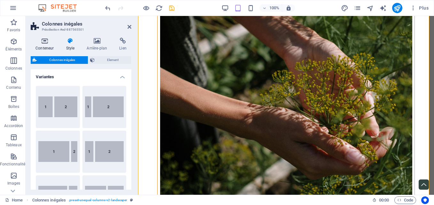
click at [42, 44] on icon at bounding box center [45, 41] width 28 height 6
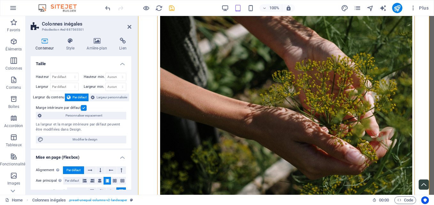
click at [81, 107] on label at bounding box center [84, 108] width 6 height 6
click at [0, 0] on input "Marge intérieure par défaut" at bounding box center [0, 0] width 0 height 0
click at [86, 114] on span "Personnaliser espacement" at bounding box center [83, 116] width 81 height 8
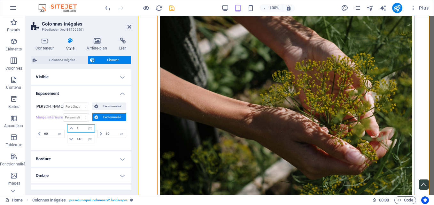
click at [80, 126] on input "1" at bounding box center [84, 129] width 19 height 8
click at [83, 105] on select "Par défaut auto px % rem vw vh Personnalisé" at bounding box center [76, 107] width 25 height 8
click at [109, 106] on span "Personnalisé" at bounding box center [112, 106] width 24 height 8
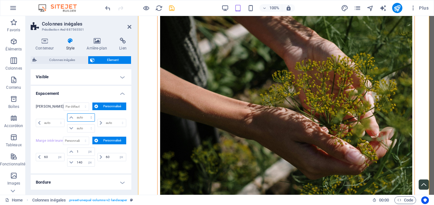
click at [90, 117] on select "auto px % rem vw vh" at bounding box center [80, 118] width 27 height 8
select select "px"
click at [85, 114] on select "auto px % rem vw vh" at bounding box center [80, 118] width 27 height 8
select select "px"
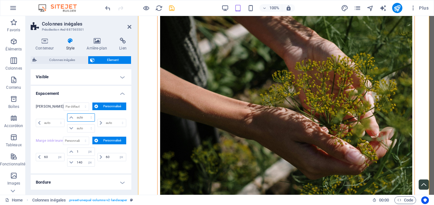
select select "px"
click at [81, 115] on input "number" at bounding box center [84, 118] width 19 height 8
type input "0"
type input "1"
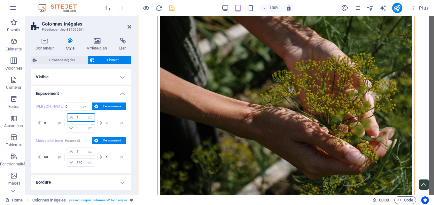
select select "DISABLED_OPTION_VALUE"
type input "1"
click at [130, 27] on icon at bounding box center [129, 26] width 4 height 5
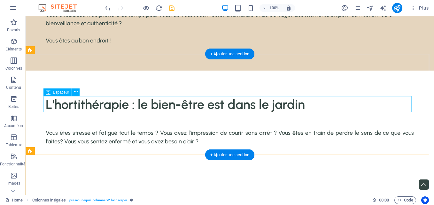
scroll to position [479, 0]
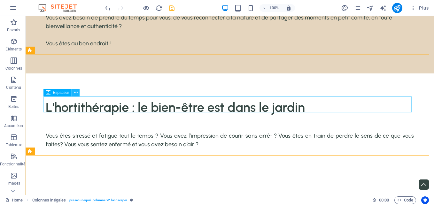
click at [74, 92] on icon at bounding box center [76, 92] width 4 height 7
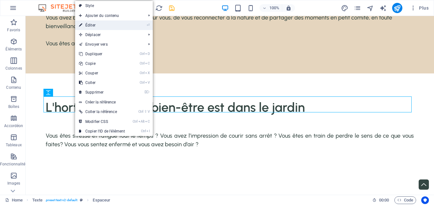
click at [97, 22] on link "⏎ Éditer" at bounding box center [102, 25] width 54 height 10
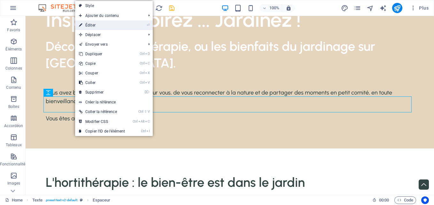
select select "px"
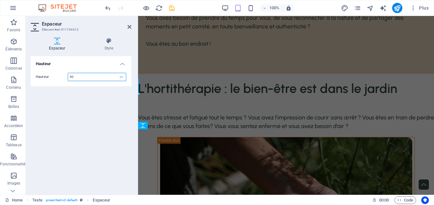
click at [78, 77] on input "50" at bounding box center [97, 77] width 58 height 8
type input "5"
type input "30"
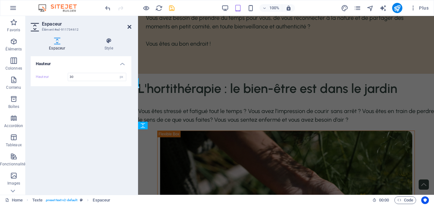
click at [128, 27] on icon at bounding box center [129, 26] width 4 height 5
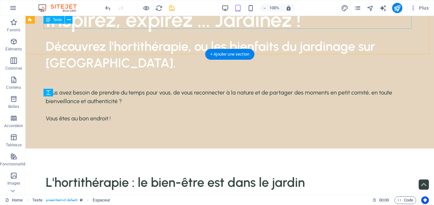
scroll to position [479, 0]
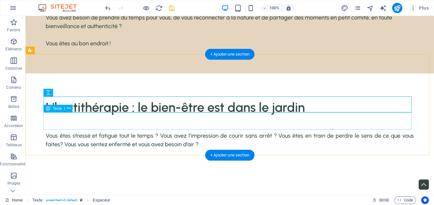
click at [153, 132] on div "Vous êtes stressé et fatigué tout le temps ? Vous avez l’impression de courir s…" at bounding box center [230, 140] width 368 height 17
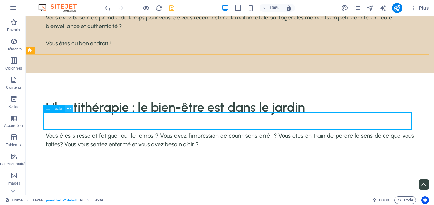
click at [67, 109] on icon at bounding box center [69, 108] width 4 height 7
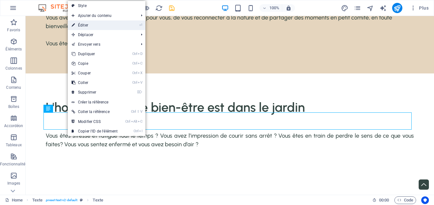
click at [111, 22] on link "⏎ Éditer" at bounding box center [95, 25] width 54 height 10
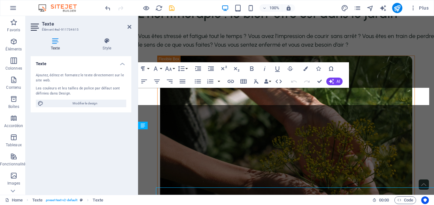
scroll to position [404, 0]
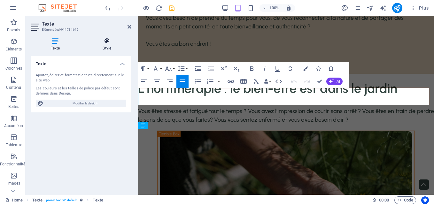
click at [109, 42] on icon at bounding box center [107, 41] width 49 height 6
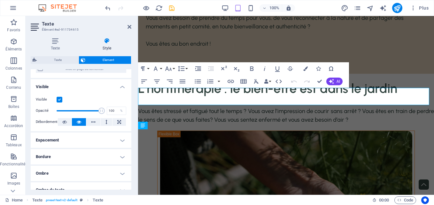
scroll to position [64, 0]
click at [117, 142] on h4 "Espacement" at bounding box center [81, 139] width 101 height 15
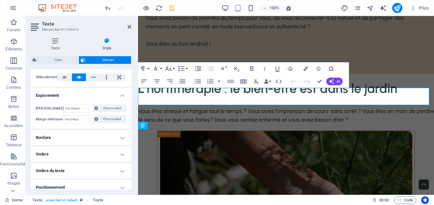
scroll to position [114, 0]
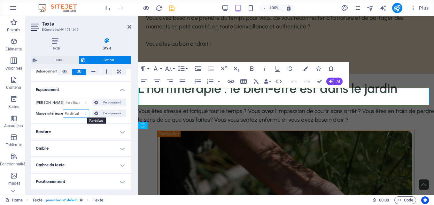
click at [83, 114] on select "Par défaut px rem % vh vw Personnalisé" at bounding box center [75, 114] width 25 height 8
select select "px"
click at [78, 110] on select "Par défaut px rem % vh vw Personnalisé" at bounding box center [75, 114] width 25 height 8
type input "1"
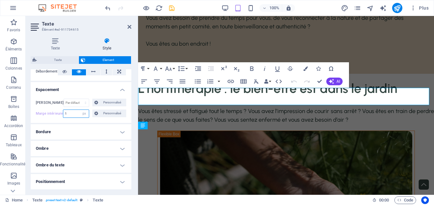
type input "1"
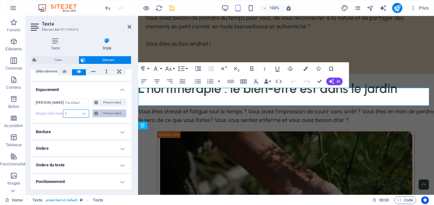
type input "1"
click at [109, 110] on span "Personnalisé" at bounding box center [112, 113] width 24 height 8
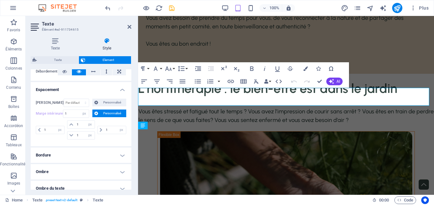
click at [109, 110] on span "Personnalisé" at bounding box center [112, 113] width 24 height 8
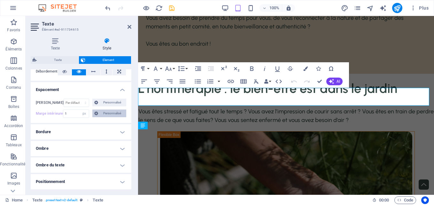
click at [109, 110] on span "Personnalisé" at bounding box center [112, 113] width 24 height 8
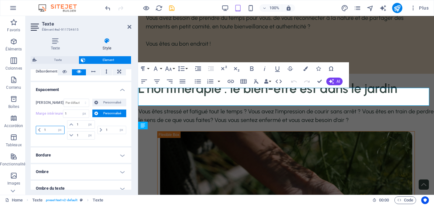
click at [50, 129] on input "1" at bounding box center [53, 130] width 22 height 8
click at [40, 131] on icon at bounding box center [39, 130] width 3 height 4
click at [110, 131] on input "1" at bounding box center [115, 130] width 22 height 8
click at [115, 141] on div "Marge Par défaut auto px % rem vw vh Personnalisé Personnalisé auto px % rem vw…" at bounding box center [81, 120] width 101 height 53
drag, startPoint x: 131, startPoint y: 28, endPoint x: 127, endPoint y: 26, distance: 4.2
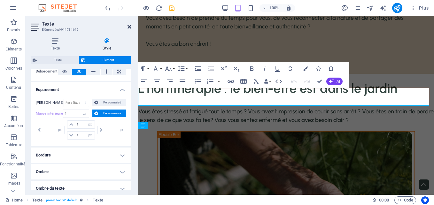
click at [127, 26] on aside "Texte Élément #ed-911734615 Texte Style Texte Ajoutez, éditez et formatez le te…" at bounding box center [82, 105] width 112 height 179
click at [127, 26] on icon at bounding box center [129, 26] width 4 height 5
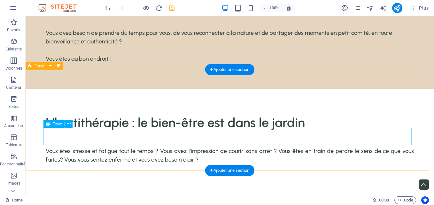
scroll to position [463, 0]
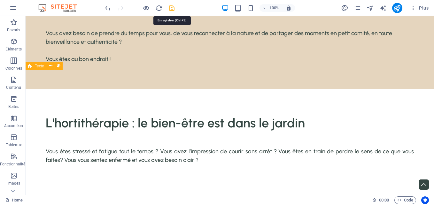
click at [171, 6] on icon "save" at bounding box center [171, 7] width 7 height 7
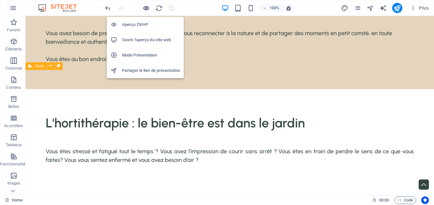
click at [146, 8] on icon "button" at bounding box center [145, 7] width 7 height 7
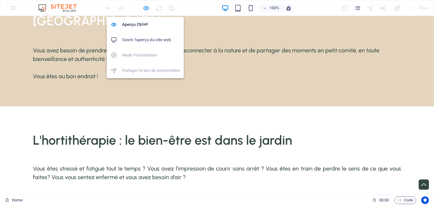
scroll to position [480, 0]
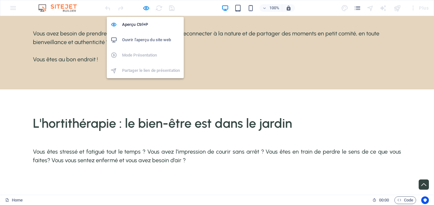
click at [148, 40] on h6 "Ouvrir l'aperçu du site web" at bounding box center [151, 40] width 58 height 8
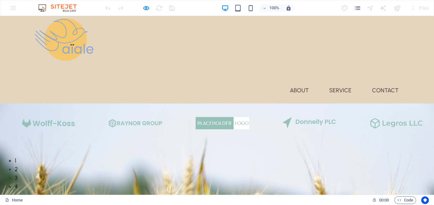
scroll to position [0, 0]
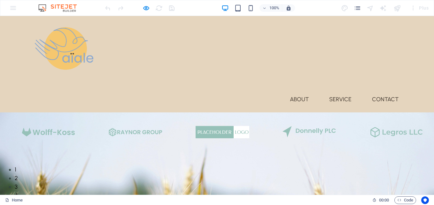
click at [169, 7] on div at bounding box center [140, 8] width 72 height 10
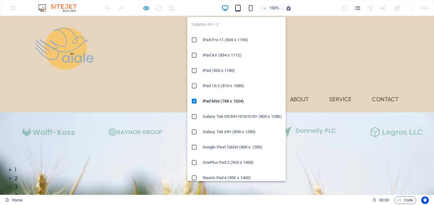
click at [239, 8] on icon "button" at bounding box center [237, 7] width 7 height 7
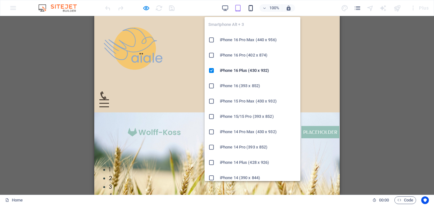
click at [251, 10] on icon "button" at bounding box center [250, 7] width 7 height 7
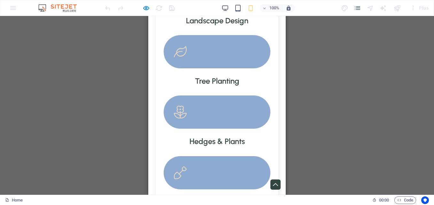
scroll to position [75, 0]
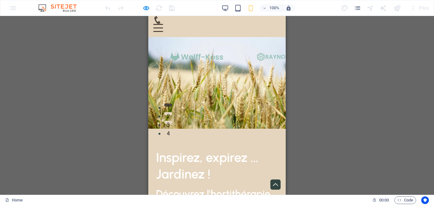
drag, startPoint x: 284, startPoint y: 31, endPoint x: 443, endPoint y: 52, distance: 160.7
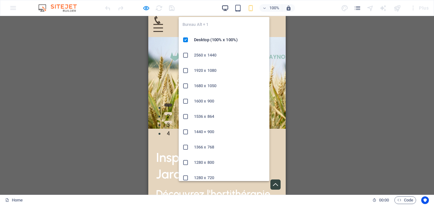
click at [227, 8] on icon "button" at bounding box center [224, 7] width 7 height 7
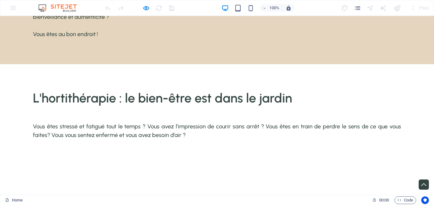
scroll to position [524, 0]
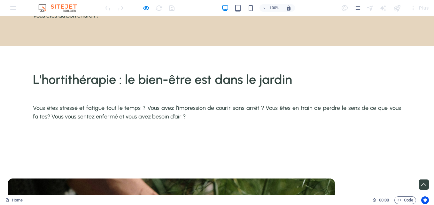
click at [117, 111] on div "L'hortithérapie : le bien-être est dans le jardin Vous êtes stressé et fatigué …" at bounding box center [217, 96] width 434 height 101
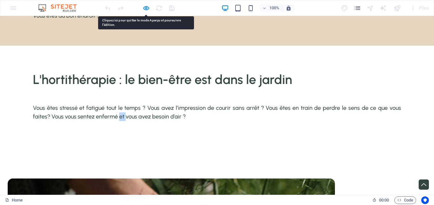
copy p "et"
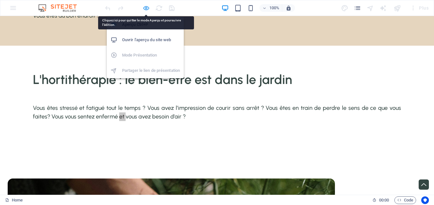
click at [146, 8] on icon "button" at bounding box center [145, 7] width 7 height 7
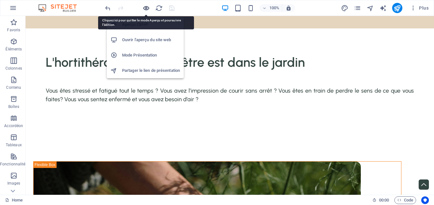
scroll to position [507, 0]
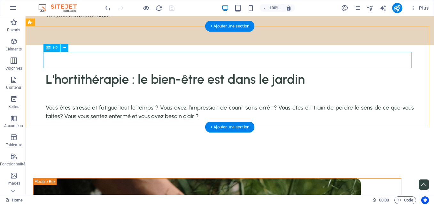
click at [145, 71] on div "L'hortithérapie : le bien-être est dans le jardin" at bounding box center [230, 79] width 368 height 17
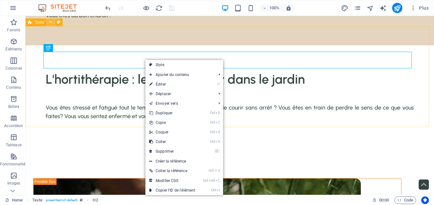
click at [51, 21] on icon at bounding box center [51, 22] width 4 height 7
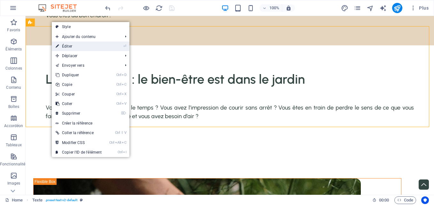
click at [68, 48] on link "⏎ Éditer" at bounding box center [79, 47] width 54 height 10
select select "%"
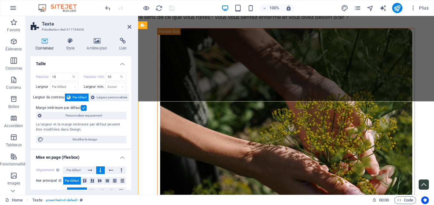
scroll to position [432, 0]
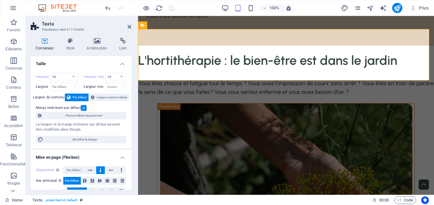
click at [83, 106] on label at bounding box center [84, 108] width 6 height 6
click at [0, 0] on input "Marge intérieure par défaut" at bounding box center [0, 0] width 0 height 0
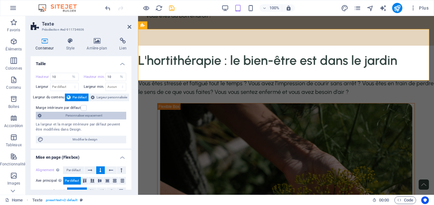
click at [87, 113] on span "Personnaliser espacement" at bounding box center [83, 116] width 81 height 8
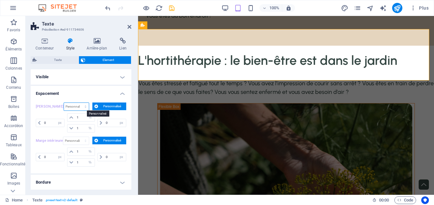
click at [85, 107] on select "Par défaut auto px % rem vw vh Personnalisé" at bounding box center [76, 107] width 25 height 8
click at [64, 103] on select "Par défaut auto px % rem vw vh Personnalisé" at bounding box center [76, 107] width 25 height 8
select select "DISABLED_OPTION_VALUE"
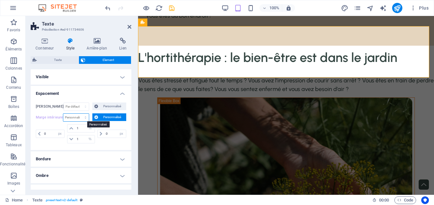
click at [83, 117] on select "Par défaut px rem % vh vw Personnalisé" at bounding box center [75, 118] width 25 height 8
click at [63, 114] on select "Par défaut px rem % vh vw Personnalisé" at bounding box center [75, 118] width 25 height 8
select select "DISABLED_OPTION_VALUE"
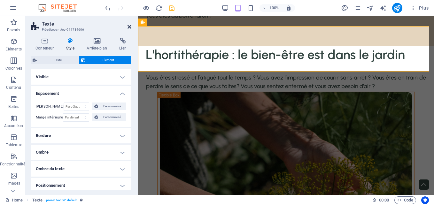
click at [127, 26] on icon at bounding box center [129, 26] width 4 height 5
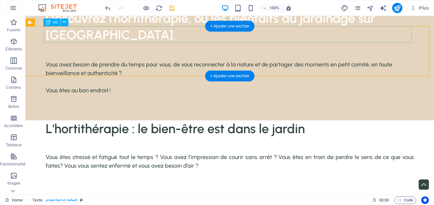
scroll to position [507, 0]
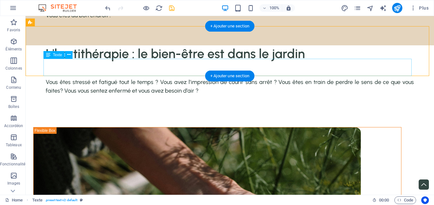
click at [104, 78] on div "Vous êtes stressé et fatigué tout le temps ? Vous avez l’impression de courir s…" at bounding box center [230, 86] width 368 height 17
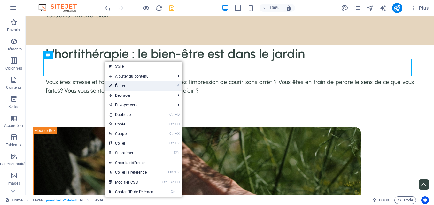
click at [137, 86] on link "⏎ Éditer" at bounding box center [132, 86] width 54 height 10
select select "px"
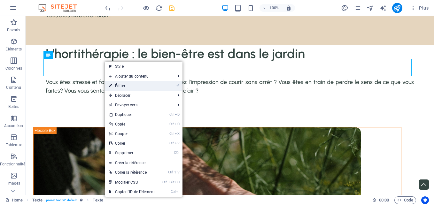
select select "px"
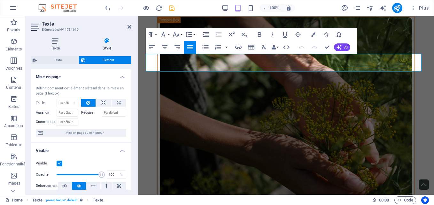
scroll to position [432, 0]
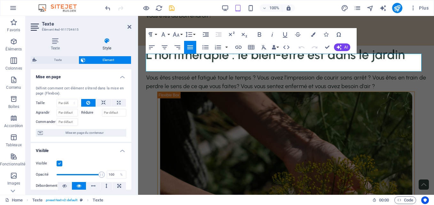
type input "1"
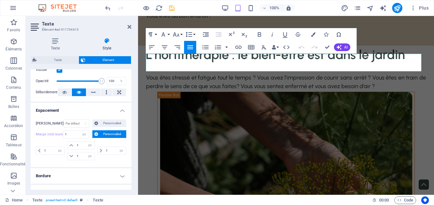
scroll to position [94, 0]
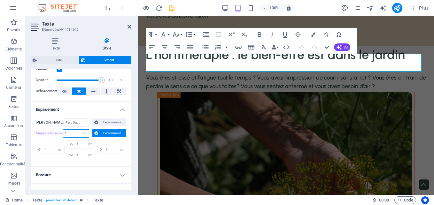
click at [73, 131] on input "1" at bounding box center [75, 134] width 25 height 8
click at [82, 132] on select "Par défaut px rem % vh vw Personnalisé" at bounding box center [84, 134] width 9 height 8
click at [80, 130] on select "Par défaut px rem % vh vw Personnalisé" at bounding box center [84, 134] width 9 height 8
select select "DISABLED_OPTION_VALUE"
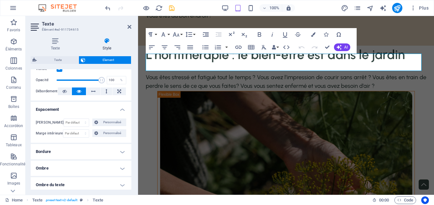
click at [127, 28] on header "Texte Élément #ed-911734615" at bounding box center [81, 24] width 101 height 17
click at [129, 27] on icon at bounding box center [129, 26] width 4 height 5
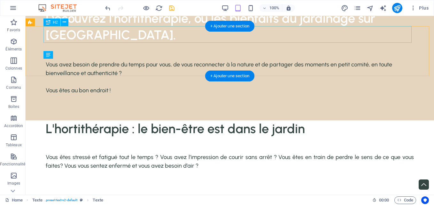
scroll to position [507, 0]
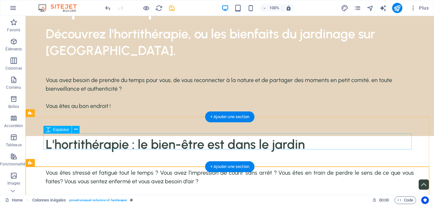
scroll to position [416, 0]
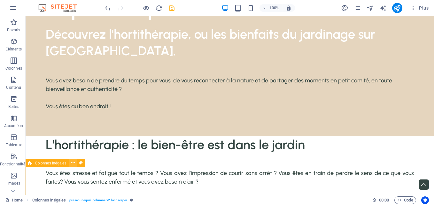
click at [72, 163] on icon at bounding box center [73, 163] width 4 height 7
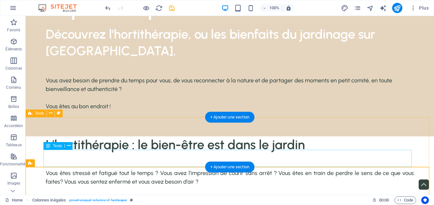
click at [200, 169] on div "Vous êtes stressé et fatigué tout le temps ? Vous avez l’impression de courir s…" at bounding box center [230, 177] width 368 height 17
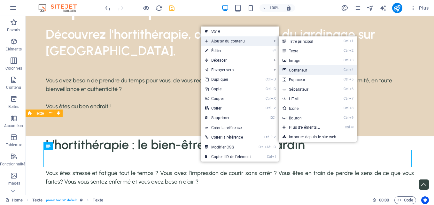
click at [295, 67] on link "Ctrl 4 Conteneur" at bounding box center [305, 70] width 54 height 10
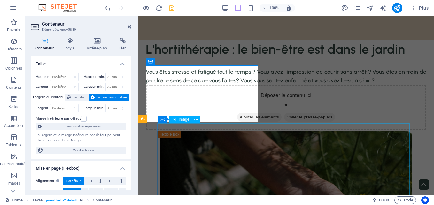
scroll to position [437, 0]
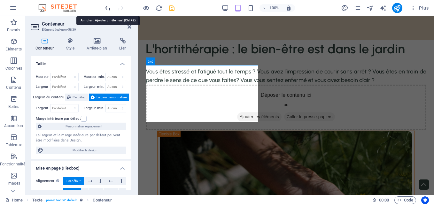
click at [109, 8] on icon "undo" at bounding box center [107, 7] width 7 height 7
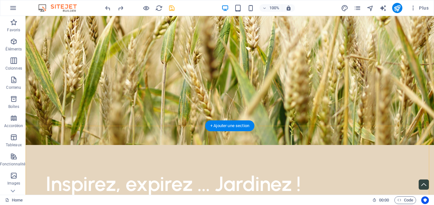
scroll to position [239, 0]
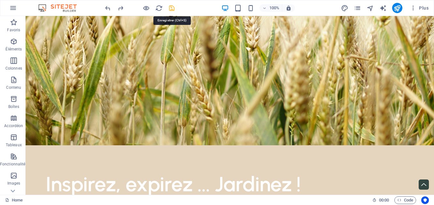
click at [170, 8] on icon "save" at bounding box center [171, 7] width 7 height 7
click at [15, 10] on icon "button" at bounding box center [13, 8] width 8 height 8
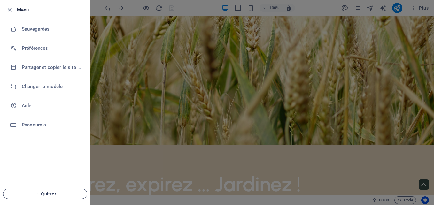
click at [49, 194] on span "Quitter" at bounding box center [44, 193] width 73 height 5
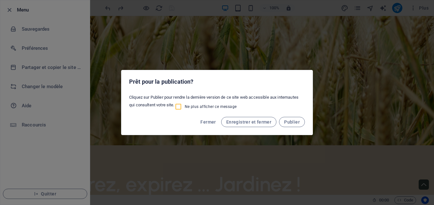
click at [180, 110] on input "Ne plus afficher ce message" at bounding box center [179, 107] width 10 height 8
checkbox input "true"
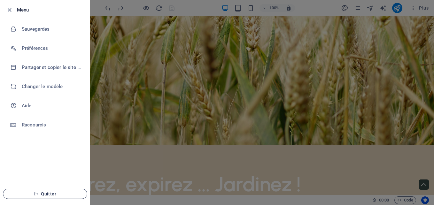
click at [44, 195] on span "Quitter" at bounding box center [44, 193] width 73 height 5
